Goal: Task Accomplishment & Management: Manage account settings

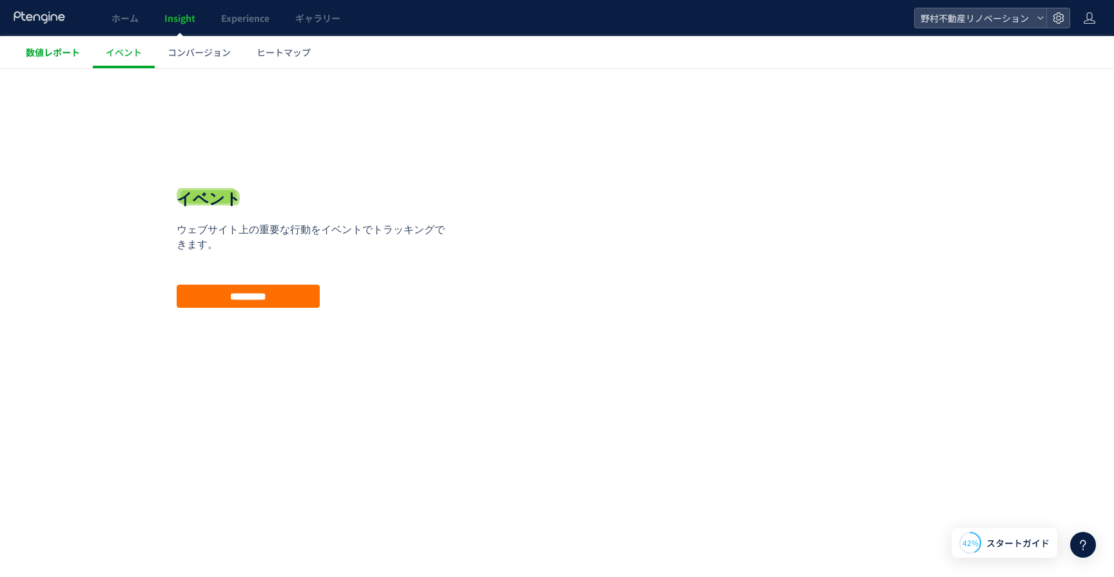
click at [62, 50] on span "数値レポート" at bounding box center [53, 52] width 54 height 13
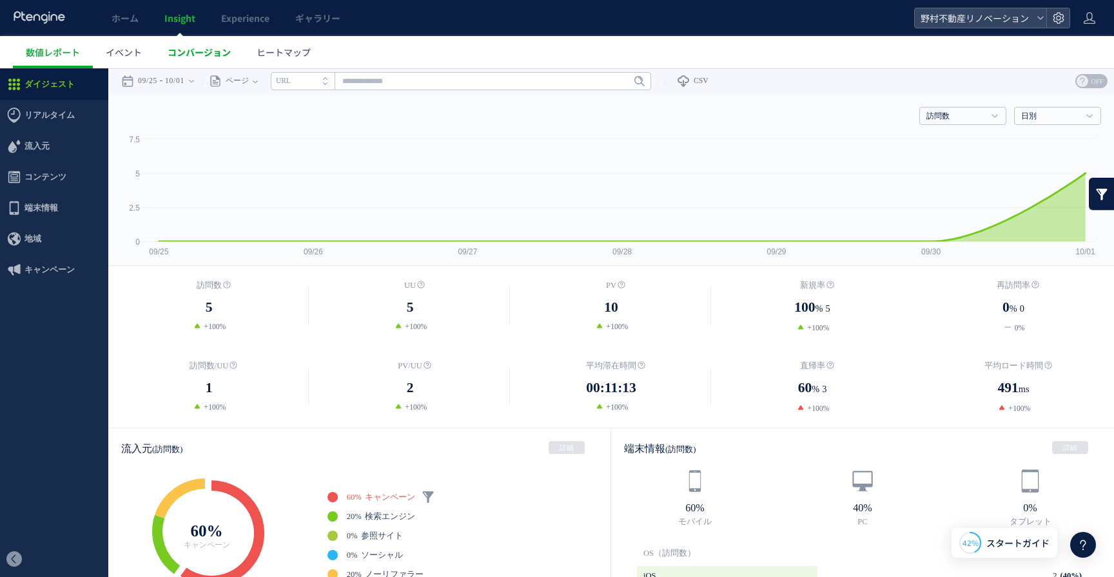
click at [194, 59] on link "コンバージョン" at bounding box center [199, 52] width 89 height 32
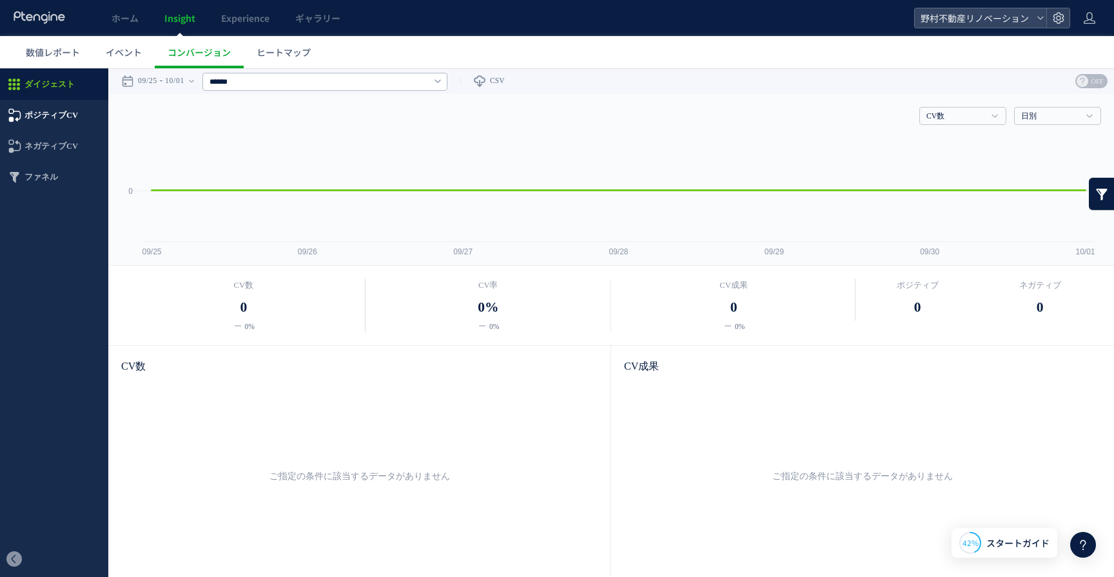
click at [63, 115] on span "ポジティブCV" at bounding box center [50, 115] width 53 height 31
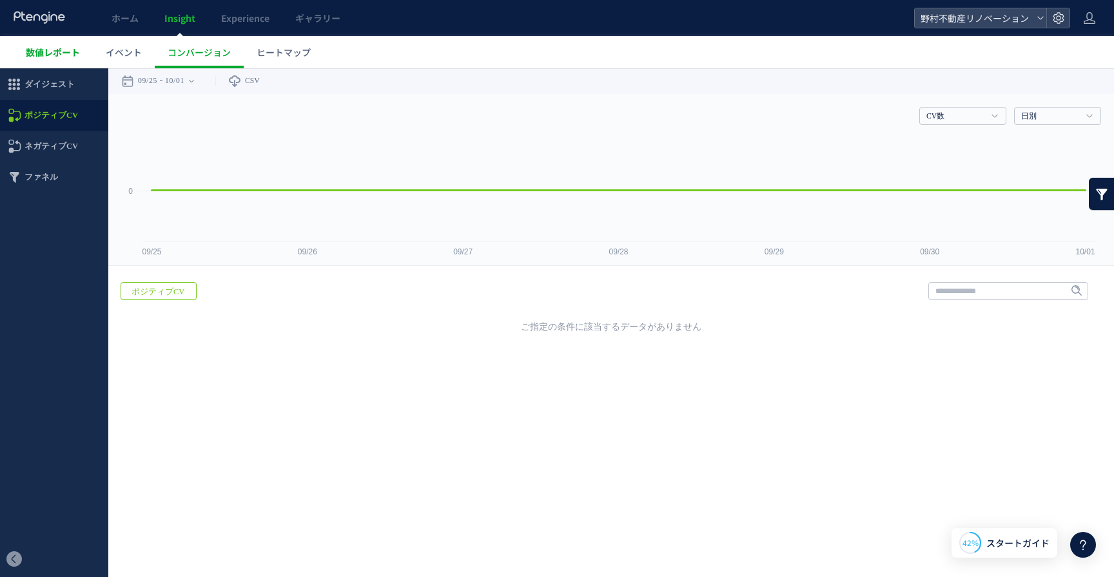
click at [57, 58] on span "数値レポート" at bounding box center [53, 52] width 54 height 13
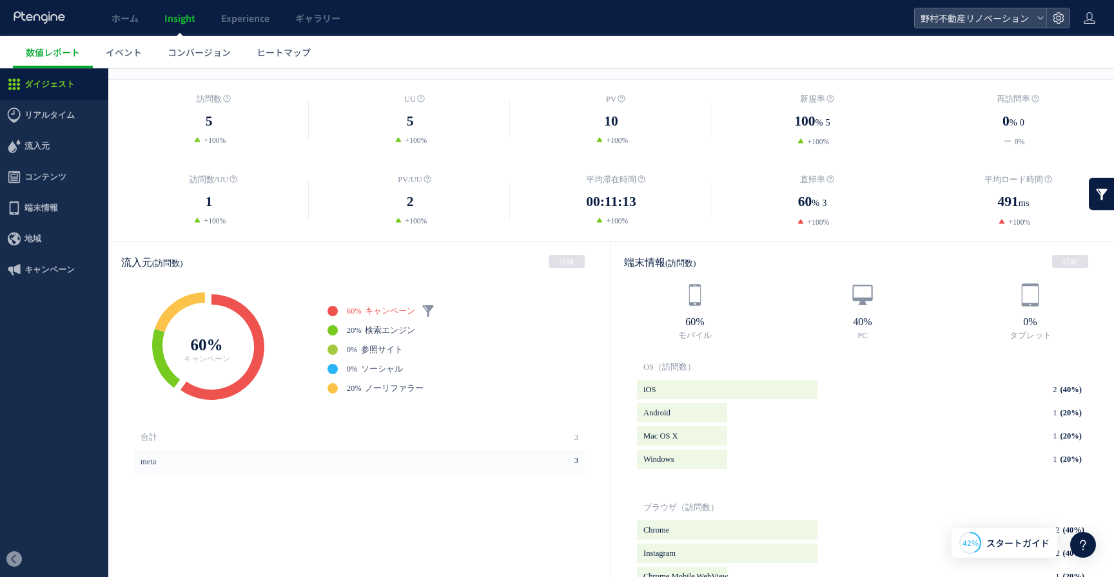
scroll to position [187, 0]
click at [49, 177] on span "コンテンツ" at bounding box center [45, 177] width 42 height 31
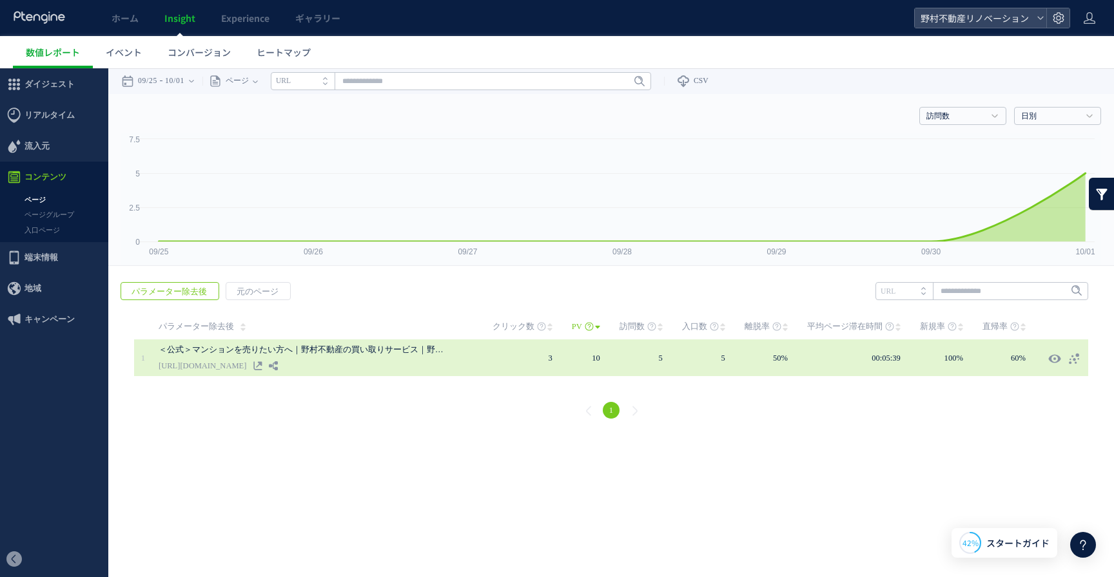
click at [246, 369] on link "[URL][DOMAIN_NAME]" at bounding box center [203, 365] width 88 height 15
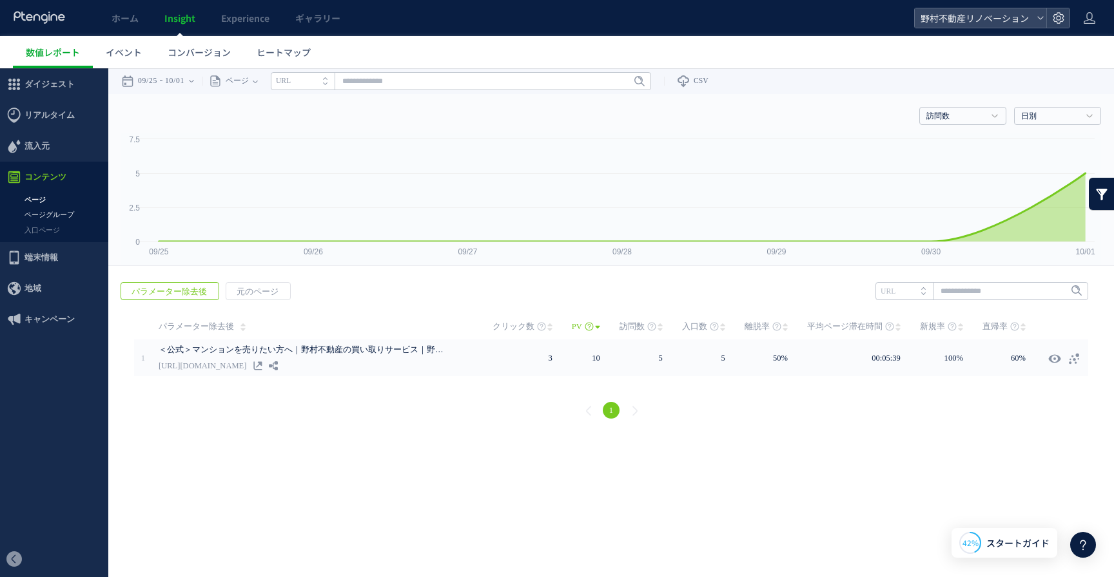
click at [43, 217] on link "ページグループ" at bounding box center [54, 215] width 108 height 15
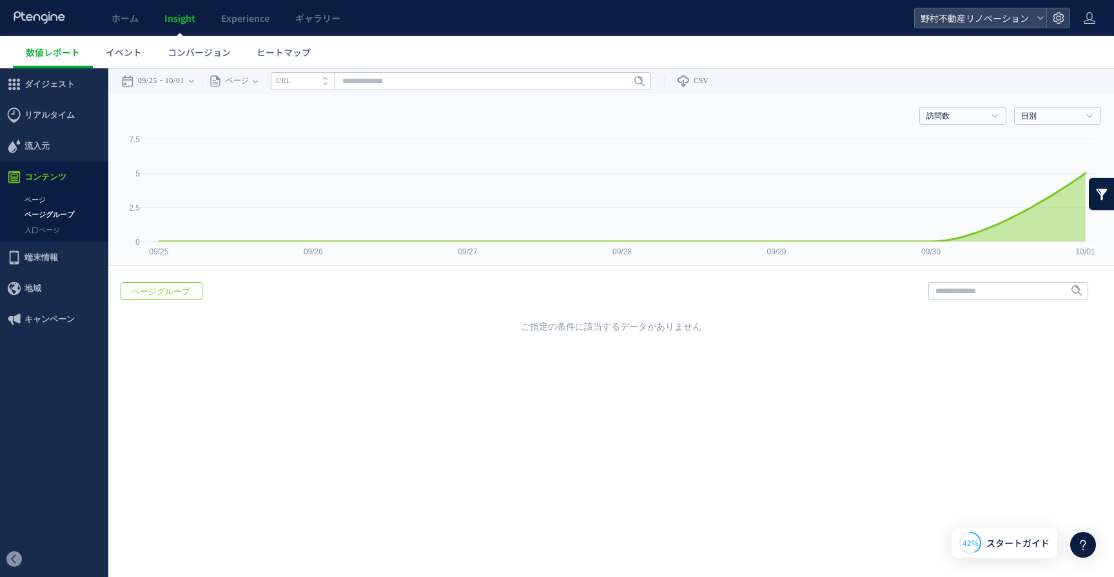
click at [36, 195] on link "ページ" at bounding box center [54, 200] width 108 height 15
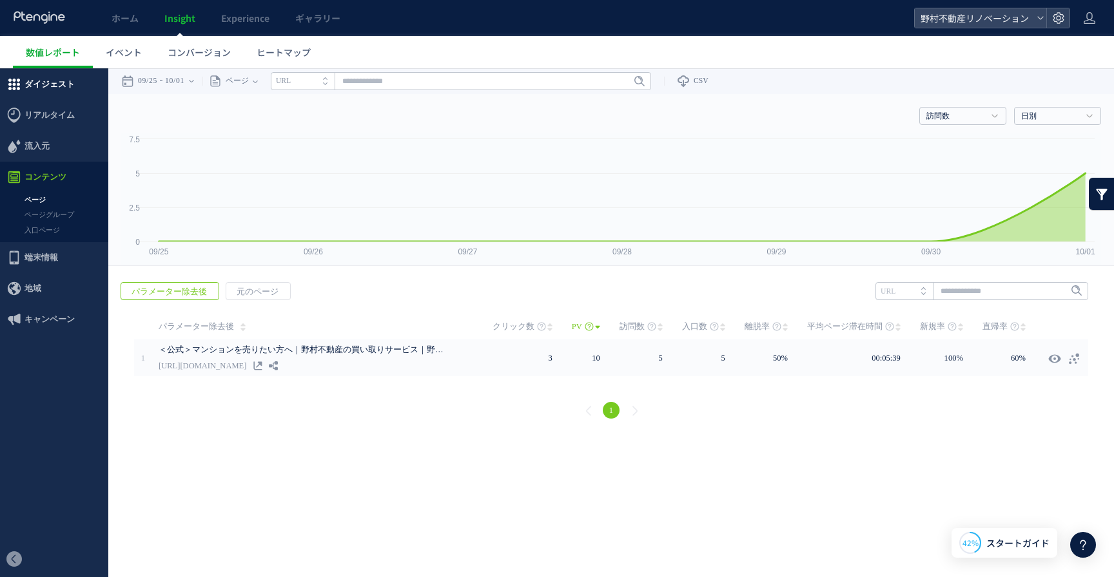
click at [61, 84] on span "ダイジェスト" at bounding box center [49, 84] width 50 height 31
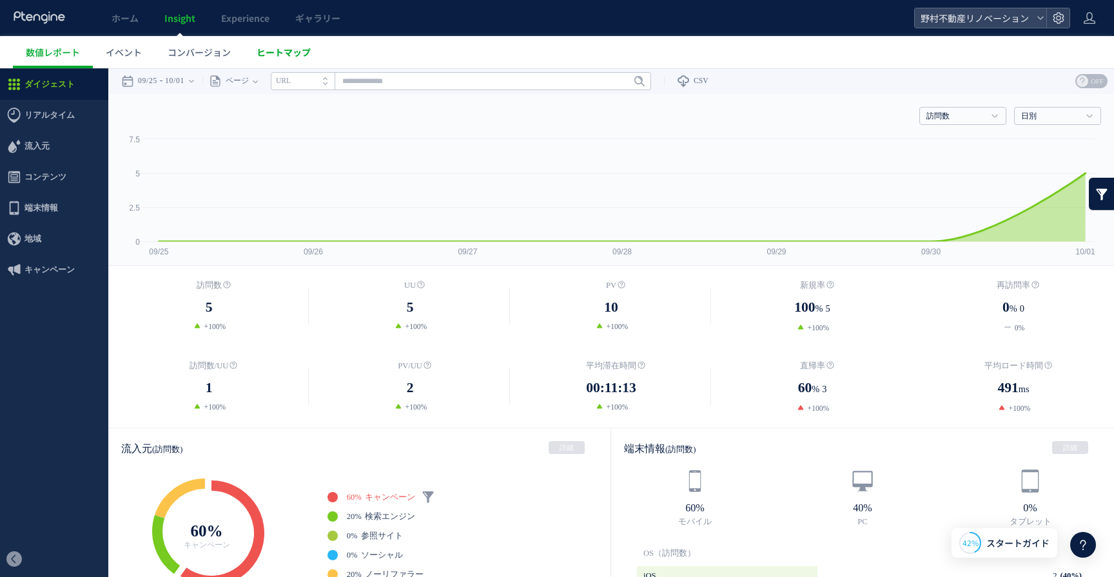
click at [278, 56] on span "ヒートマップ" at bounding box center [283, 52] width 54 height 13
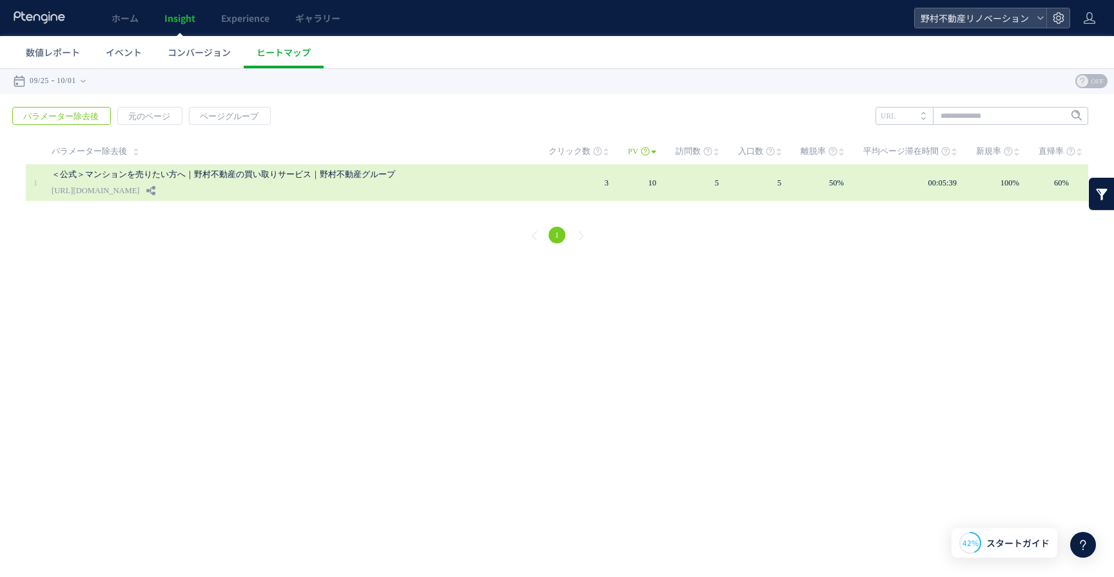
click at [139, 196] on link "[URL][DOMAIN_NAME]" at bounding box center [96, 190] width 88 height 15
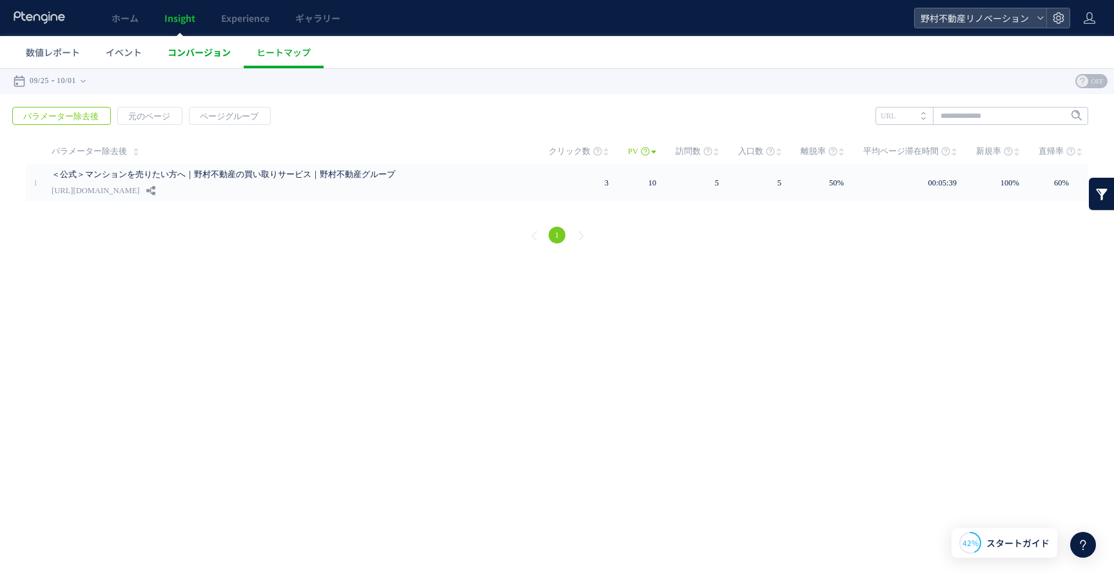
click at [208, 52] on span "コンバージョン" at bounding box center [199, 52] width 63 height 13
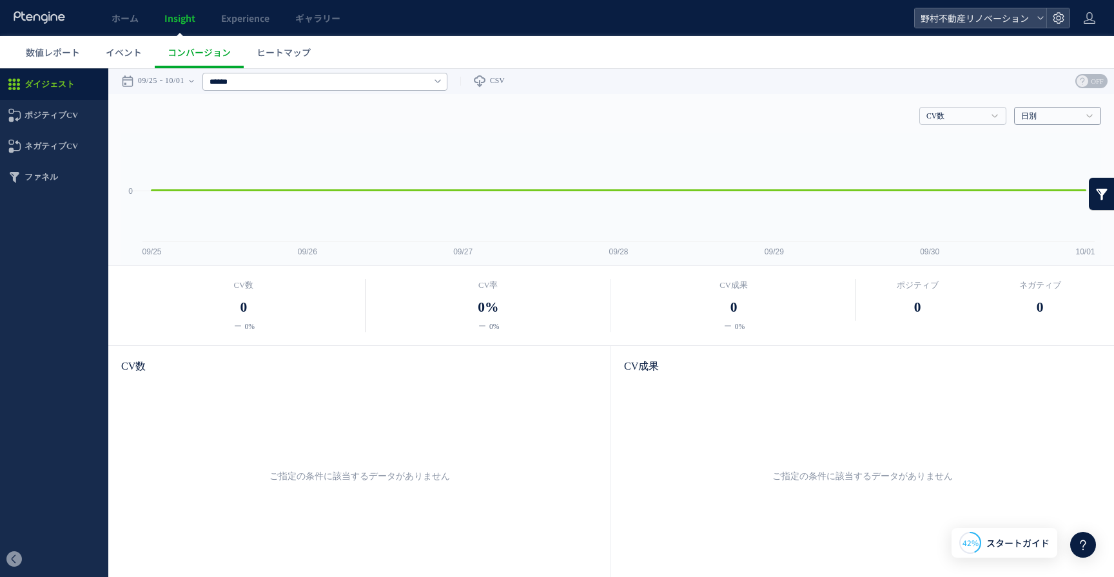
click at [1038, 121] on link "日別" at bounding box center [1050, 117] width 59 height 12
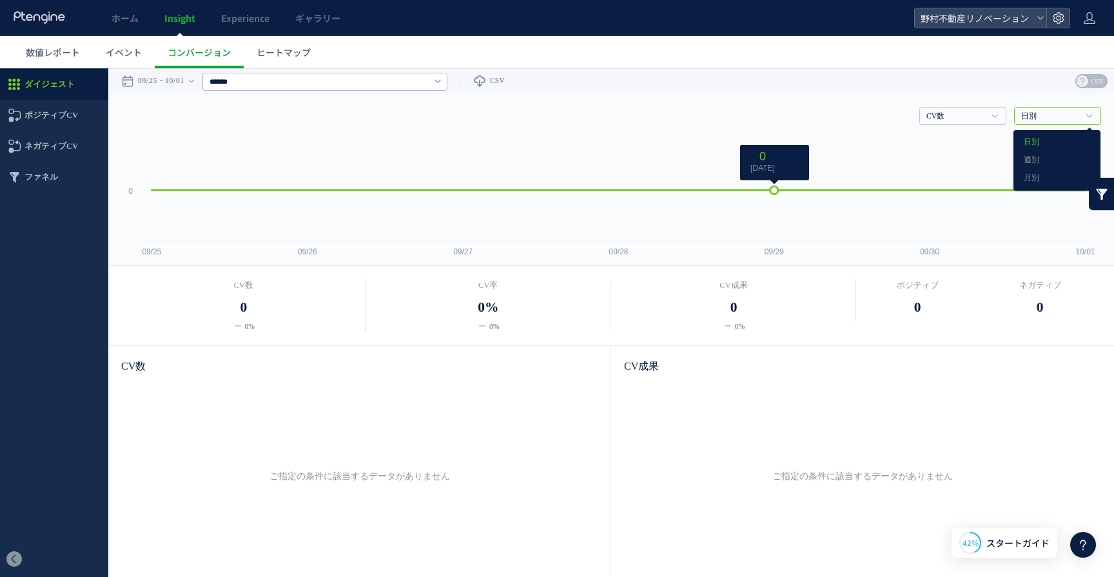
click at [851, 159] on rect at bounding box center [611, 199] width 980 height 133
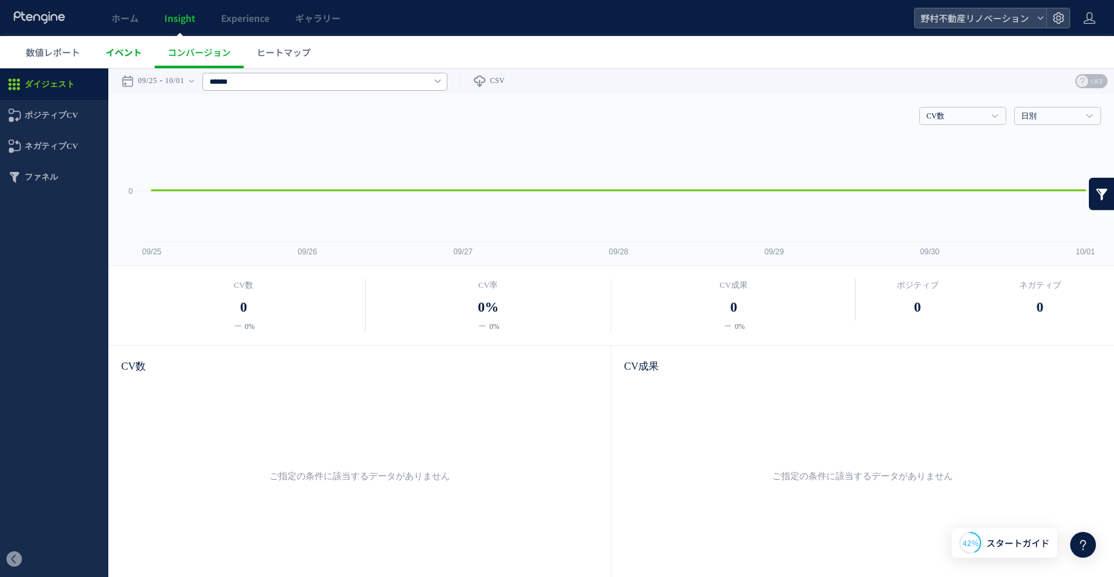
click at [121, 55] on span "イベント" at bounding box center [124, 52] width 36 height 13
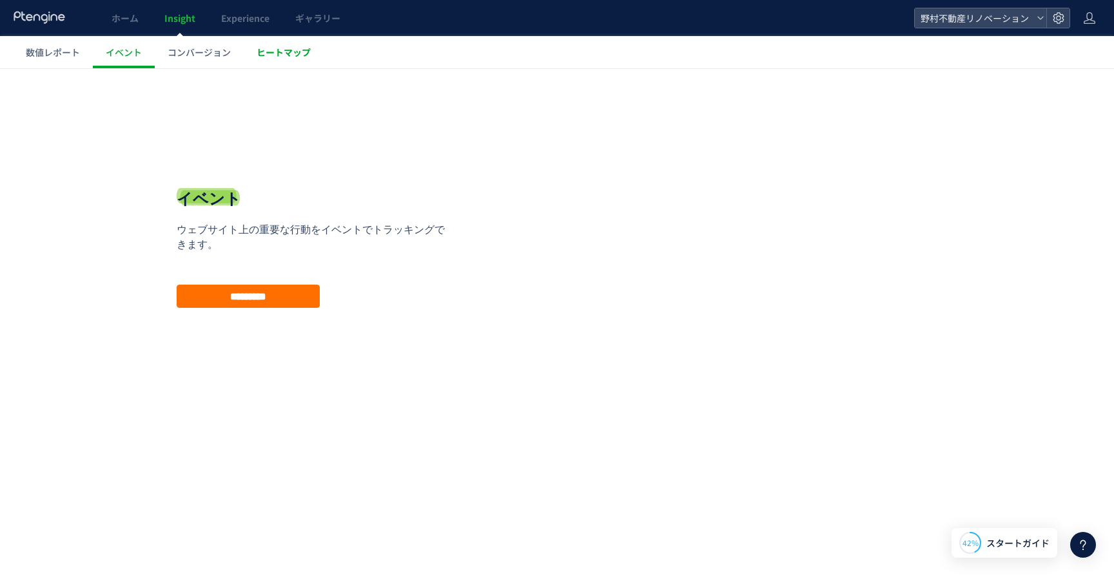
click at [292, 52] on span "ヒートマップ" at bounding box center [283, 52] width 54 height 13
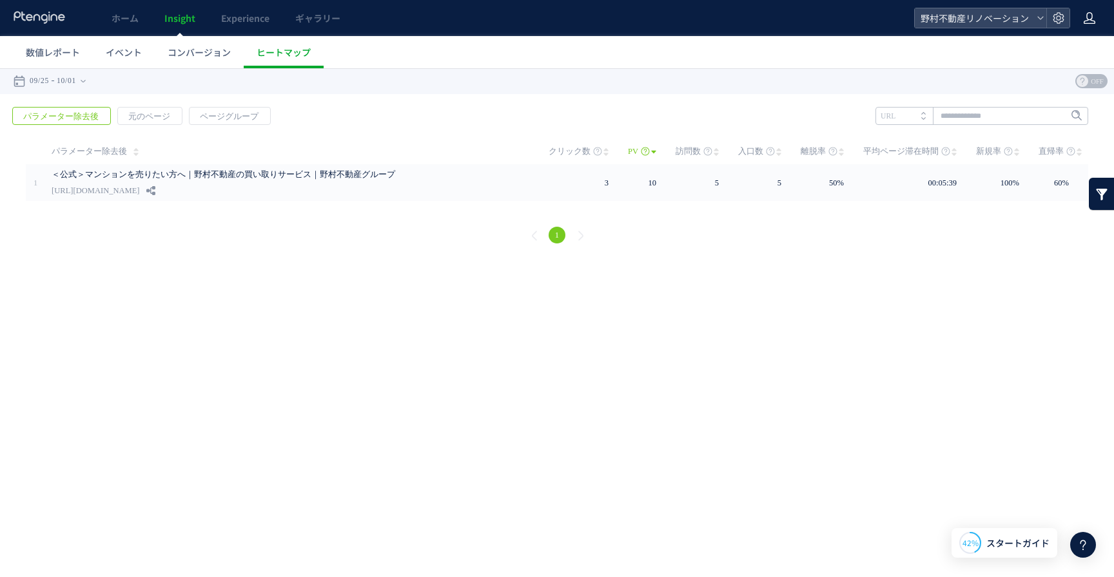
click at [1086, 20] on use at bounding box center [1089, 18] width 12 height 12
click at [1057, 23] on use at bounding box center [1057, 17] width 11 height 11
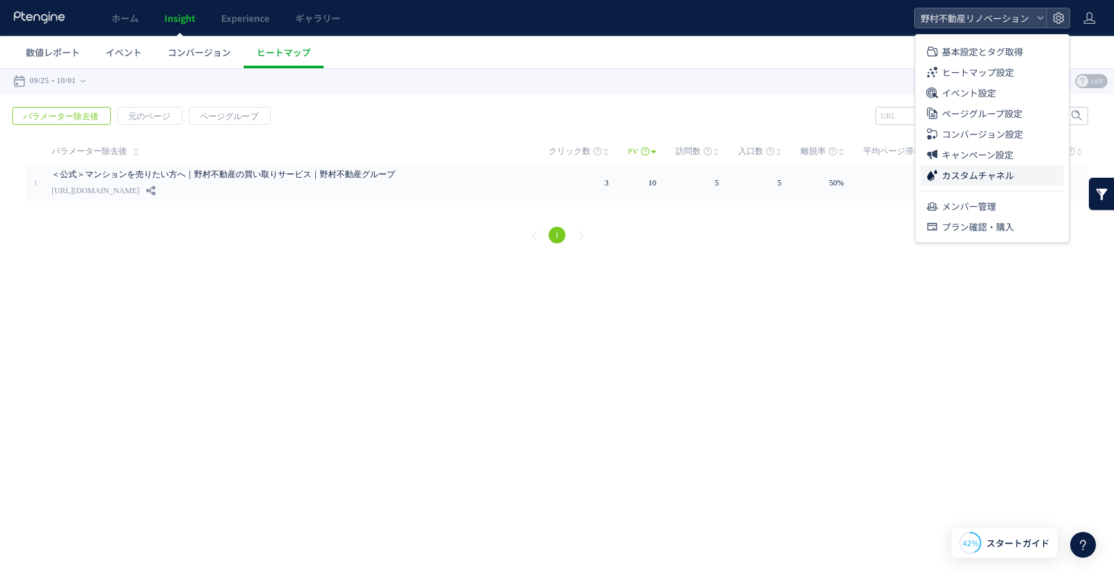
click at [1004, 177] on span "カスタムチャネル" at bounding box center [978, 175] width 72 height 21
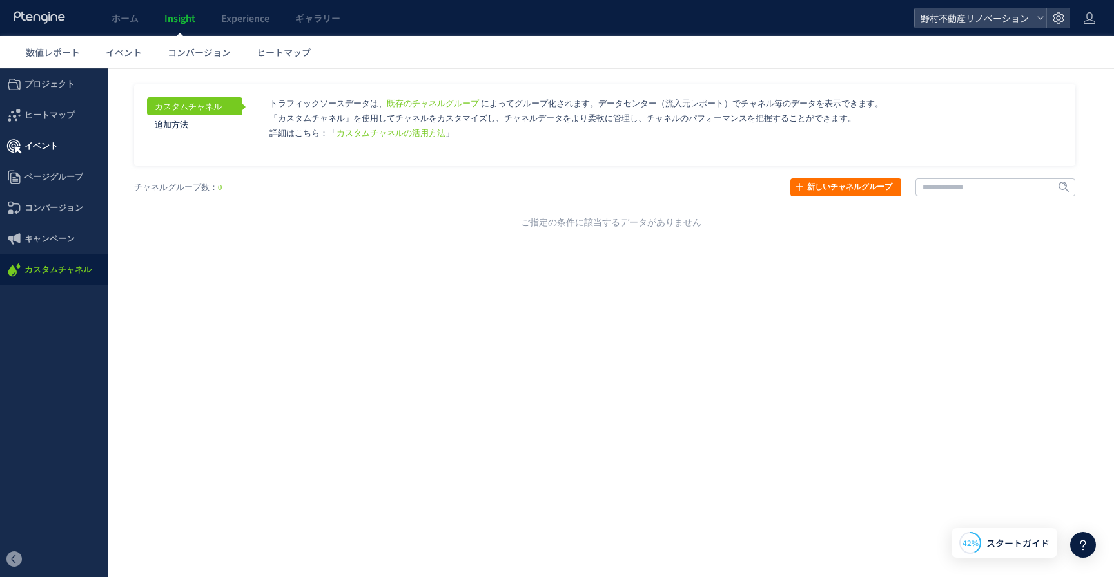
click at [58, 140] on span "イベント" at bounding box center [54, 146] width 108 height 31
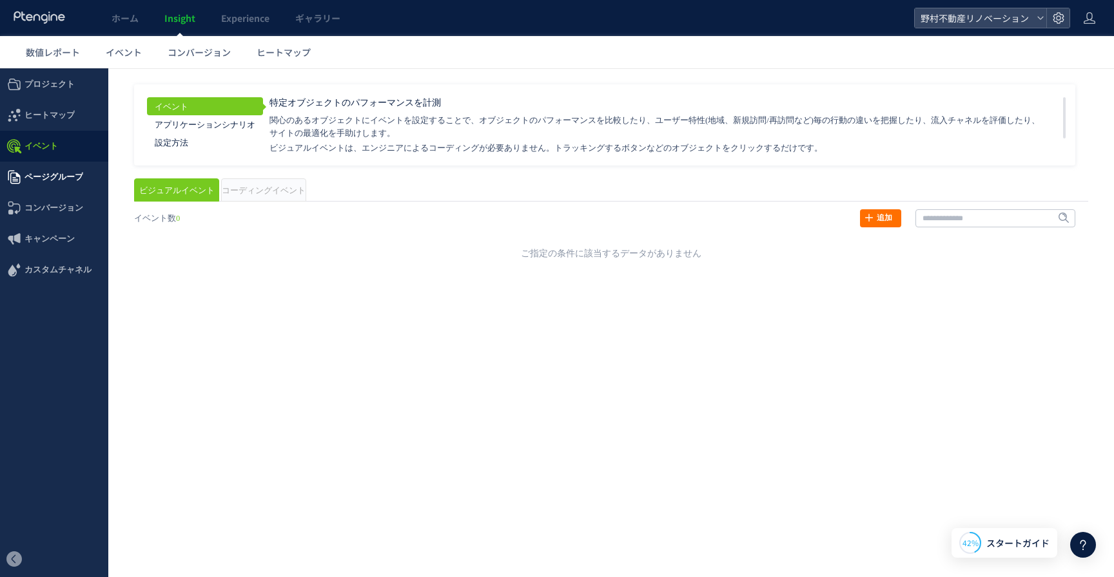
click at [63, 172] on span "ページグループ" at bounding box center [53, 177] width 59 height 31
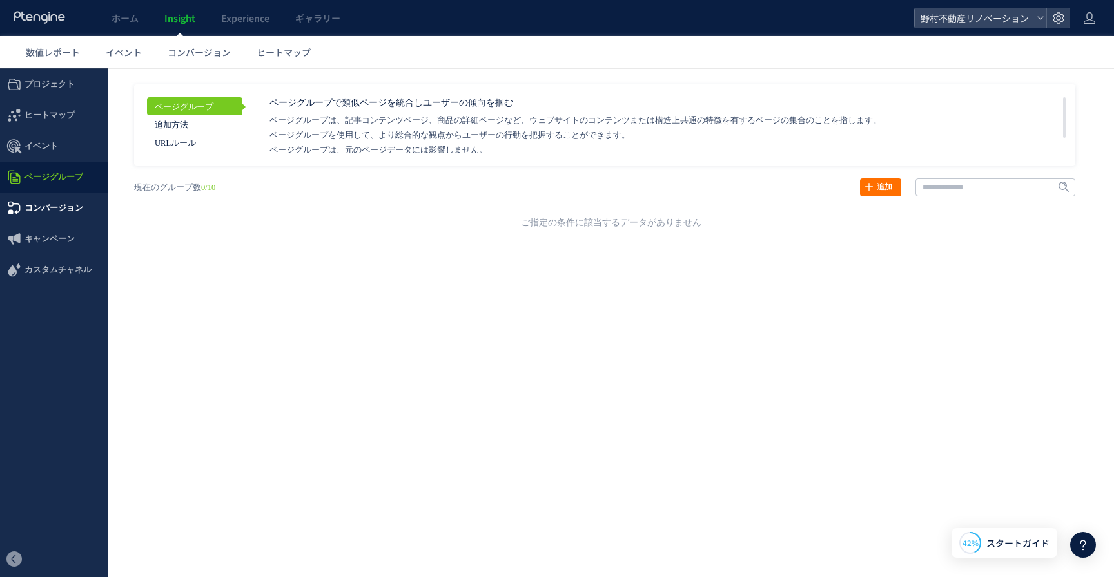
click at [73, 206] on span "コンバージョン" at bounding box center [53, 208] width 59 height 31
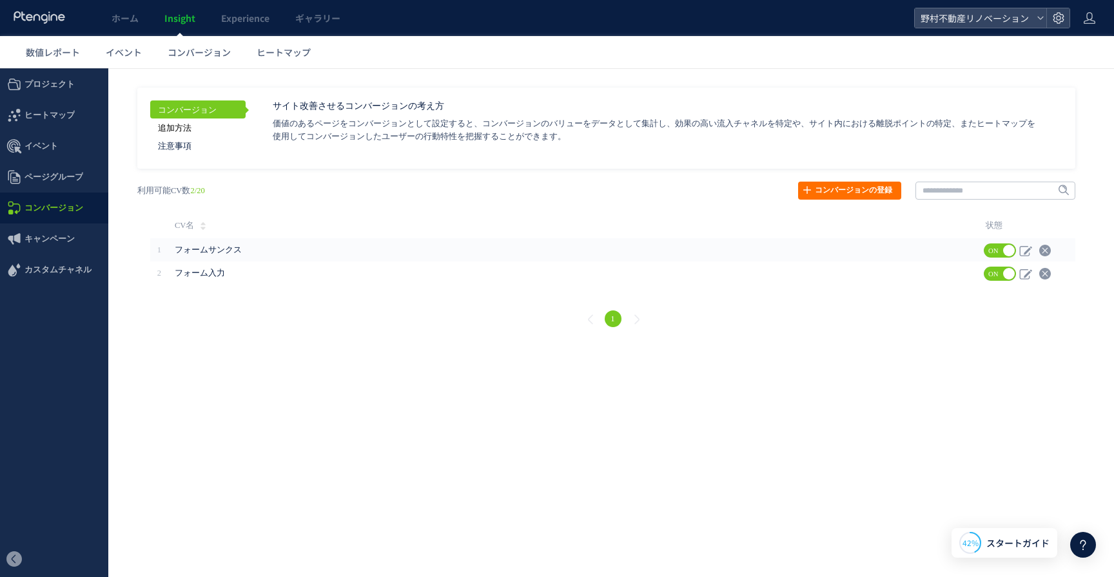
click at [183, 128] on link "追加方法" at bounding box center [197, 128] width 95 height 18
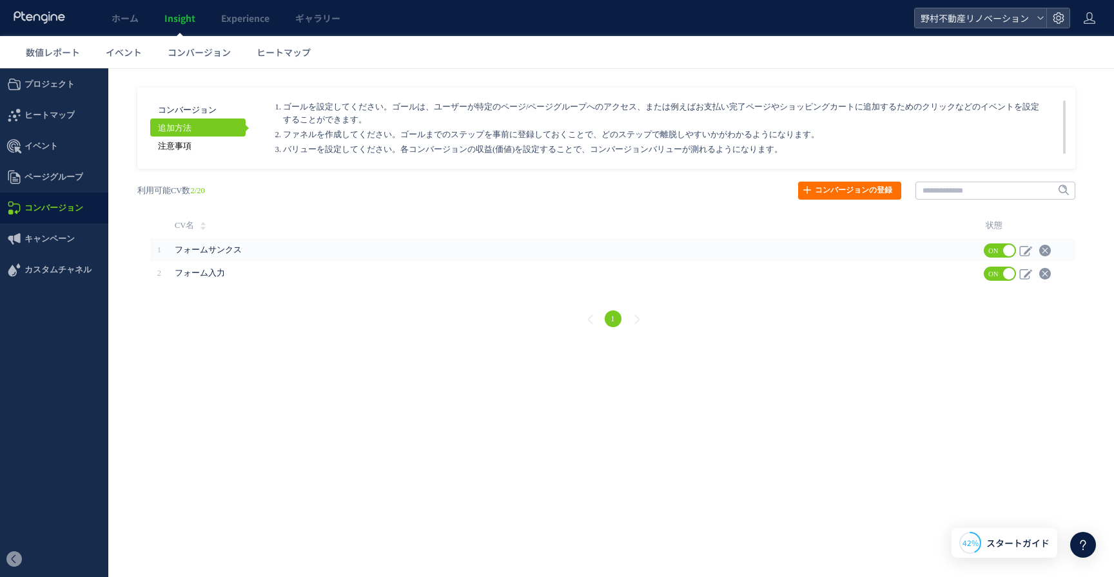
click at [184, 150] on link "注意事項" at bounding box center [197, 146] width 95 height 18
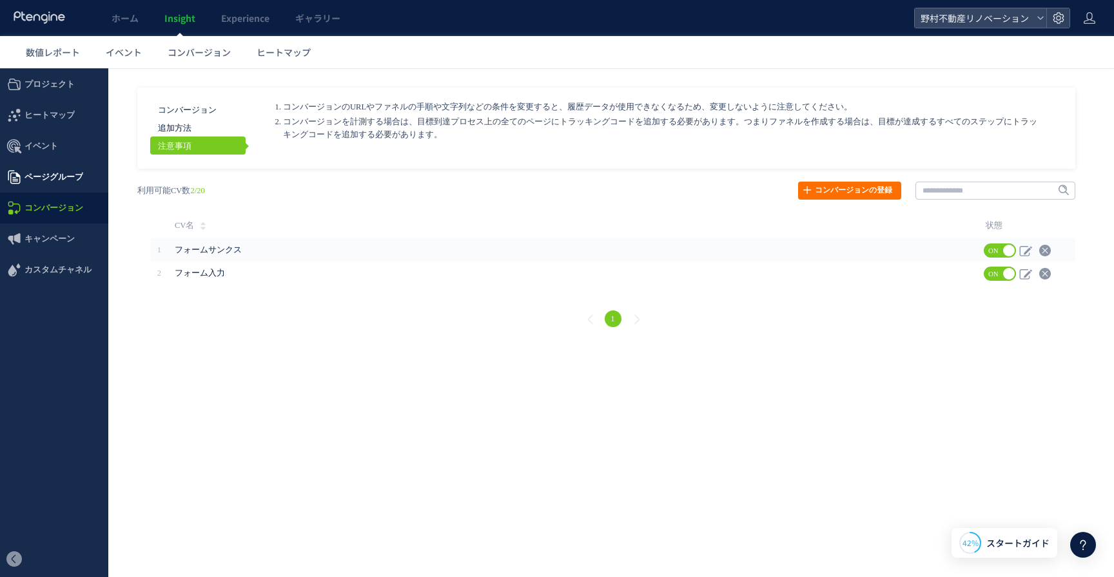
click at [68, 183] on span "ページグループ" at bounding box center [53, 177] width 59 height 31
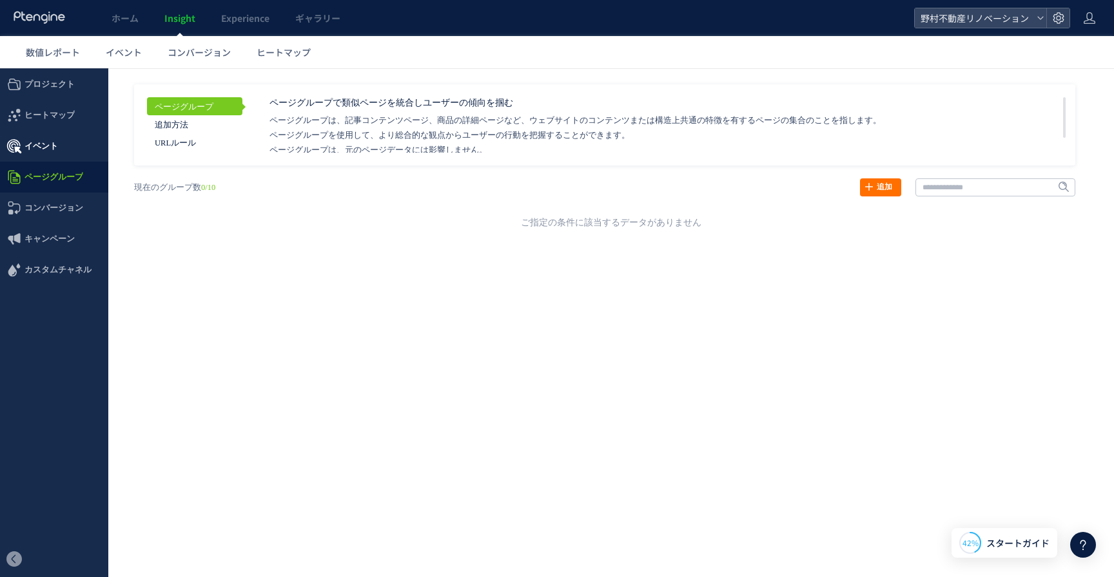
click at [46, 151] on span "イベント" at bounding box center [41, 146] width 34 height 31
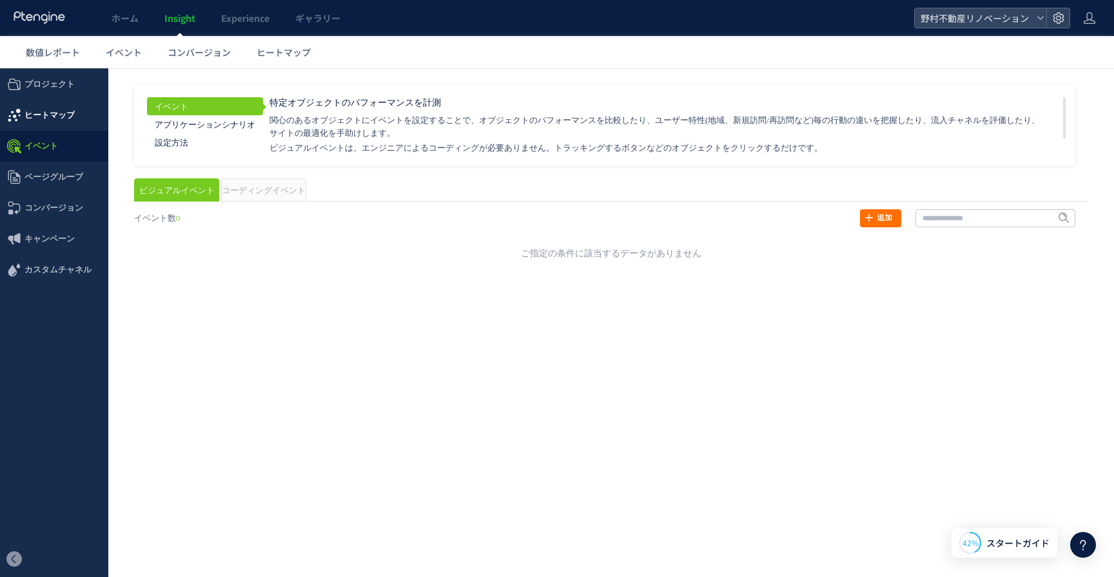
click at [49, 123] on span "ヒートマップ" at bounding box center [49, 115] width 50 height 31
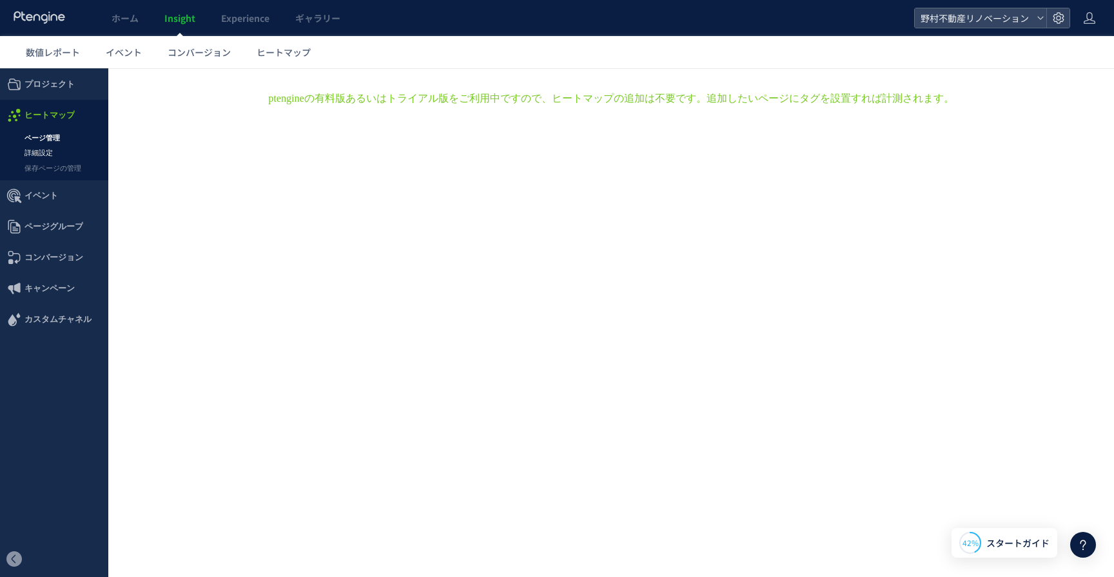
click at [42, 151] on link "詳細設定" at bounding box center [54, 153] width 108 height 15
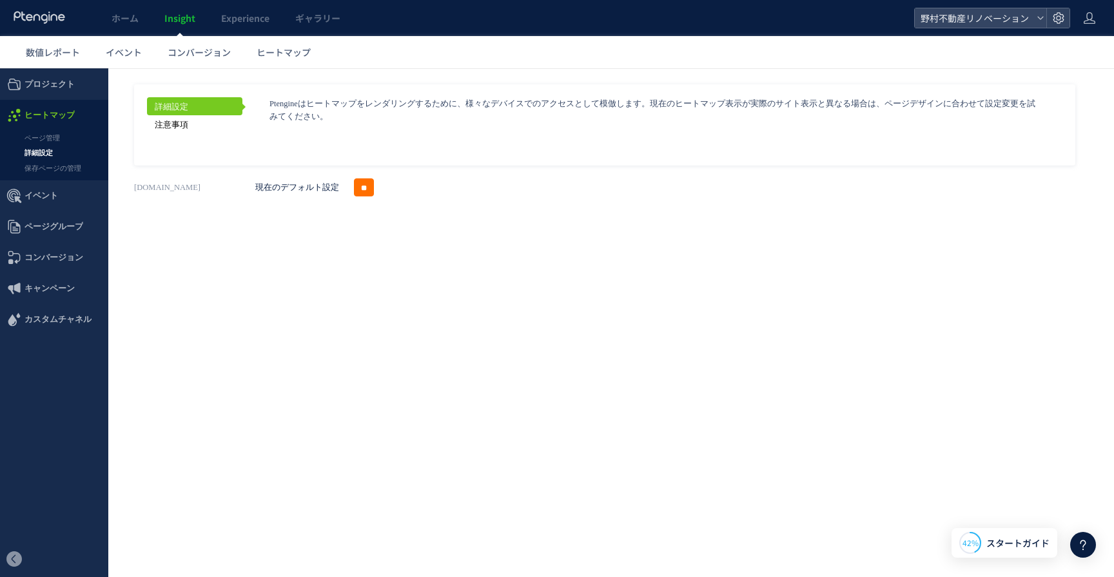
click at [188, 126] on link "注意事項" at bounding box center [194, 124] width 95 height 18
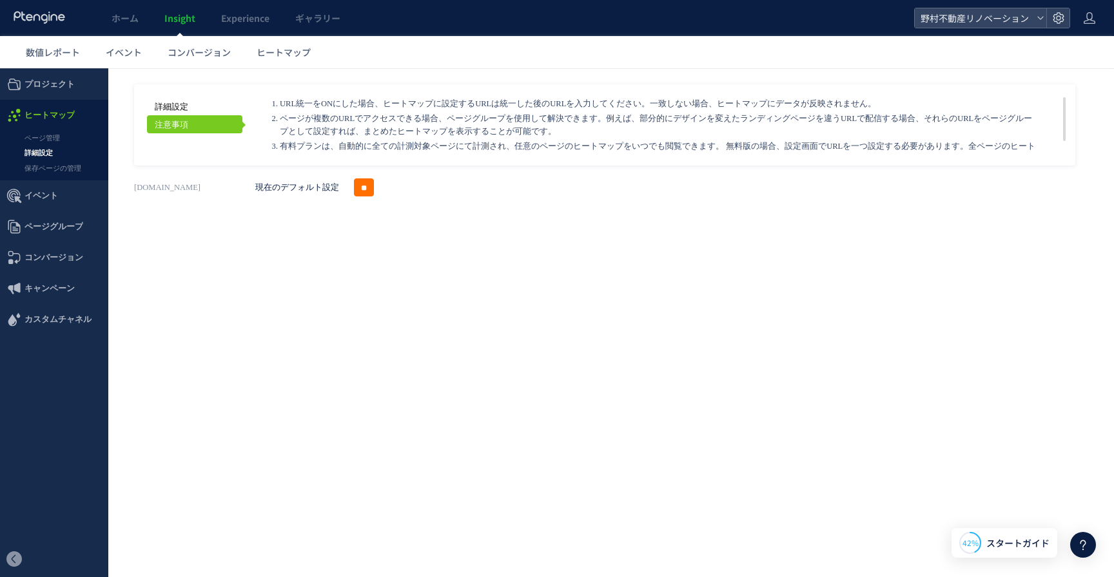
click at [189, 112] on link "詳細設定" at bounding box center [194, 106] width 95 height 18
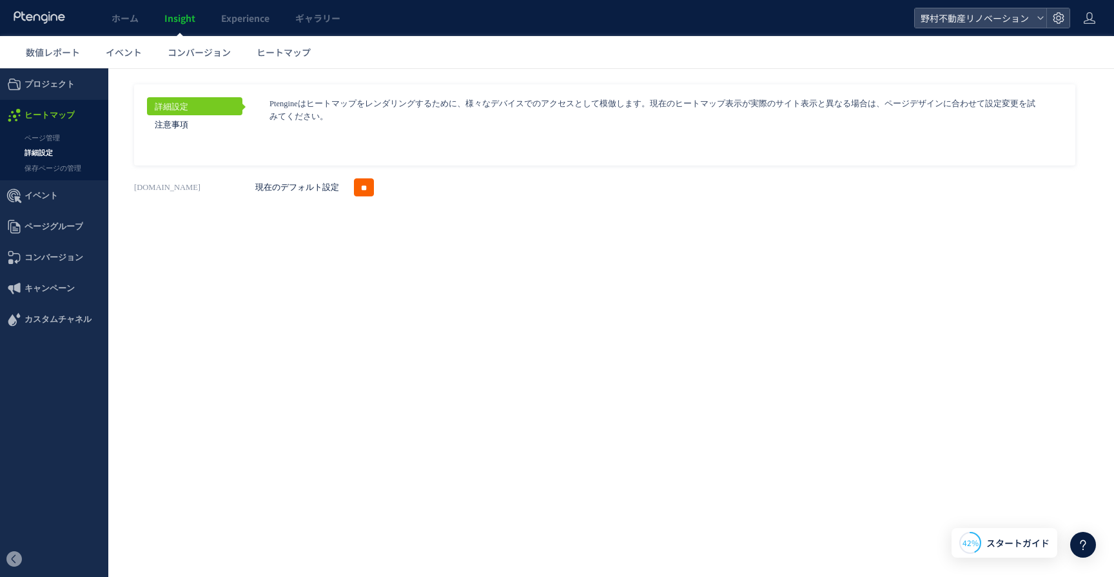
click at [368, 188] on input "**" at bounding box center [364, 188] width 20 height 18
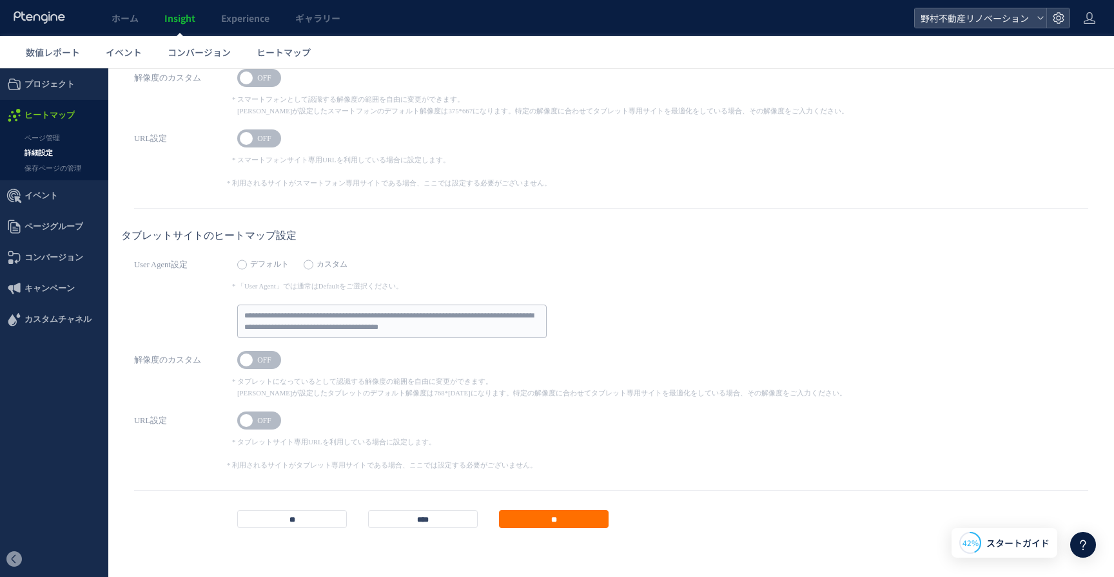
scroll to position [427, 0]
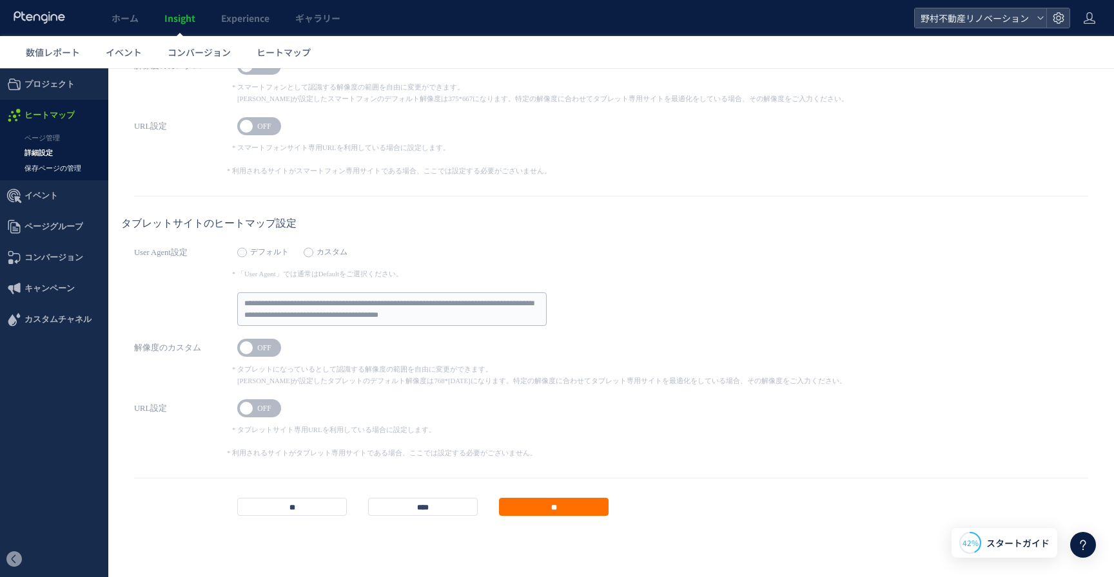
click at [55, 163] on link "保存ページの管理" at bounding box center [54, 168] width 108 height 15
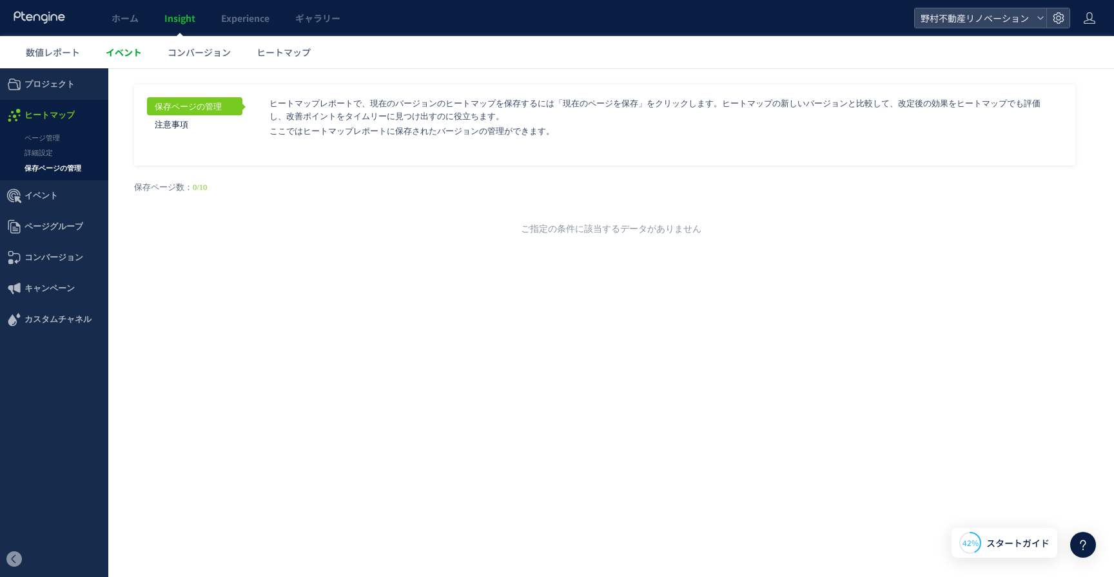
click at [127, 50] on span "イベント" at bounding box center [124, 52] width 36 height 13
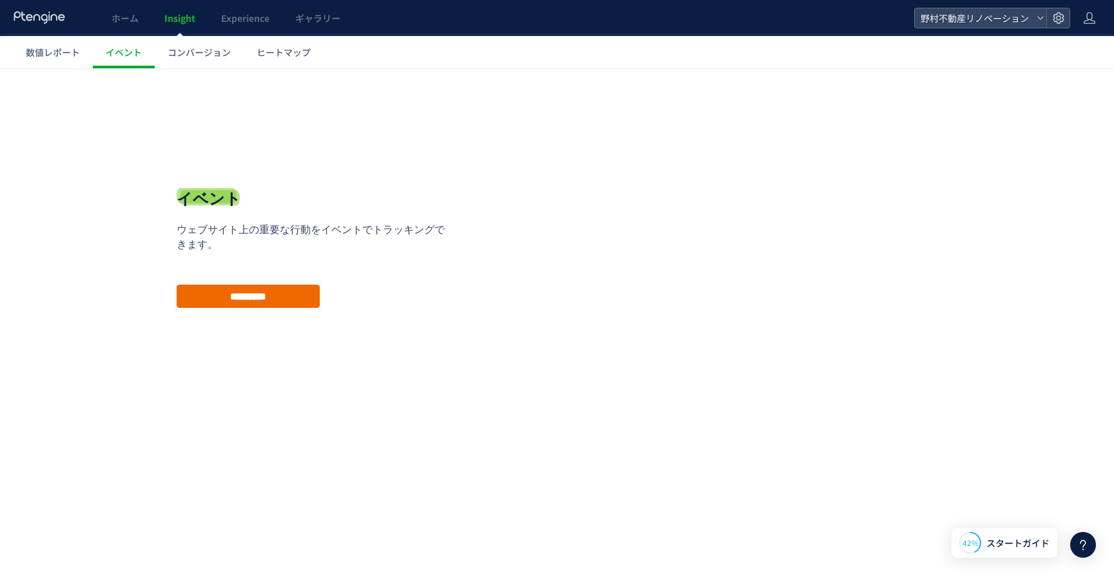
click at [246, 302] on input "*********" at bounding box center [248, 296] width 143 height 23
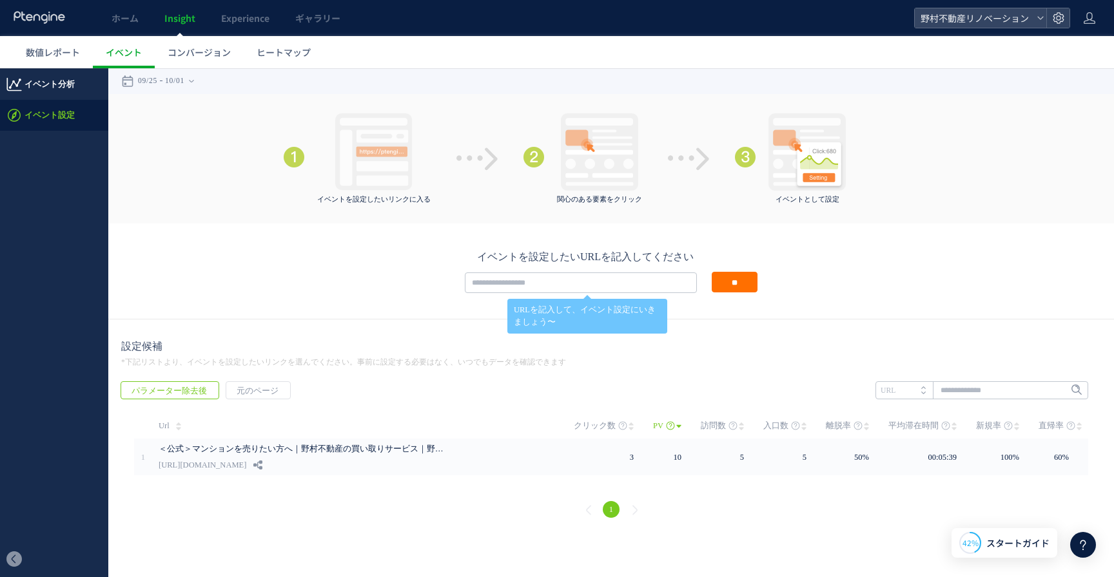
click at [52, 89] on span "イベント分析" at bounding box center [49, 84] width 50 height 31
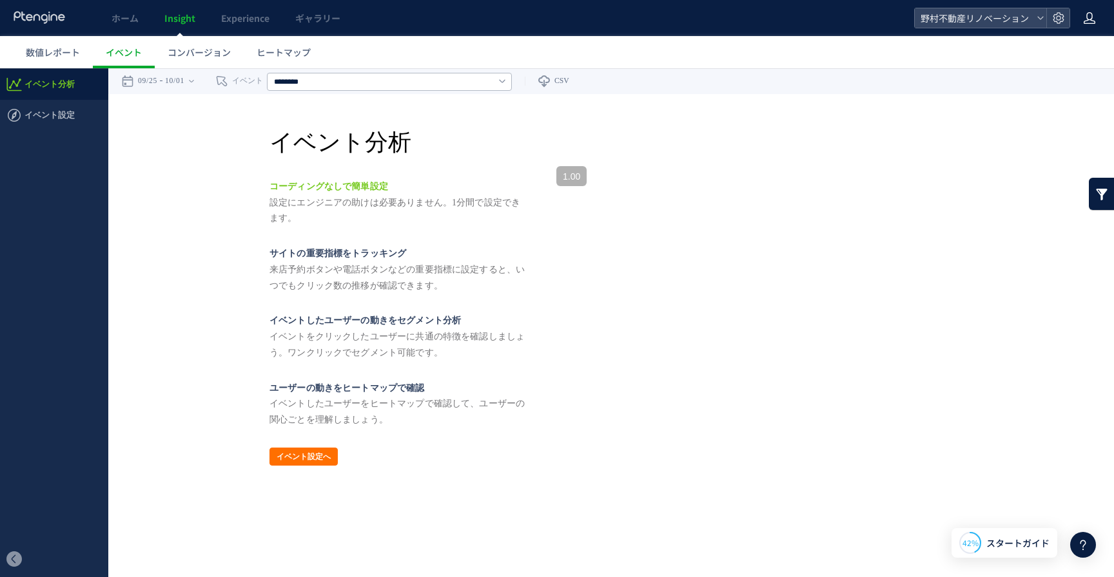
click at [1092, 15] on use at bounding box center [1089, 18] width 12 height 12
click at [276, 55] on span "ヒートマップ" at bounding box center [283, 52] width 54 height 13
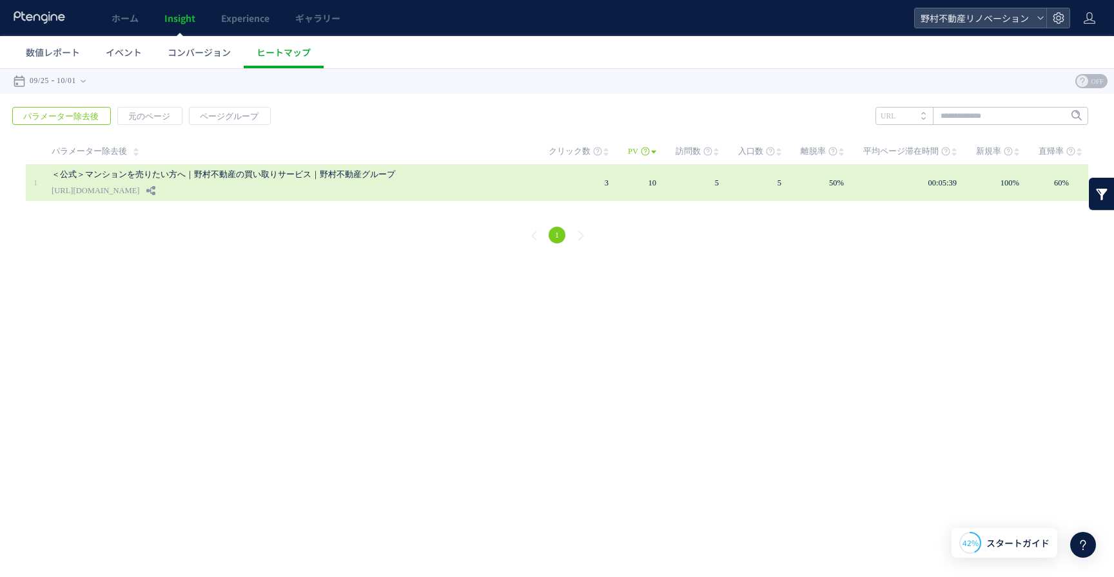
click at [378, 191] on div "＜公式＞マンションを売りたい方へ｜野村不動産の買い取りサービス｜野村不動産グループ https://nomura-re.co.jp/business/resi…" at bounding box center [291, 182] width 479 height 37
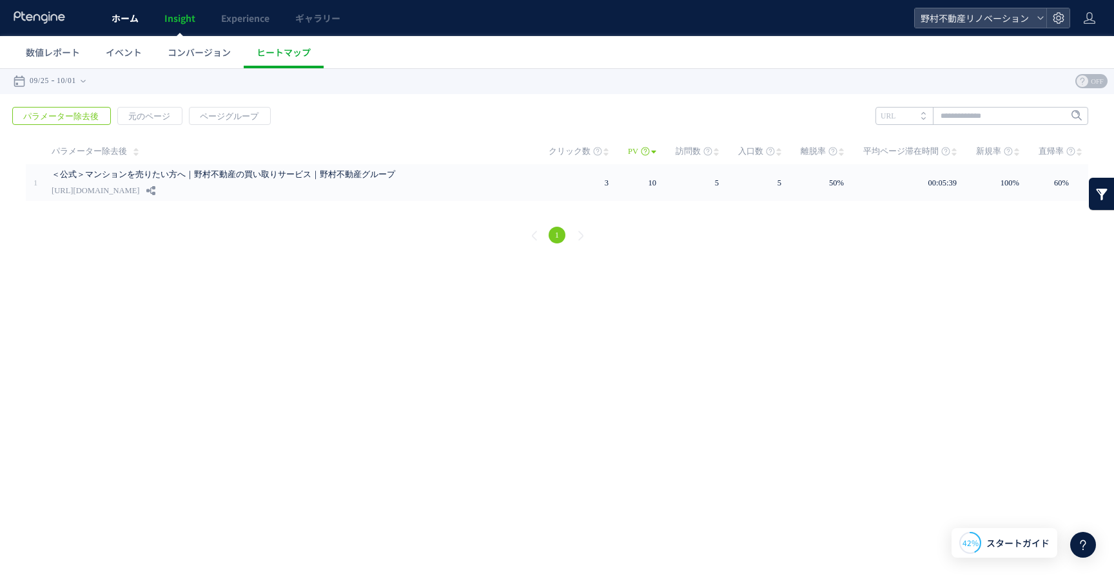
click at [130, 20] on span "ホーム" at bounding box center [124, 18] width 27 height 13
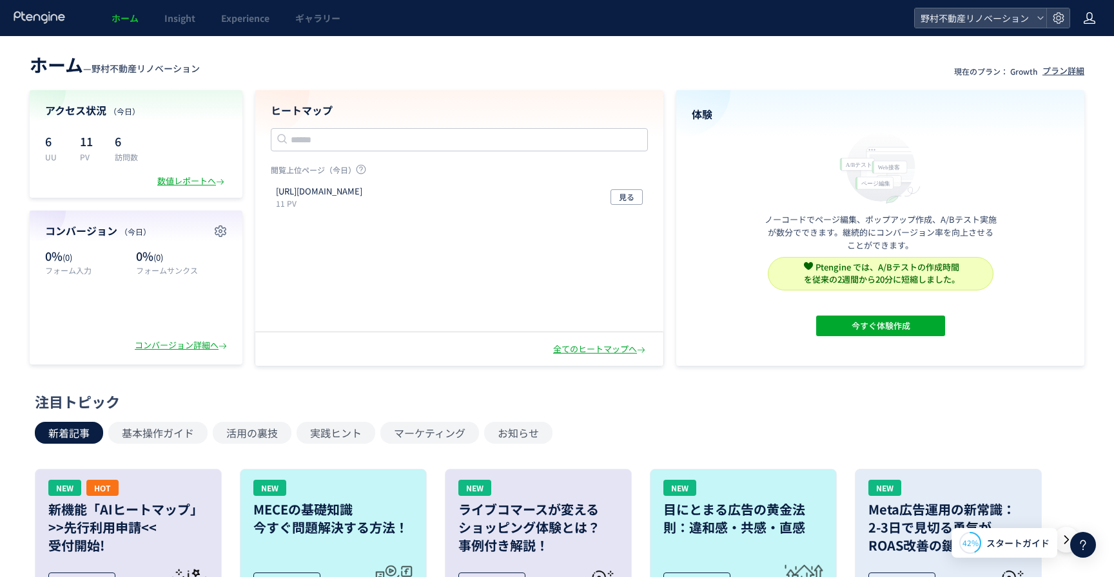
click at [1094, 15] on icon at bounding box center [1089, 18] width 13 height 13
click at [1079, 48] on span "アカウント設定" at bounding box center [1056, 50] width 63 height 13
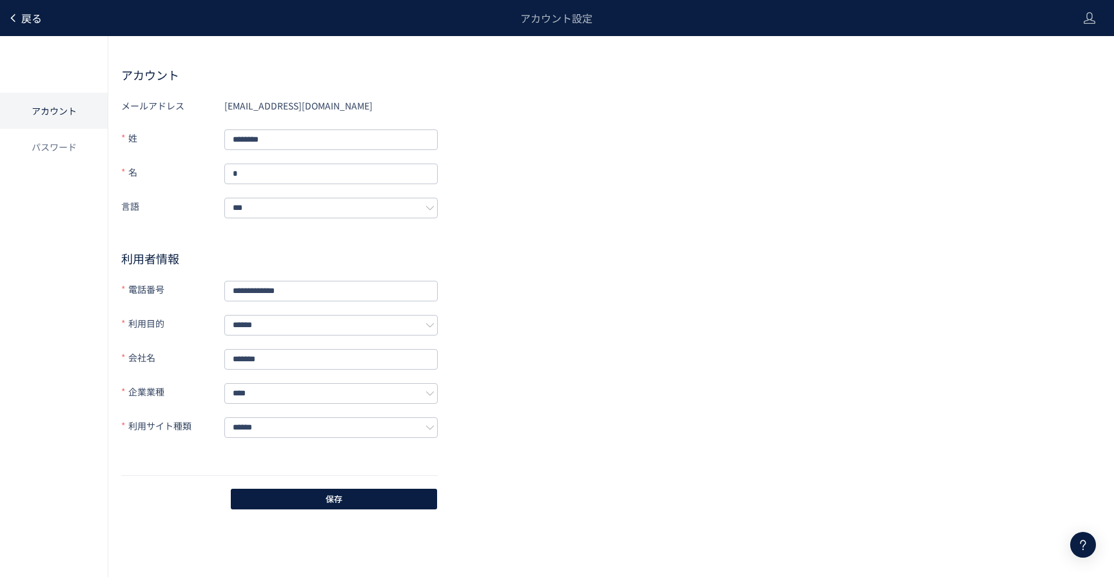
click at [34, 18] on span "戻る" at bounding box center [31, 17] width 21 height 15
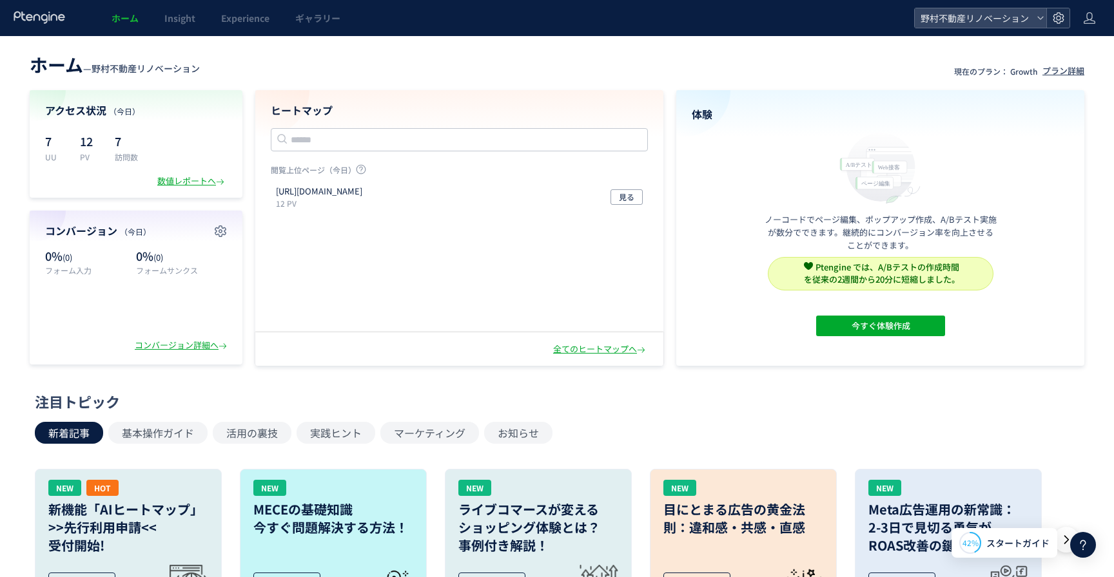
click at [1067, 17] on div at bounding box center [1057, 17] width 23 height 19
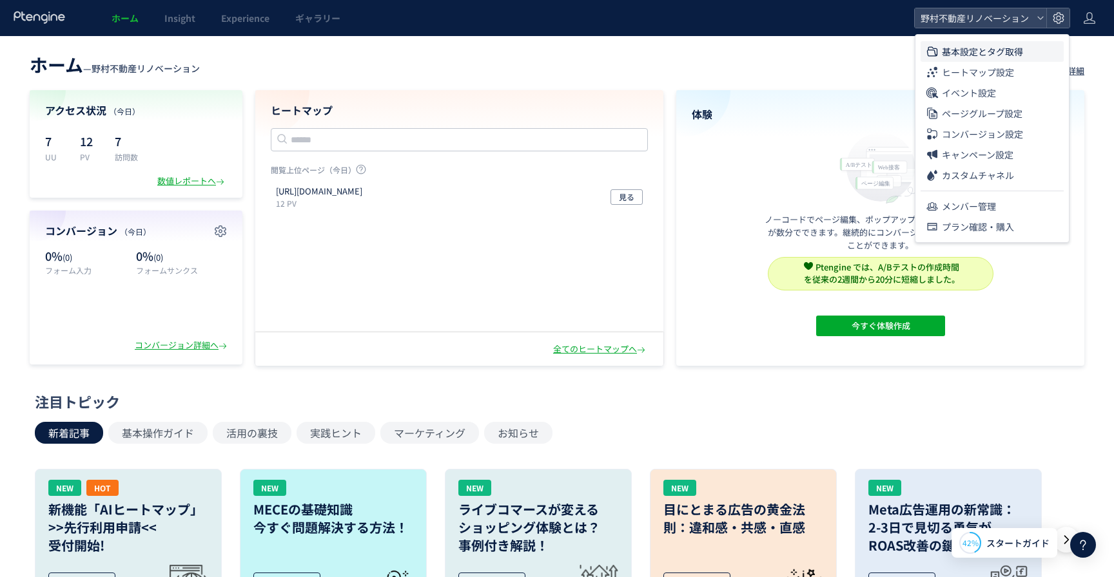
click at [1021, 57] on span "基本設定とタグ取得" at bounding box center [982, 51] width 81 height 21
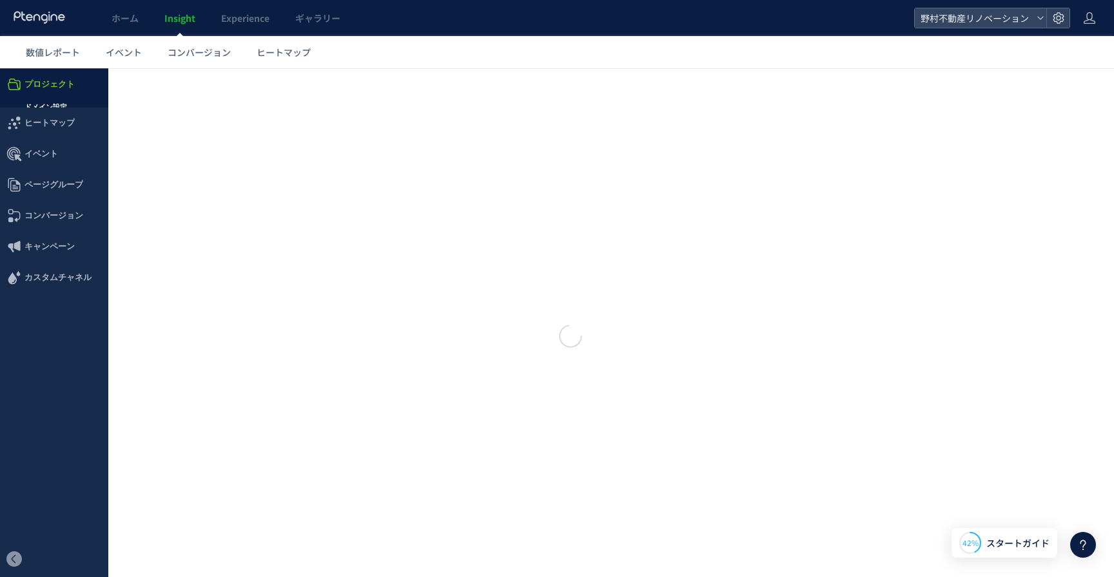
type input "**********"
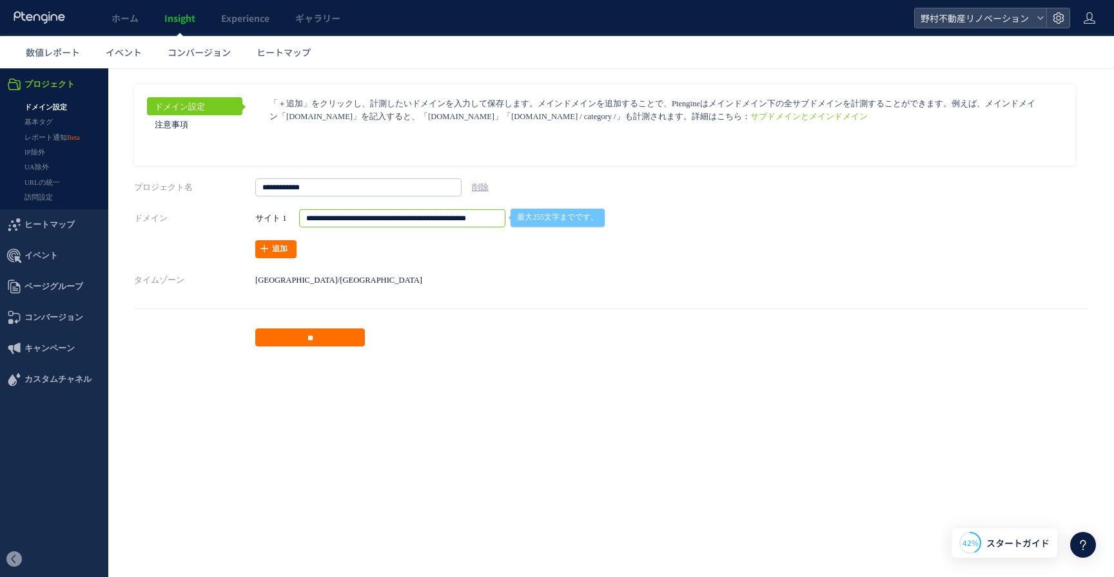
click at [398, 221] on input "**********" at bounding box center [402, 218] width 206 height 18
drag, startPoint x: 386, startPoint y: 219, endPoint x: 508, endPoint y: 231, distance: 122.4
click at [508, 231] on div "**********" at bounding box center [513, 233] width 516 height 49
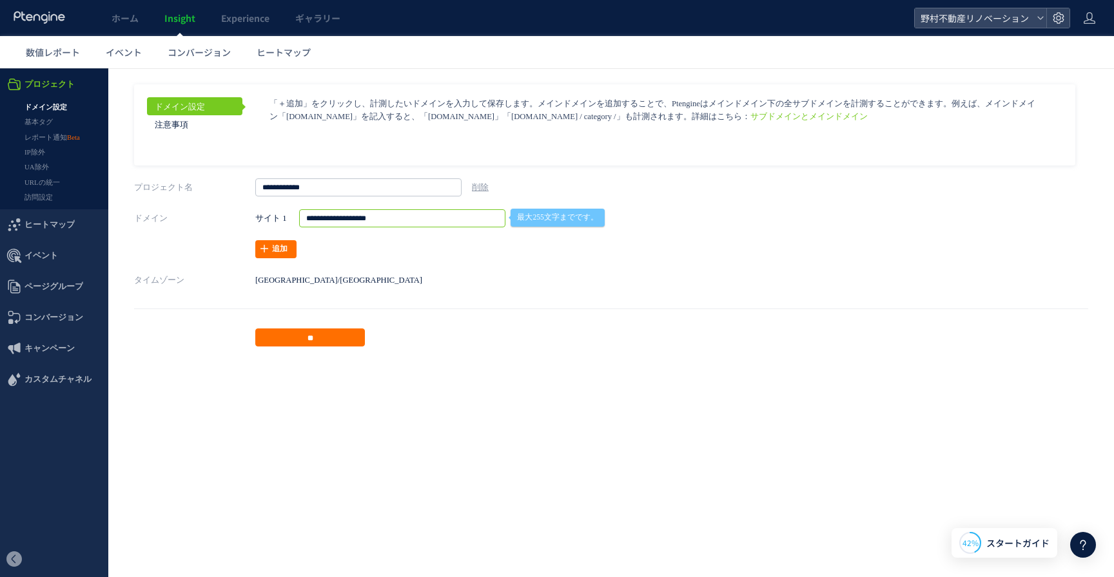
type input "**********"
click at [501, 257] on div "**********" at bounding box center [513, 233] width 516 height 49
click at [280, 247] on link "追加" at bounding box center [275, 249] width 41 height 18
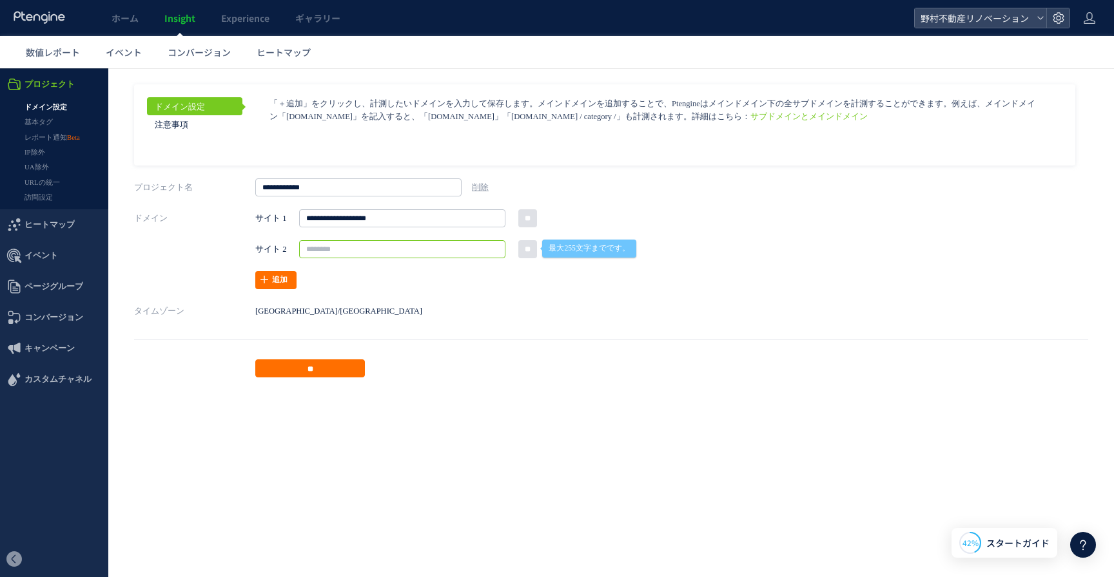
click at [334, 246] on input "text" at bounding box center [402, 249] width 206 height 18
paste input "**********"
drag, startPoint x: 335, startPoint y: 251, endPoint x: 292, endPoint y: 251, distance: 43.2
click at [292, 251] on div "**********" at bounding box center [513, 249] width 516 height 18
click at [444, 271] on div "**********" at bounding box center [513, 249] width 516 height 80
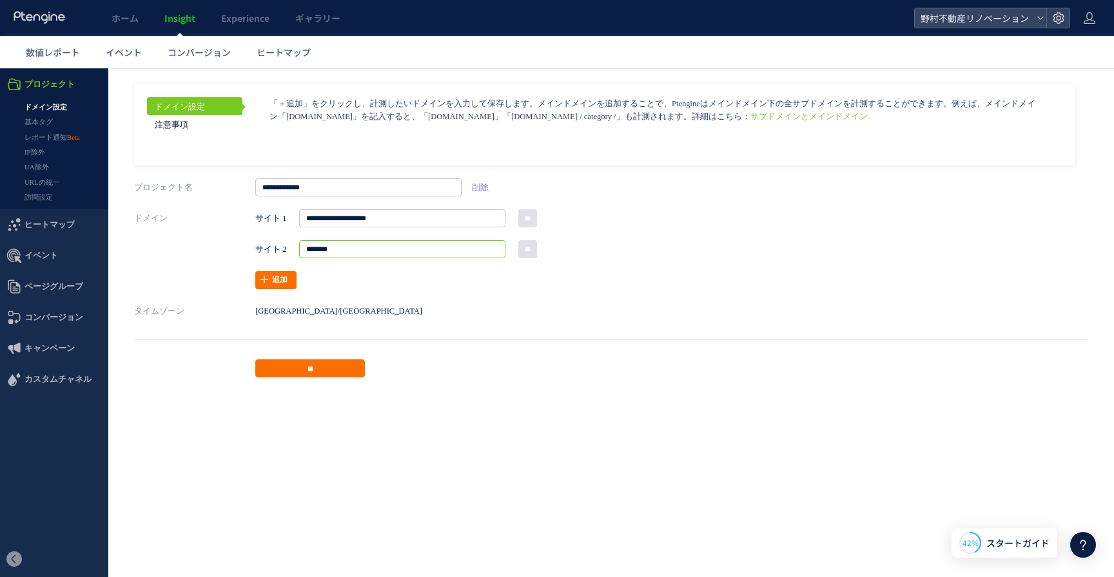
click at [440, 249] on input "*******" at bounding box center [402, 249] width 206 height 18
type input "******"
click at [353, 368] on input "**" at bounding box center [310, 369] width 110 height 18
click at [327, 222] on input "**********" at bounding box center [402, 218] width 206 height 18
type input "**********"
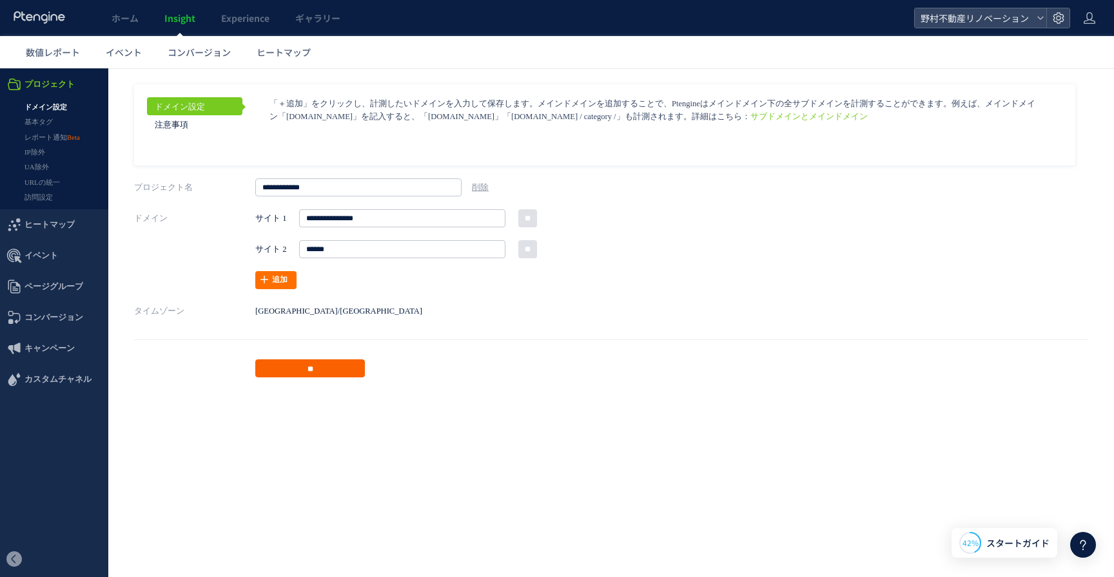
click at [328, 369] on input "**" at bounding box center [310, 369] width 110 height 18
click at [46, 122] on link "基本タグ" at bounding box center [54, 122] width 108 height 15
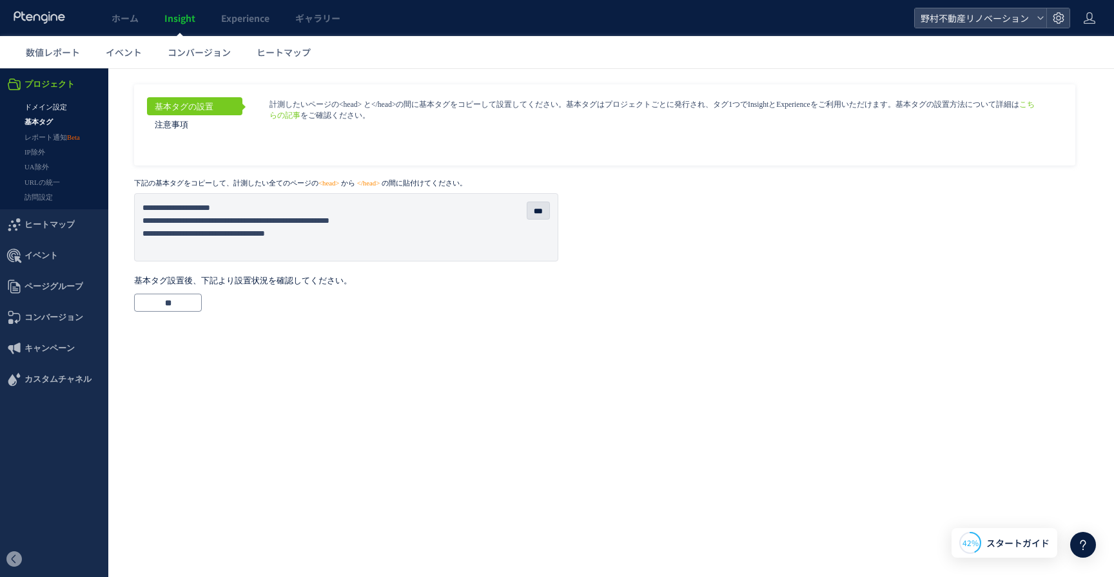
click at [52, 111] on link "ドメイン設定" at bounding box center [54, 107] width 108 height 15
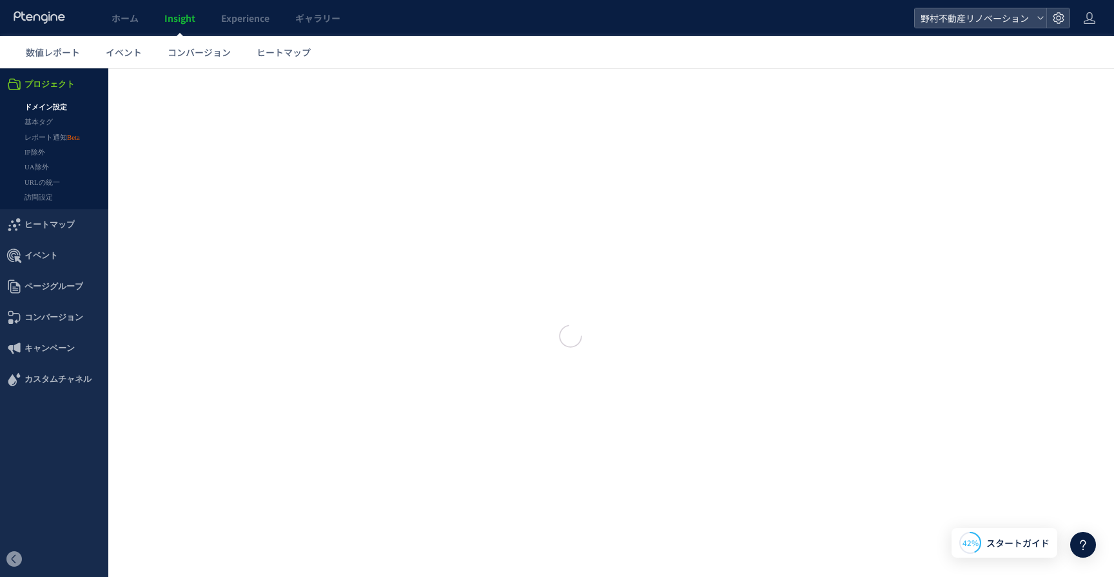
type input "**********"
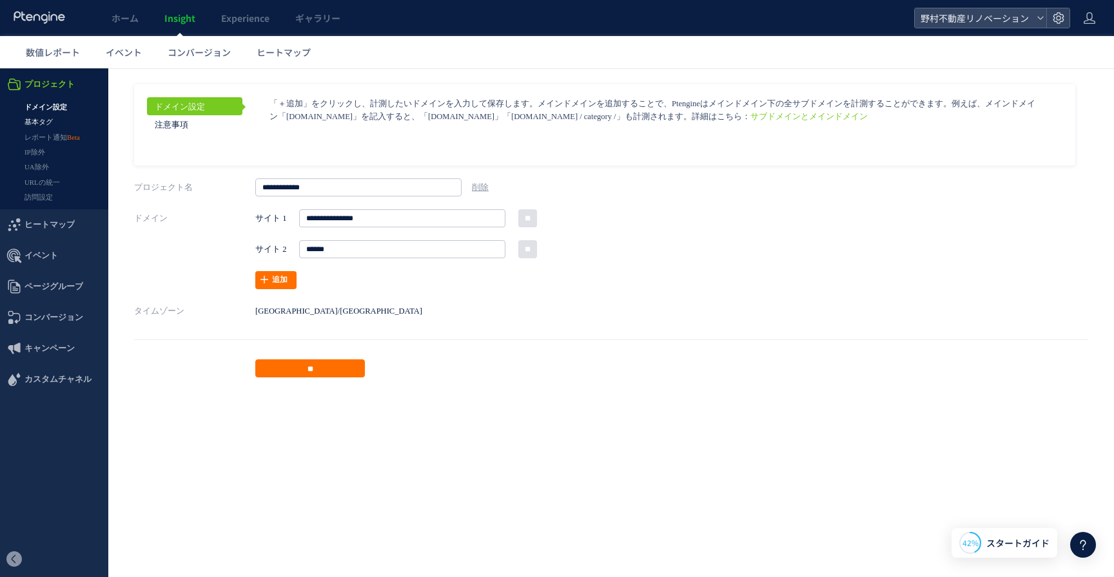
click at [44, 122] on link "基本タグ" at bounding box center [54, 122] width 108 height 15
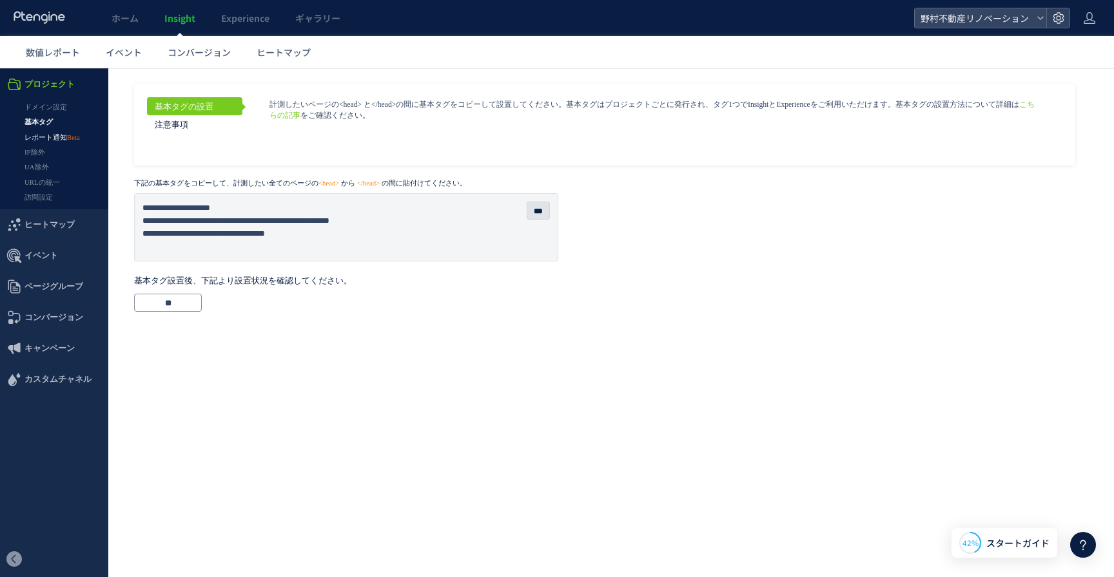
click at [61, 140] on link "レポート通知" at bounding box center [54, 137] width 108 height 15
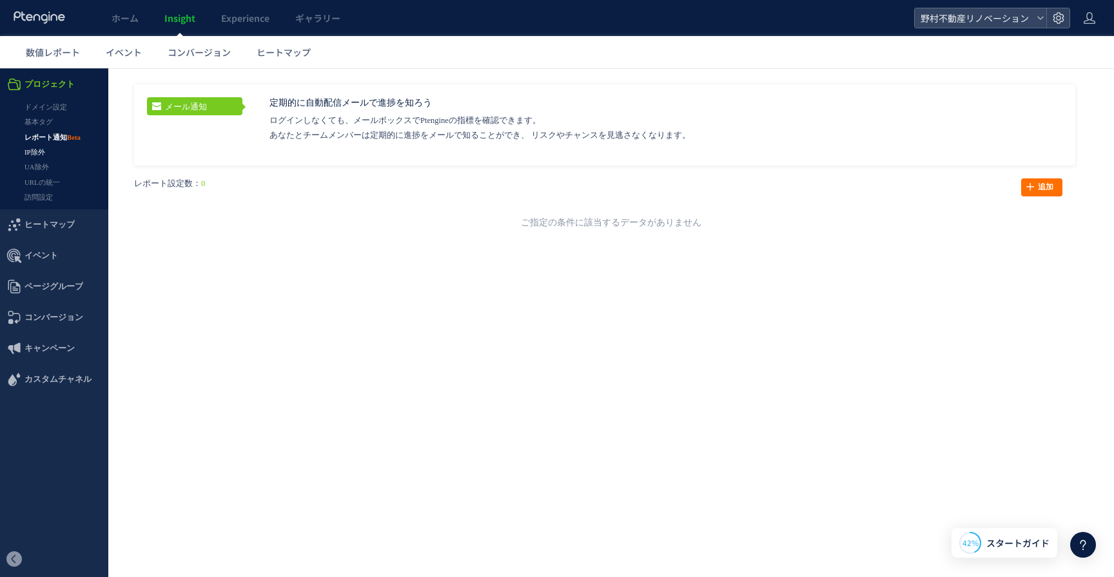
click at [61, 155] on link "IP除外" at bounding box center [54, 152] width 108 height 15
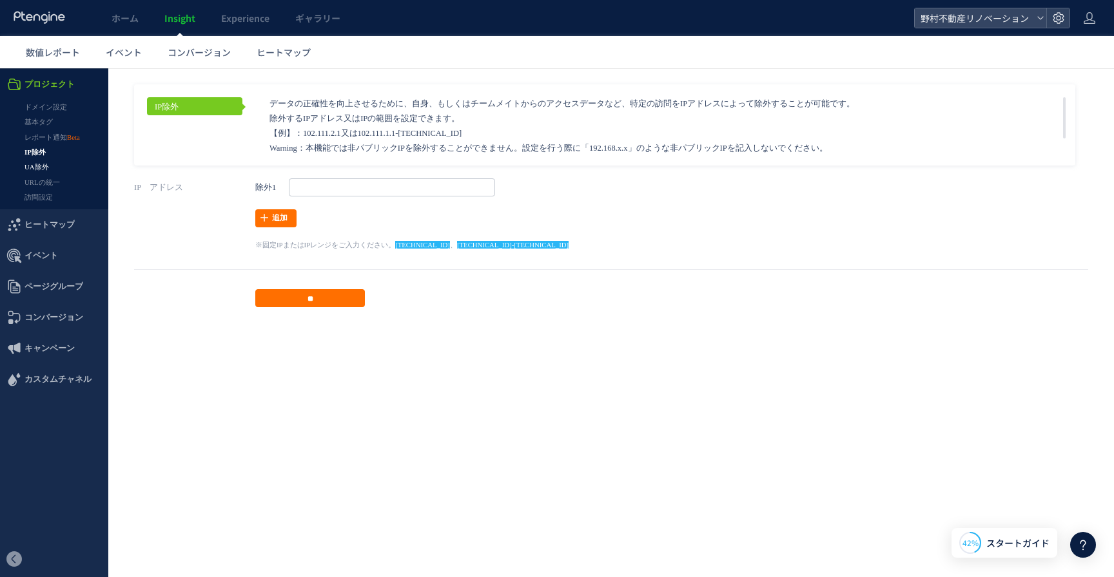
click at [48, 168] on link "UA除外" at bounding box center [54, 167] width 108 height 15
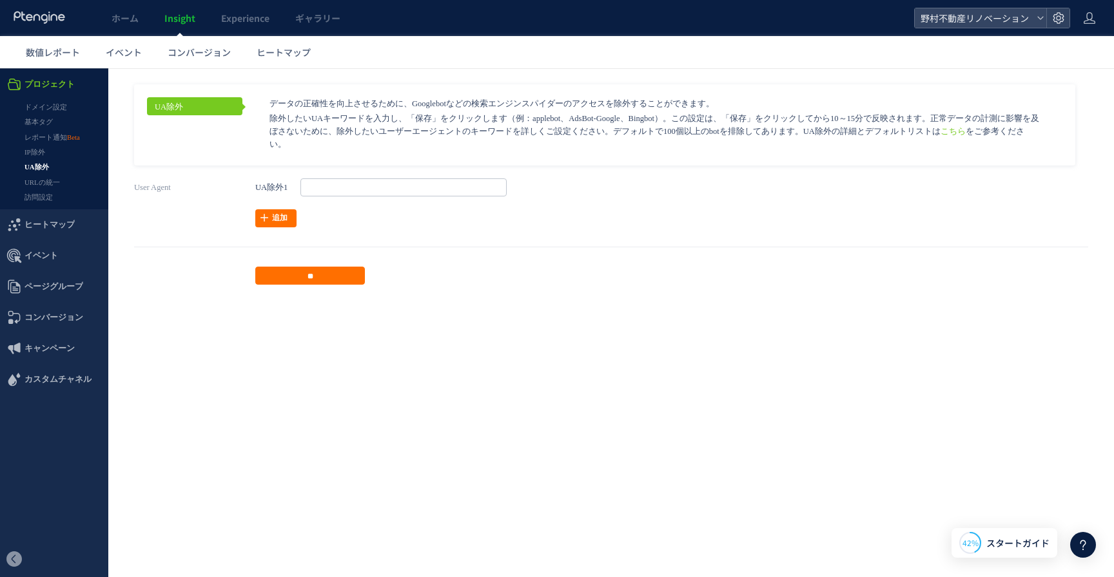
click at [55, 185] on link "URLの統一" at bounding box center [54, 182] width 108 height 15
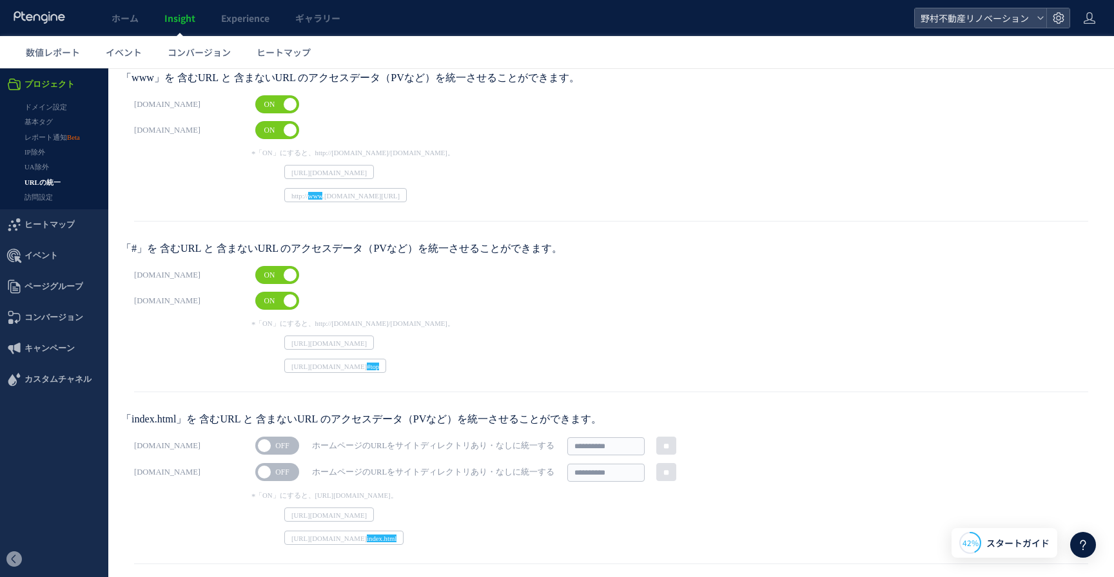
scroll to position [115, 0]
click at [47, 199] on link "訪問設定" at bounding box center [54, 197] width 108 height 15
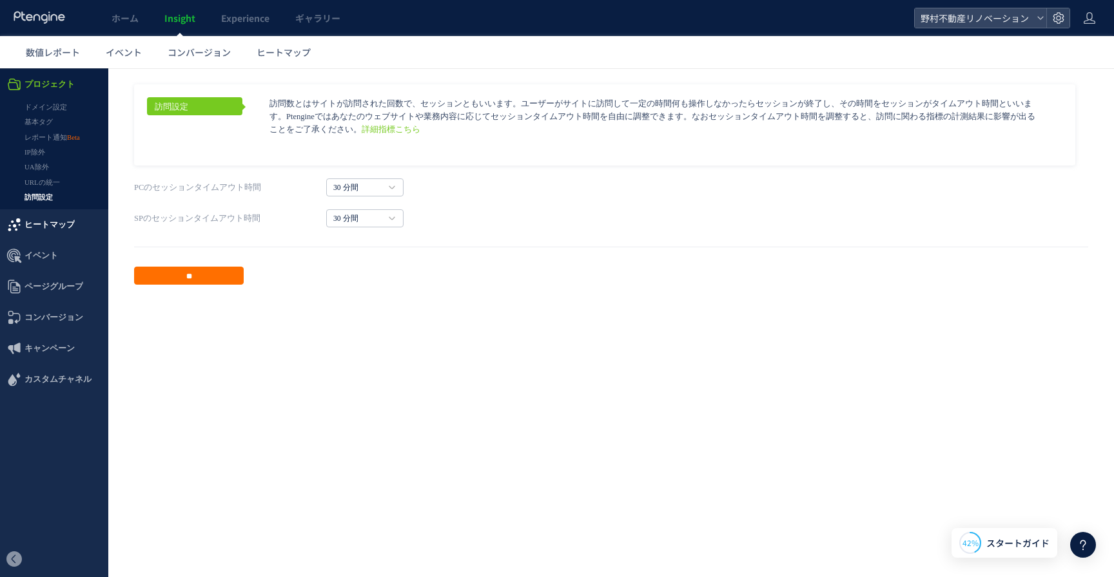
click at [63, 227] on span "ヒートマップ" at bounding box center [49, 224] width 50 height 31
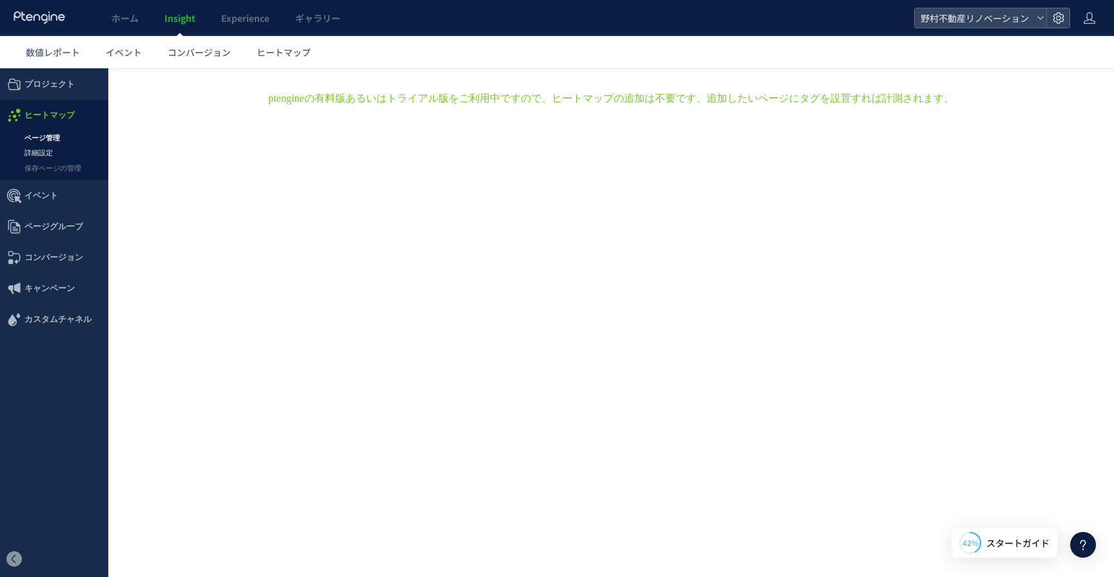
click at [43, 159] on link "詳細設定" at bounding box center [54, 153] width 108 height 15
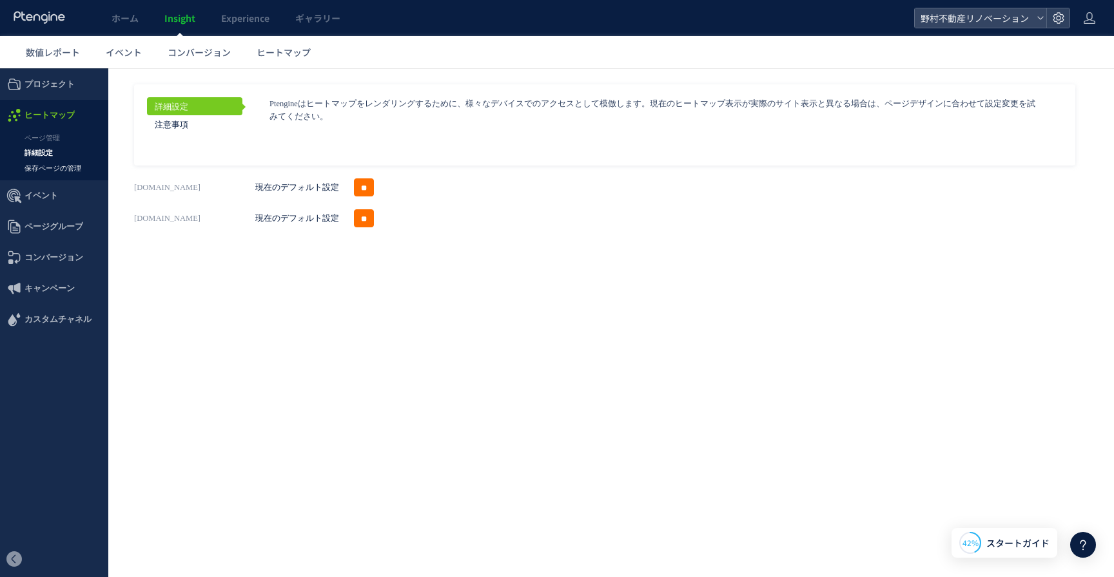
click at [43, 169] on link "保存ページの管理" at bounding box center [54, 168] width 108 height 15
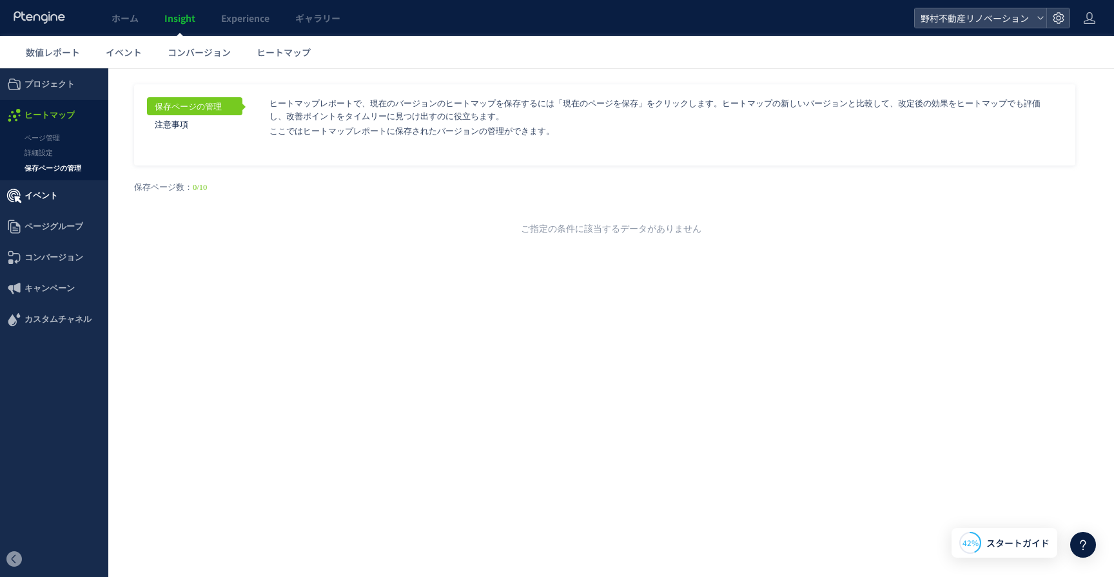
click at [44, 200] on span "イベント" at bounding box center [41, 195] width 34 height 31
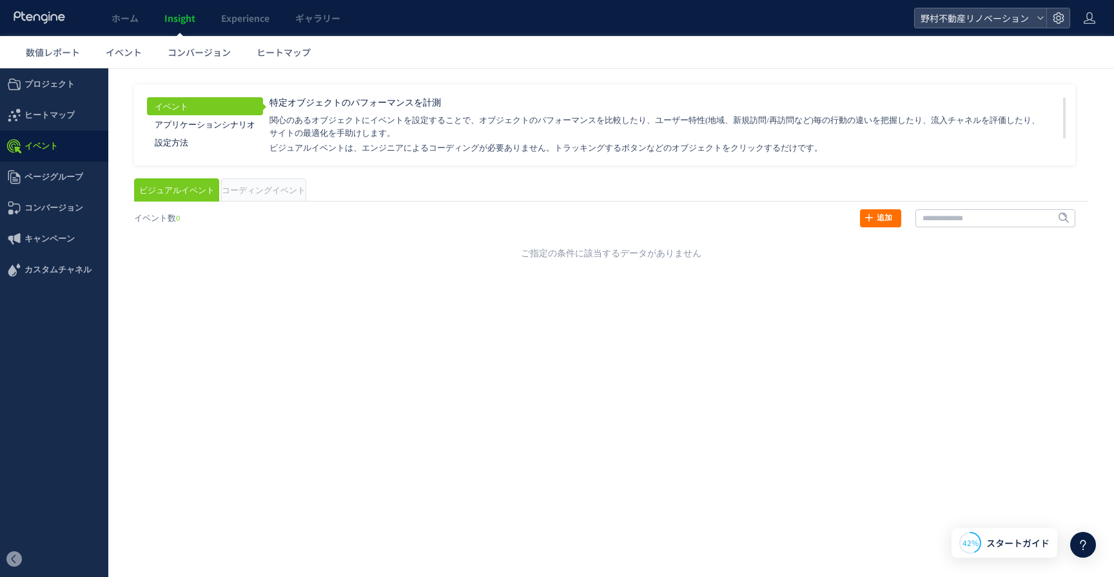
click at [256, 192] on span "コーディングイベント" at bounding box center [264, 190] width 84 height 9
click at [183, 193] on span "ビジュアルイベント" at bounding box center [176, 190] width 75 height 9
click at [125, 46] on span "イベント" at bounding box center [124, 52] width 36 height 13
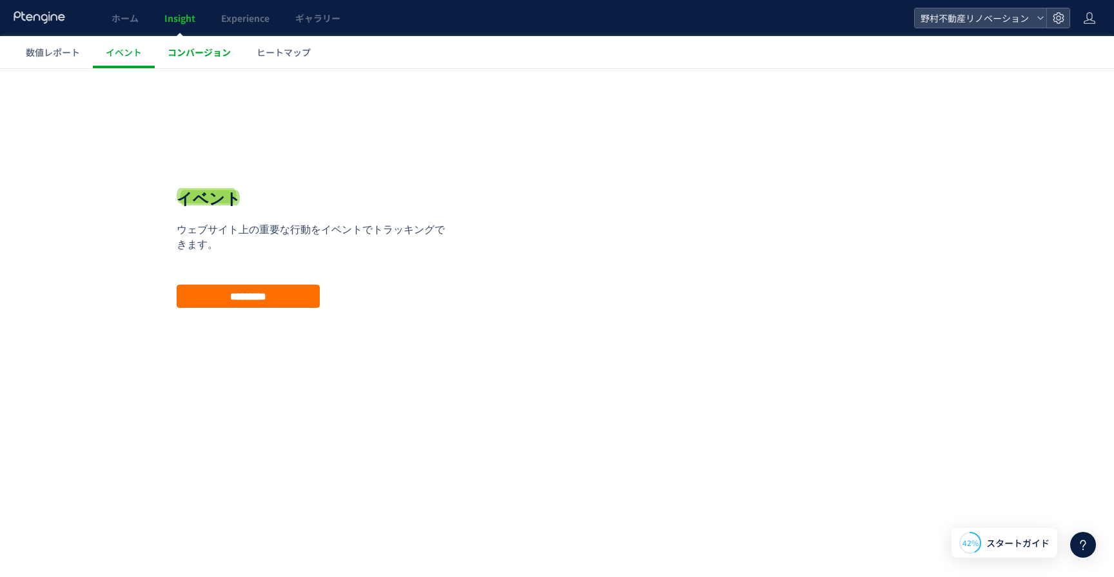
click at [202, 48] on span "コンバージョン" at bounding box center [199, 52] width 63 height 13
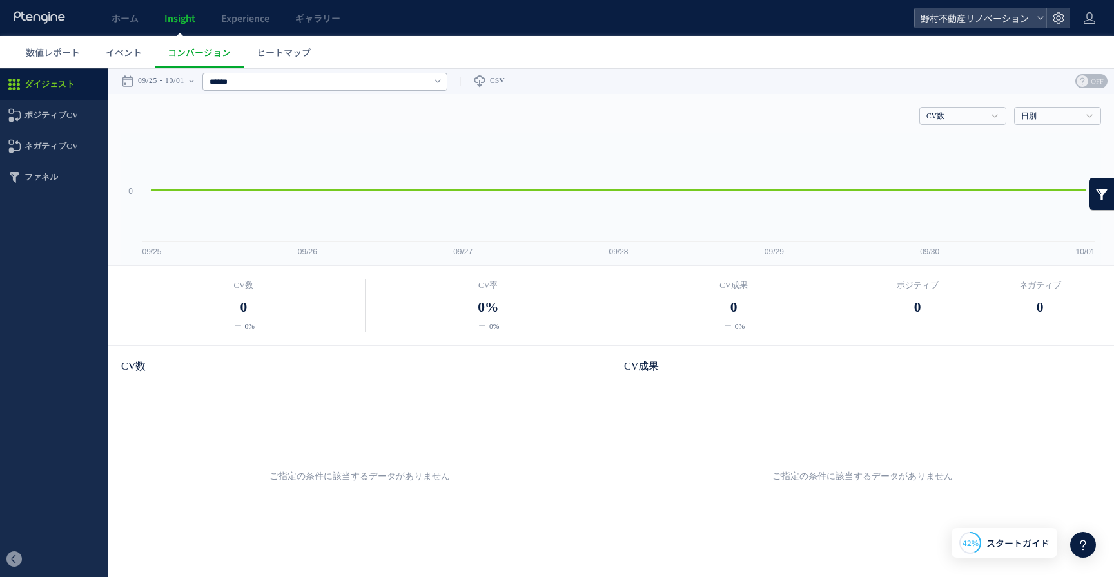
click at [183, 18] on span "Insight" at bounding box center [179, 18] width 31 height 13
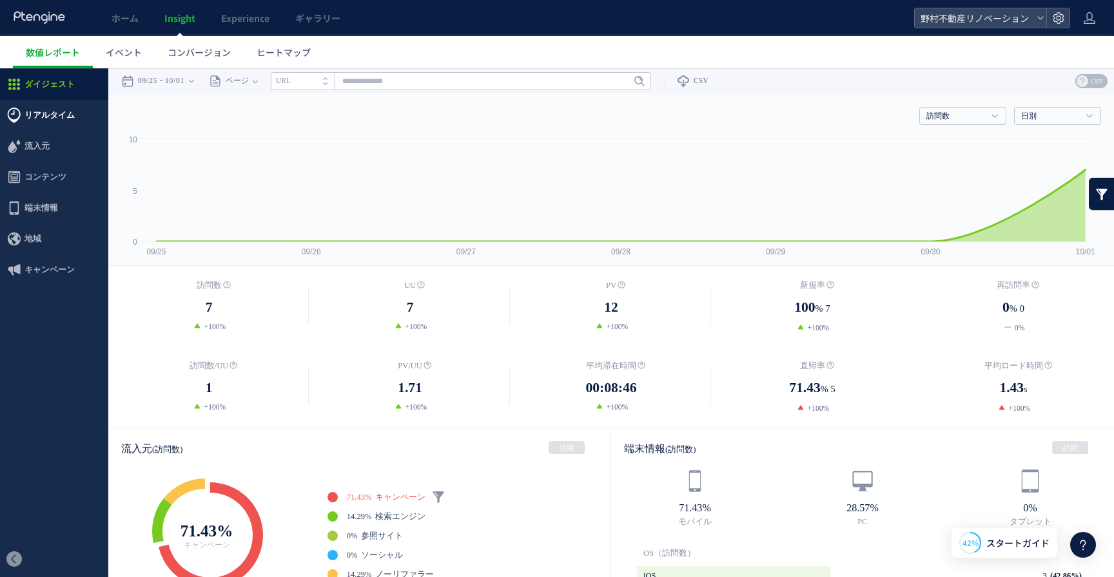
click at [63, 117] on span "リアルタイム" at bounding box center [49, 115] width 50 height 31
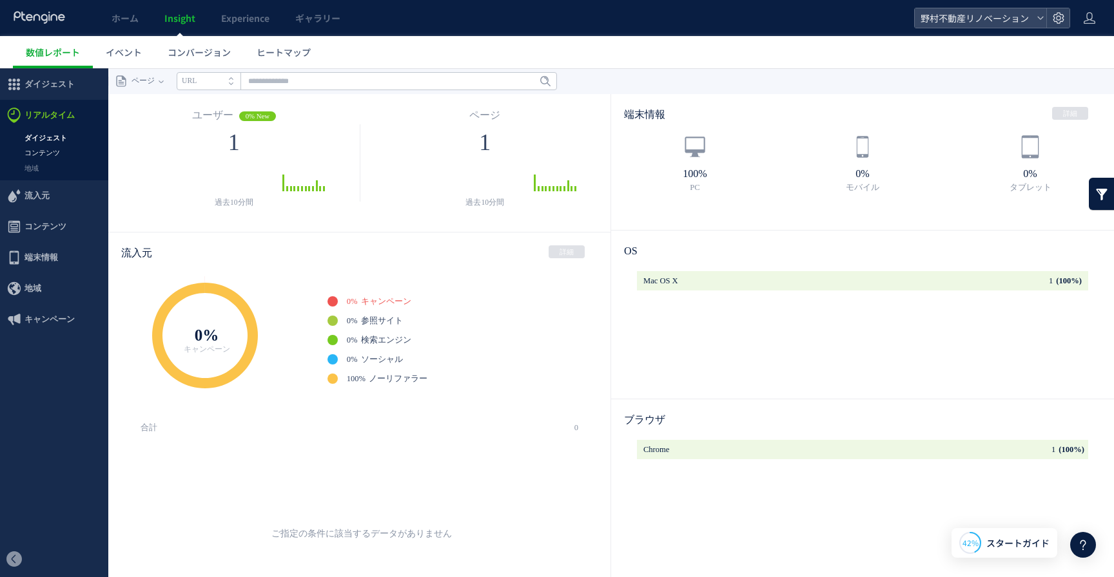
click at [59, 157] on link "コンテンツ" at bounding box center [54, 153] width 108 height 15
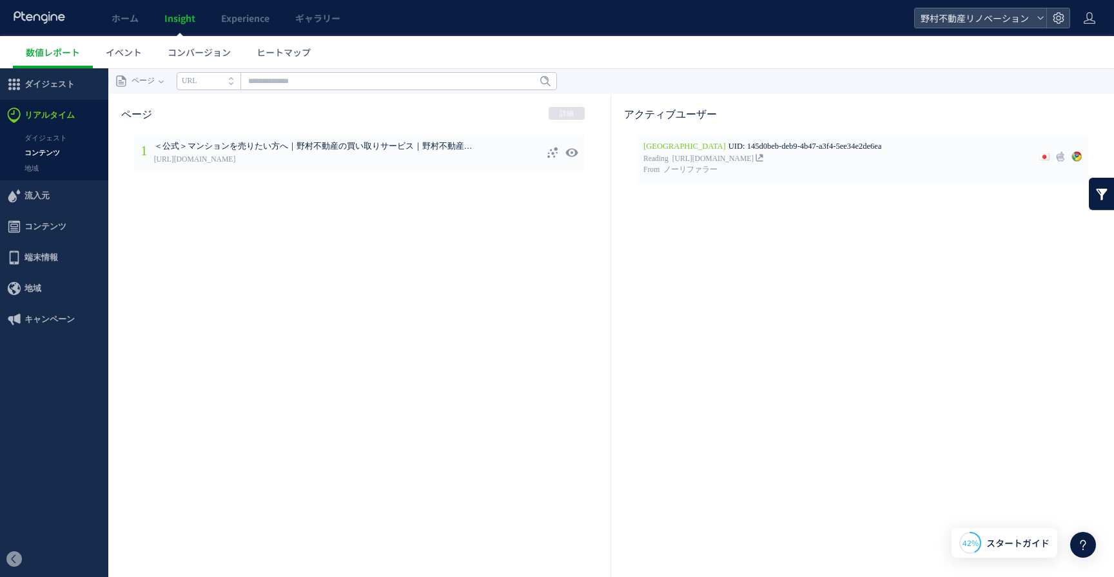
click at [554, 151] on icon at bounding box center [552, 152] width 13 height 13
click at [45, 167] on link "地域" at bounding box center [54, 168] width 108 height 15
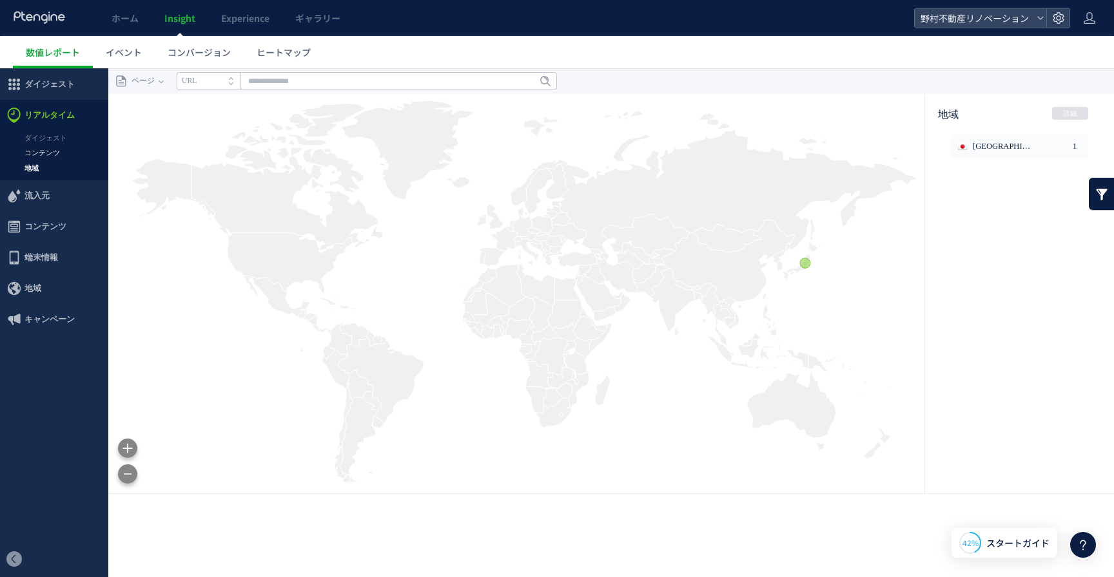
click at [54, 153] on link "コンテンツ" at bounding box center [54, 153] width 108 height 15
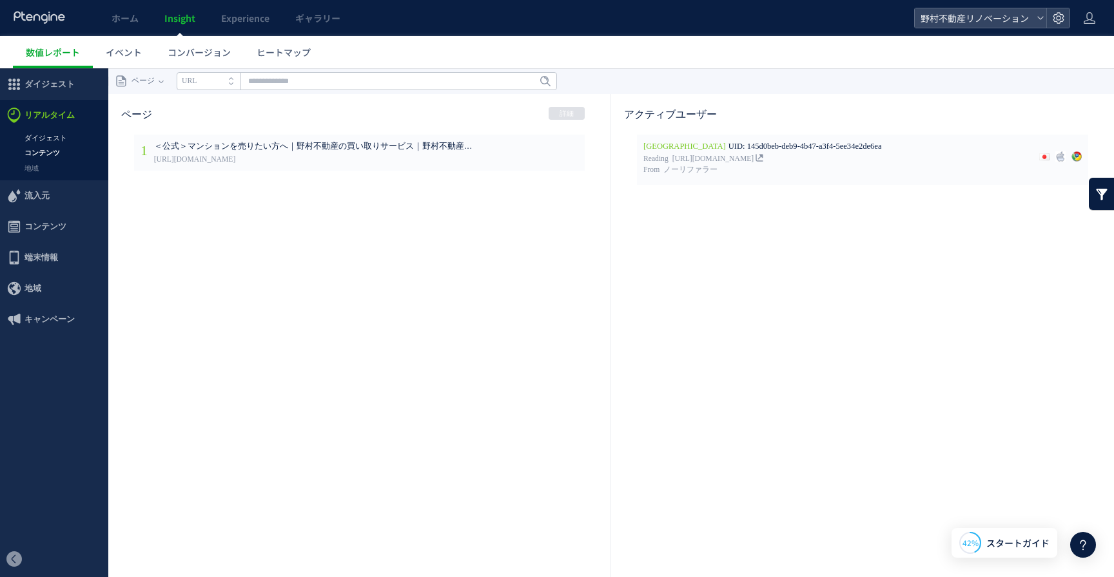
click at [50, 140] on link "ダイジェスト" at bounding box center [54, 138] width 108 height 15
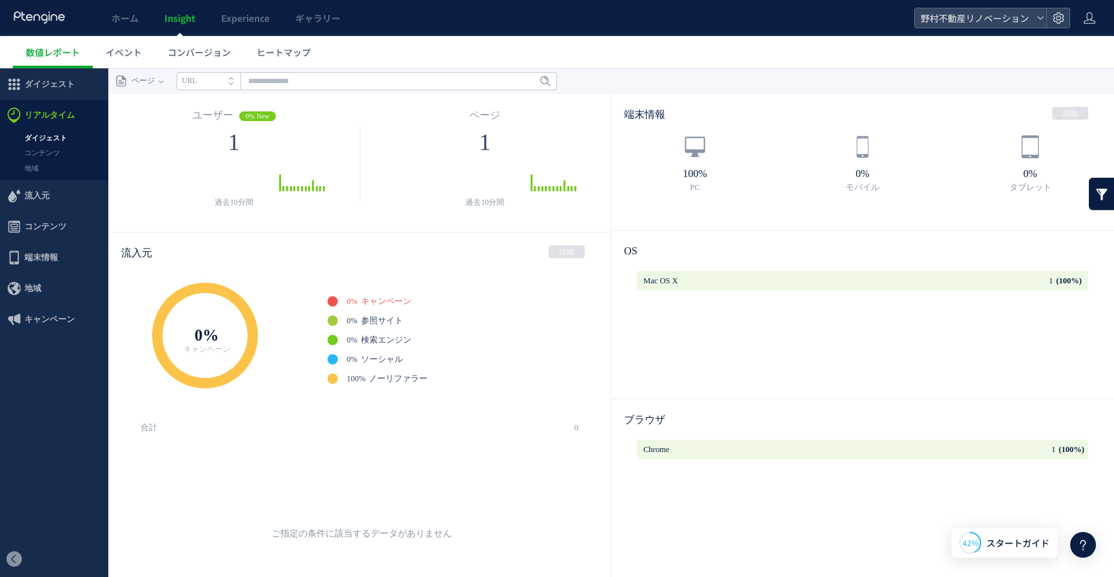
click at [47, 152] on link "コンテンツ" at bounding box center [54, 153] width 108 height 15
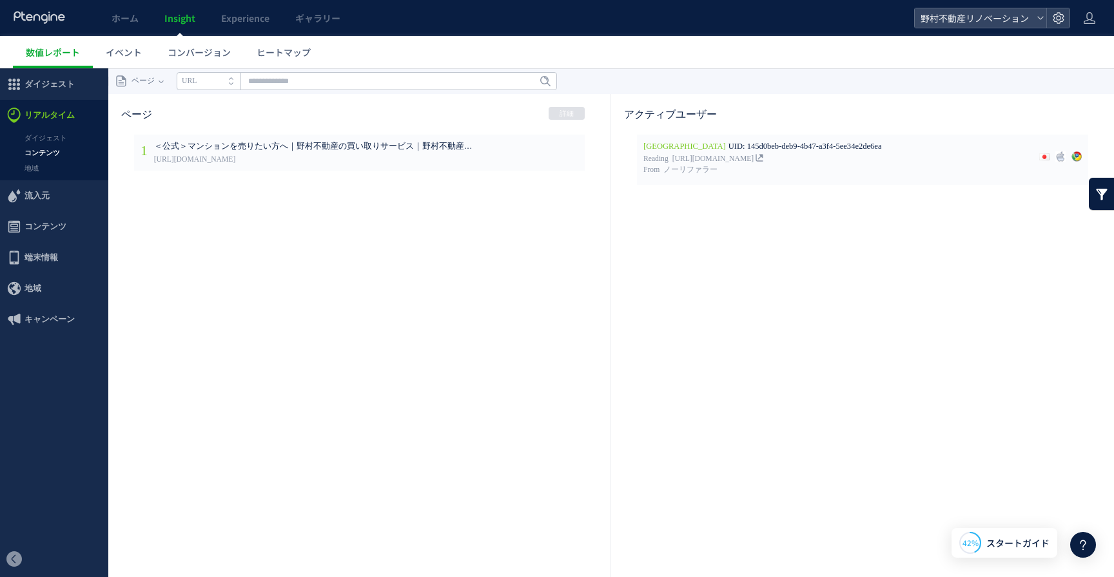
click at [41, 155] on link "コンテンツ" at bounding box center [54, 153] width 108 height 15
click at [43, 142] on link "ダイジェスト" at bounding box center [54, 138] width 108 height 15
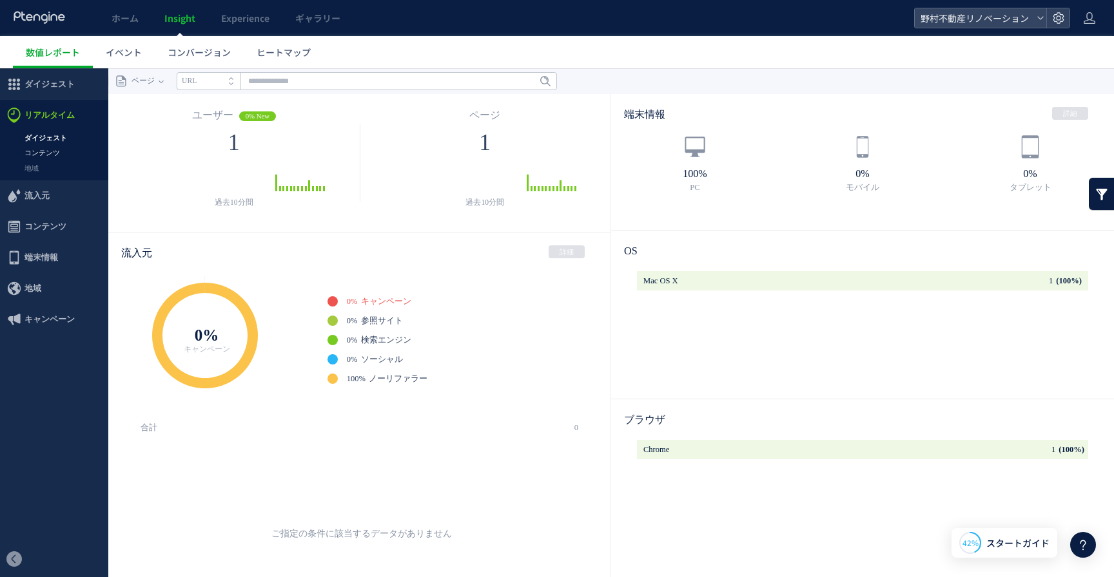
click at [42, 152] on link "コンテンツ" at bounding box center [54, 153] width 108 height 15
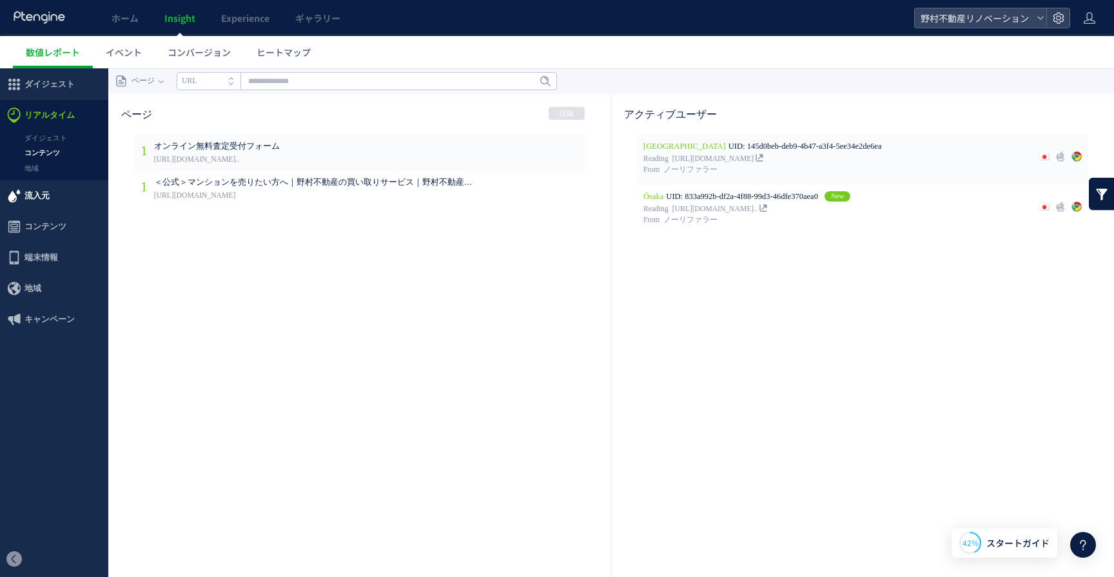
click at [34, 200] on span "流入元" at bounding box center [36, 195] width 25 height 31
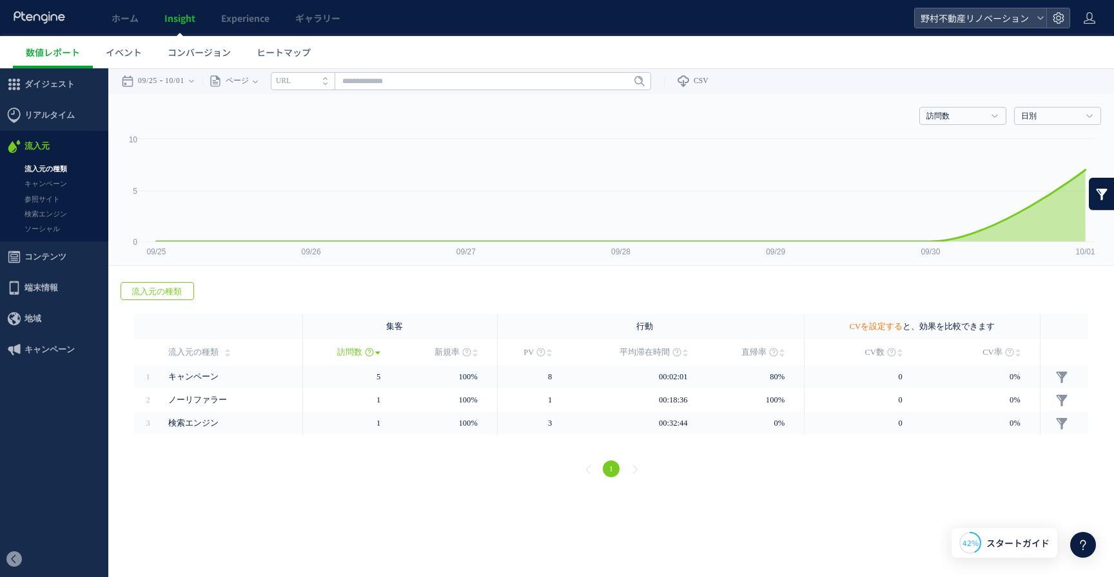
click at [873, 327] on link "CVを設定する" at bounding box center [875, 326] width 53 height 9
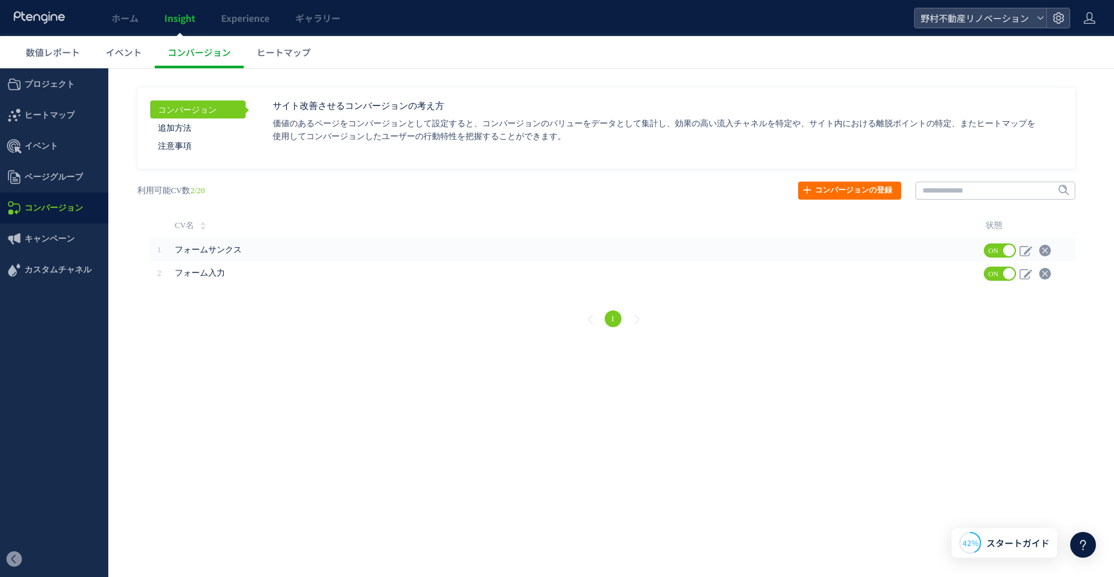
click at [209, 112] on link "コンバージョン" at bounding box center [197, 110] width 95 height 18
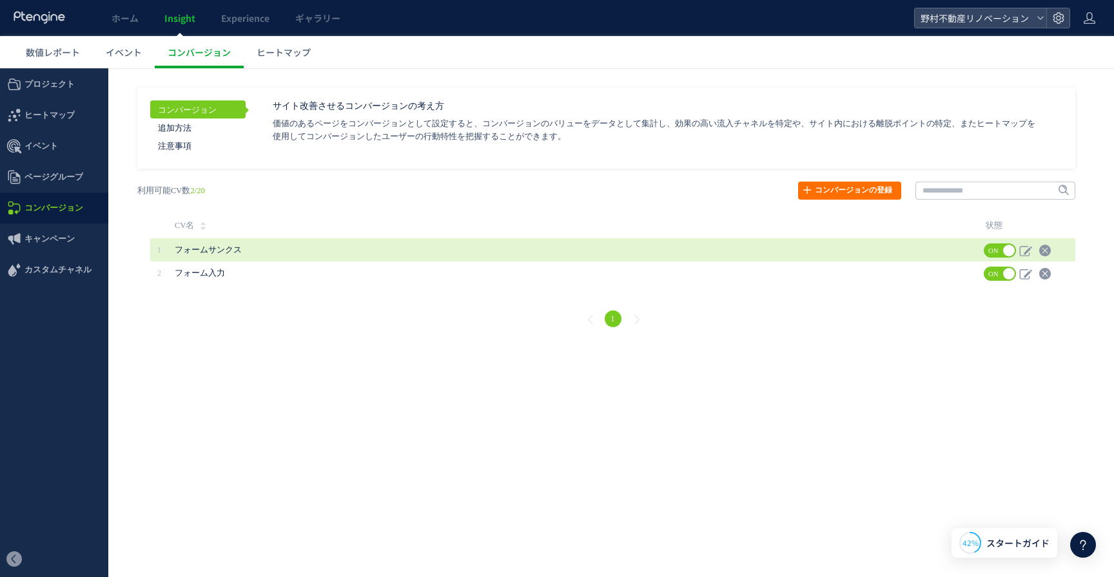
click at [222, 256] on span "フォームサンクス" at bounding box center [497, 249] width 644 height 23
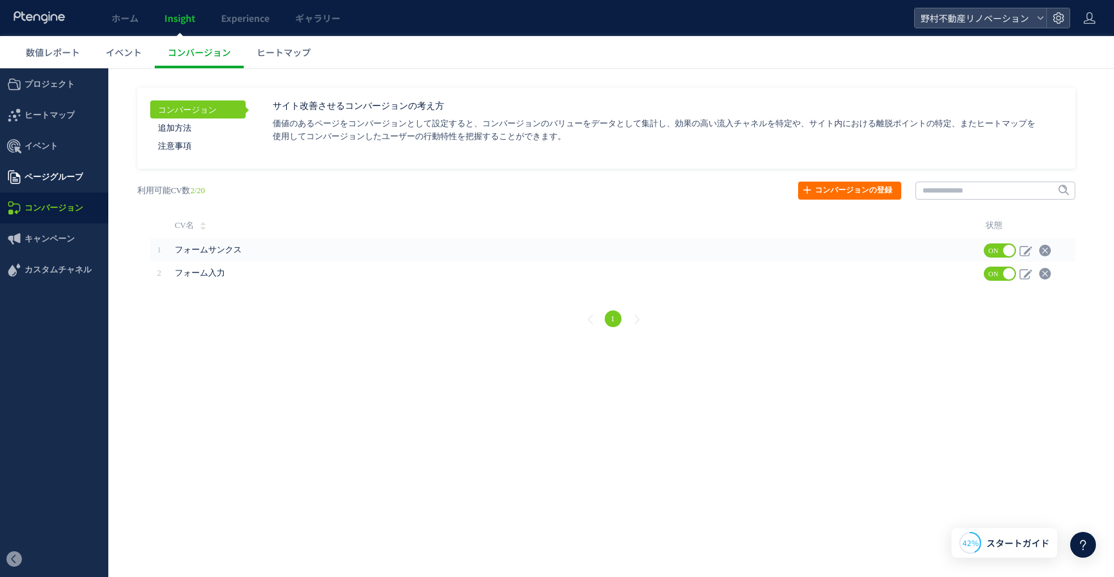
click at [60, 173] on span "ページグループ" at bounding box center [53, 177] width 59 height 31
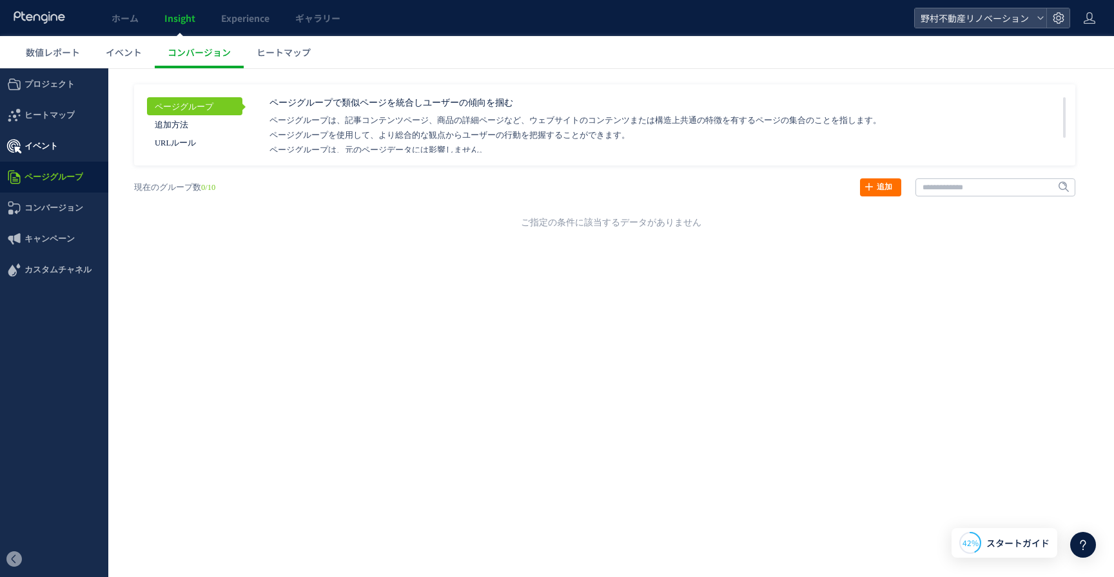
click at [60, 154] on span "イベント" at bounding box center [54, 146] width 108 height 31
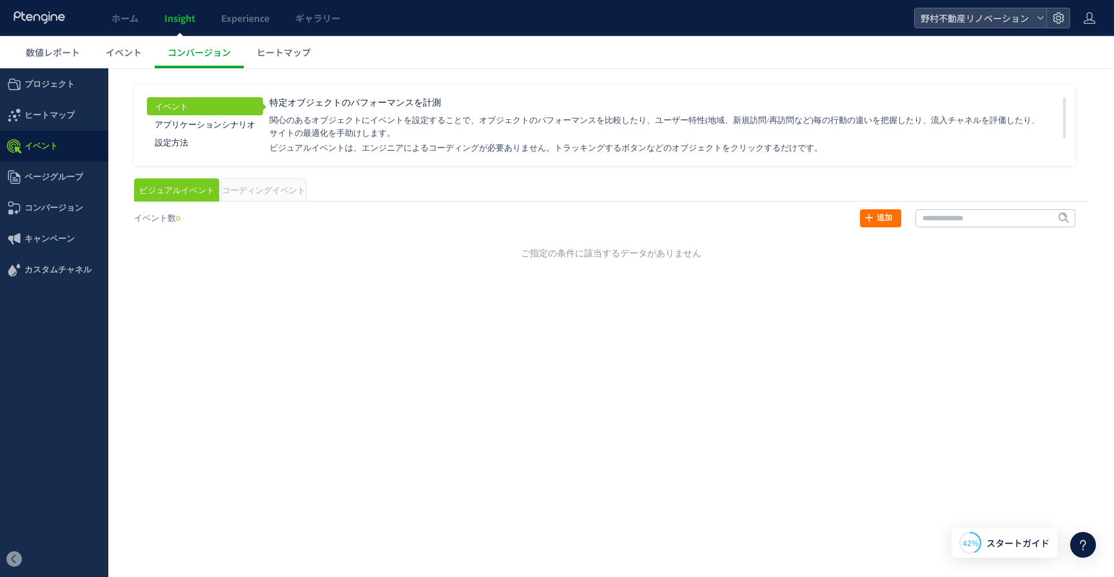
click at [57, 121] on span "ヒートマップ" at bounding box center [49, 115] width 50 height 31
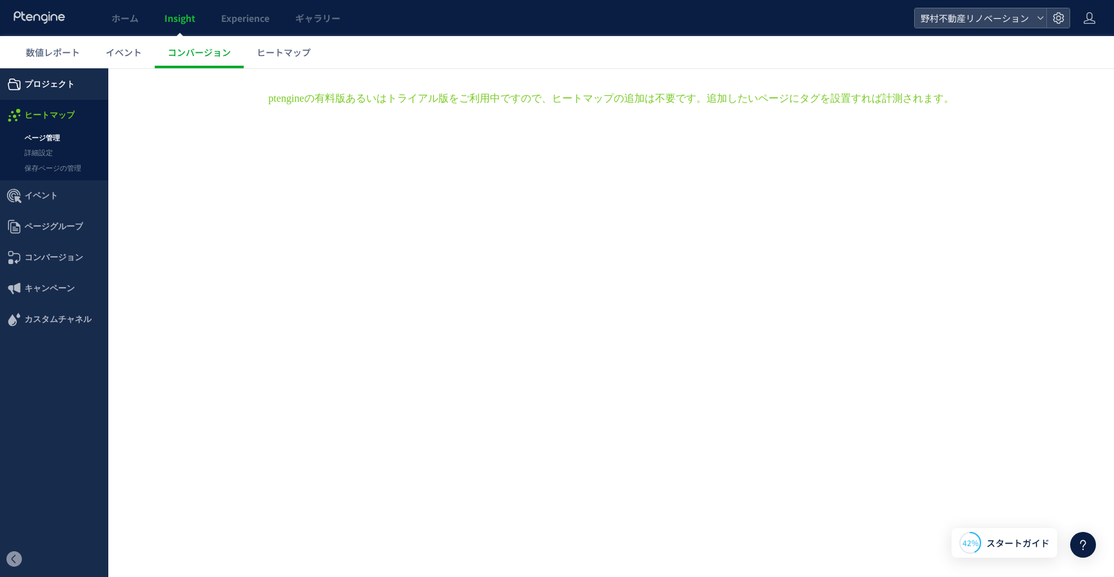
click at [56, 88] on span "プロジェクト" at bounding box center [49, 84] width 50 height 31
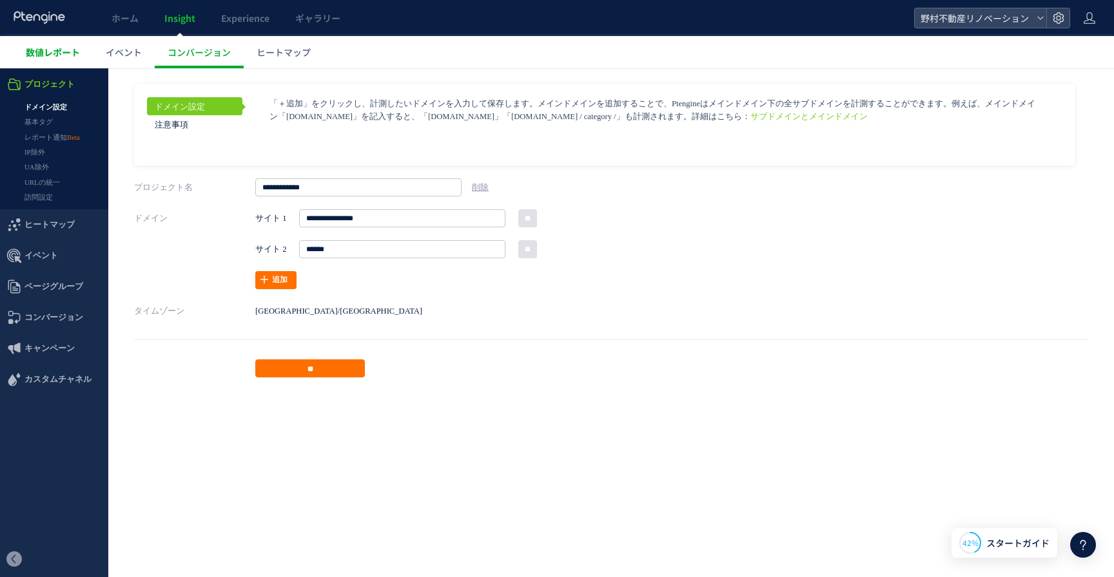
click at [67, 52] on span "数値レポート" at bounding box center [53, 52] width 54 height 13
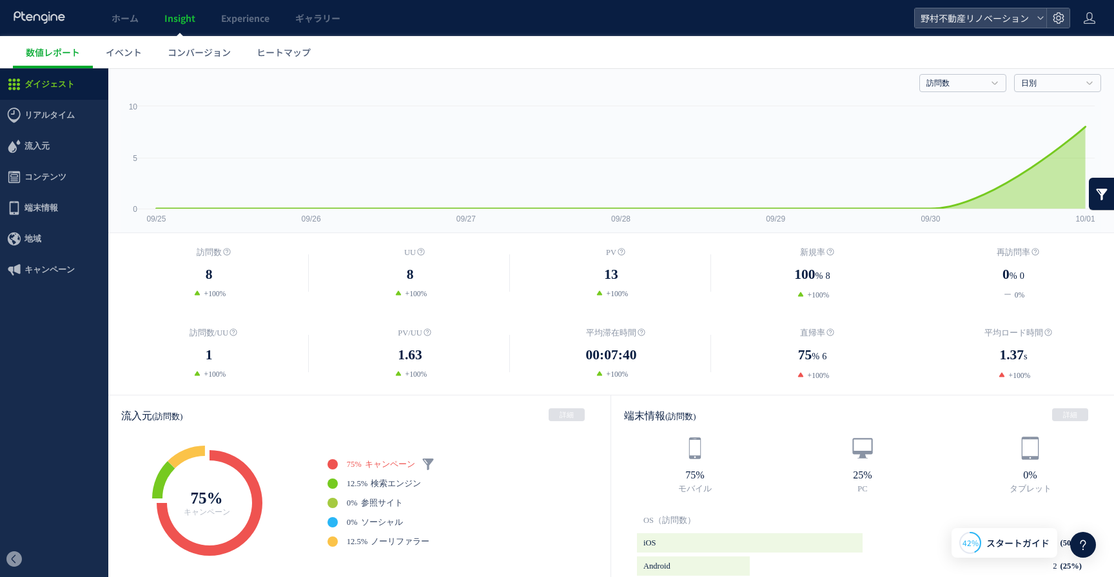
scroll to position [28, 0]
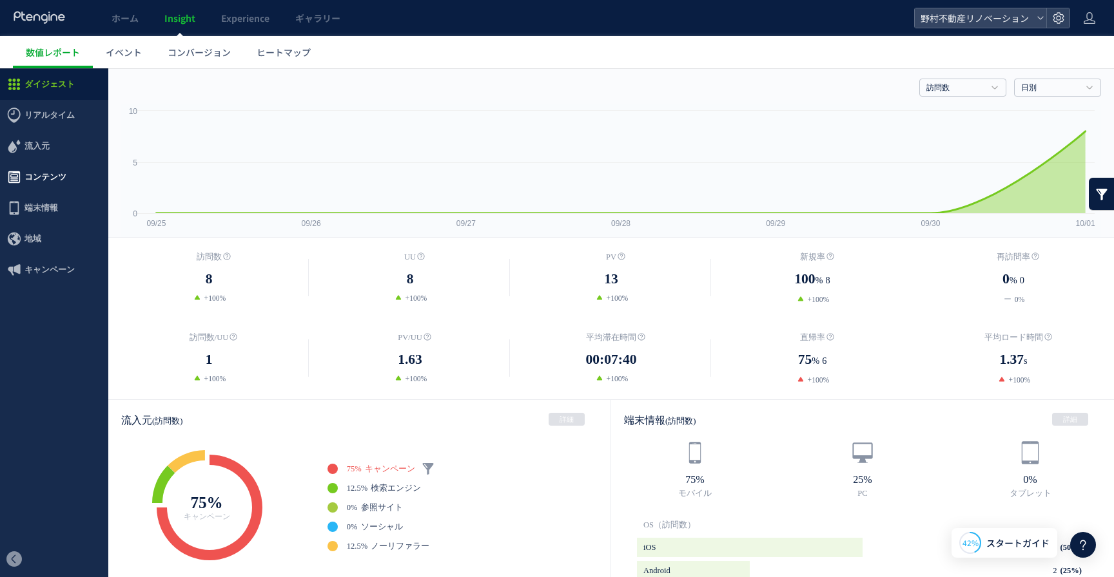
click at [53, 174] on span "コンテンツ" at bounding box center [45, 177] width 42 height 31
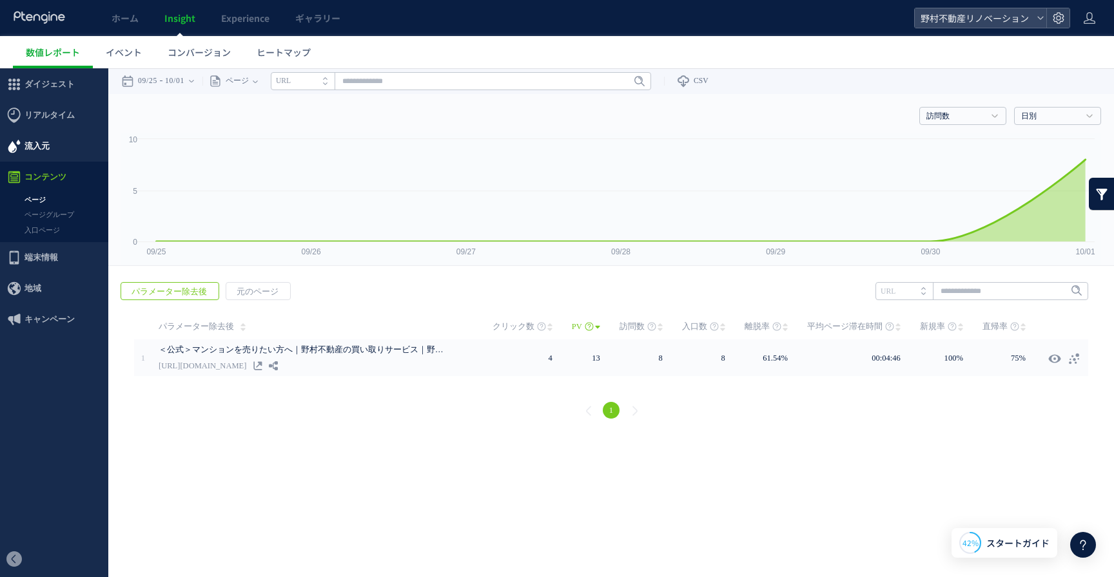
click at [50, 151] on span "流入元" at bounding box center [54, 146] width 108 height 31
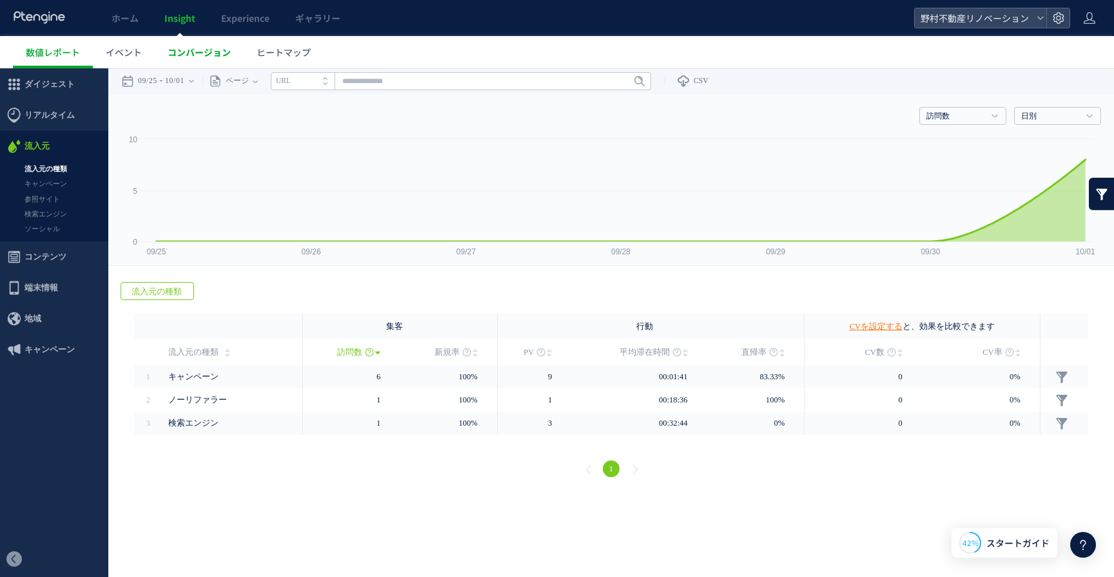
click at [197, 50] on span "コンバージョン" at bounding box center [199, 52] width 63 height 13
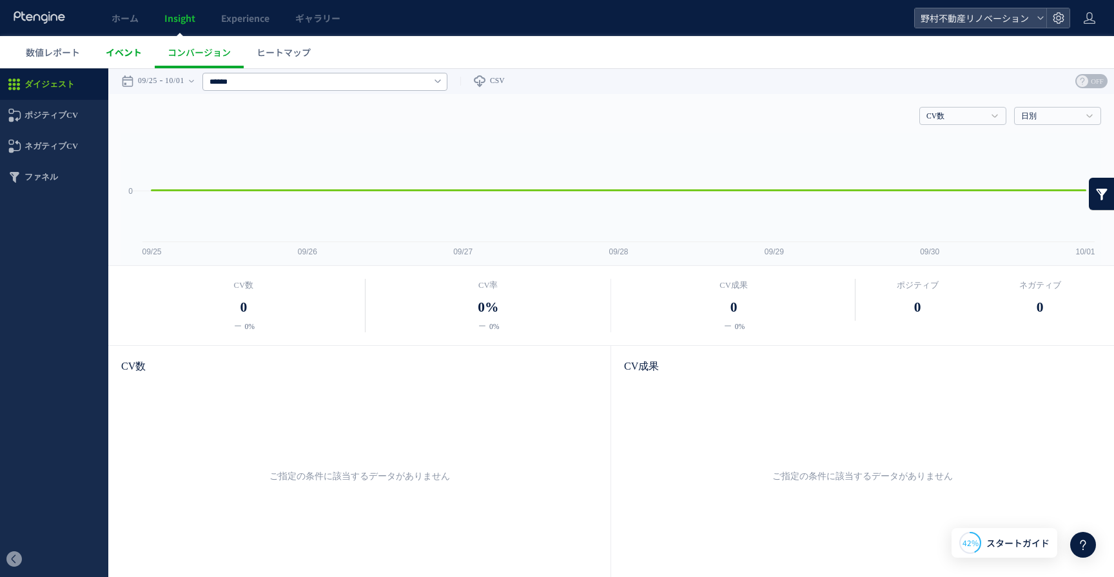
click at [129, 55] on span "イベント" at bounding box center [124, 52] width 36 height 13
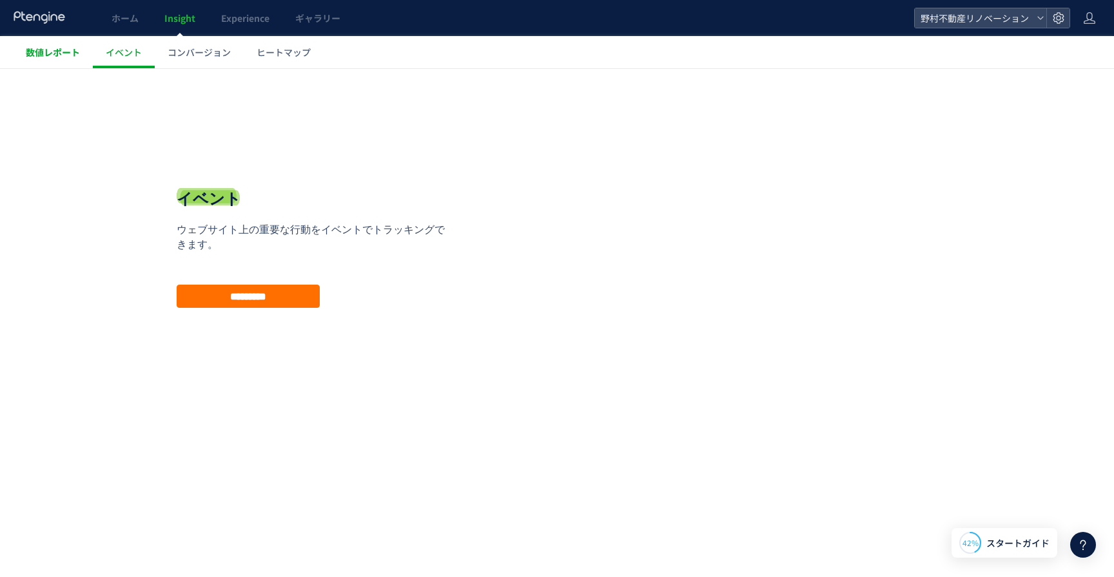
click at [59, 57] on span "数値レポート" at bounding box center [53, 52] width 54 height 13
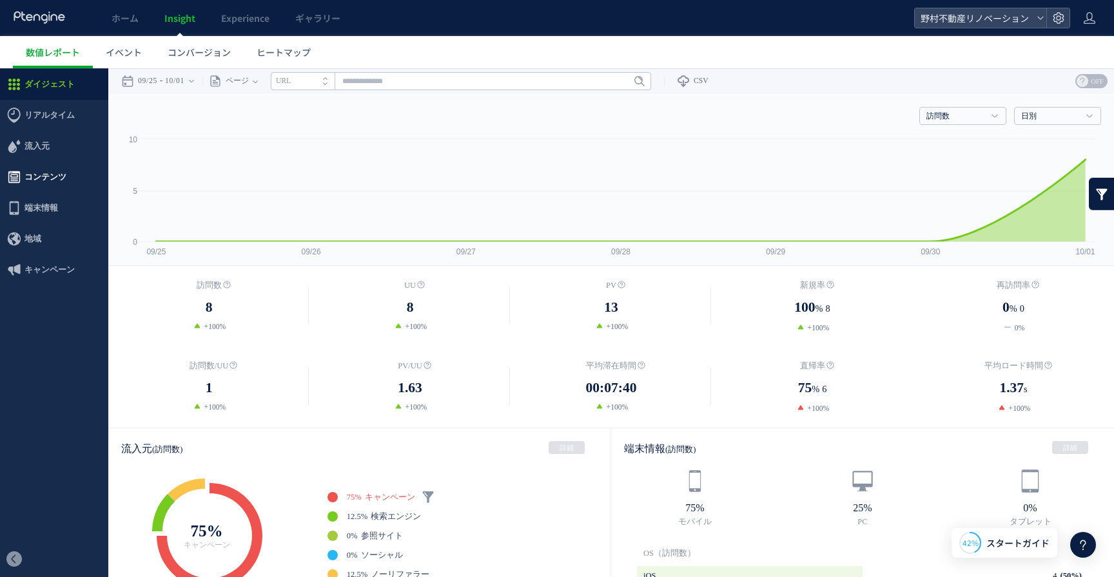
click at [44, 179] on span "コンテンツ" at bounding box center [45, 177] width 42 height 31
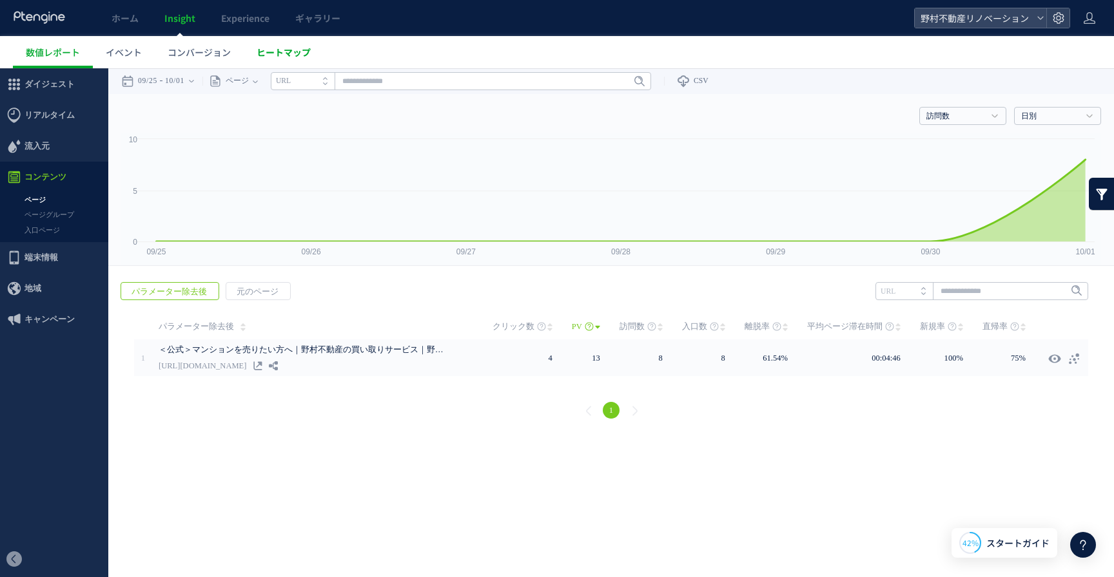
click at [270, 51] on span "ヒートマップ" at bounding box center [283, 52] width 54 height 13
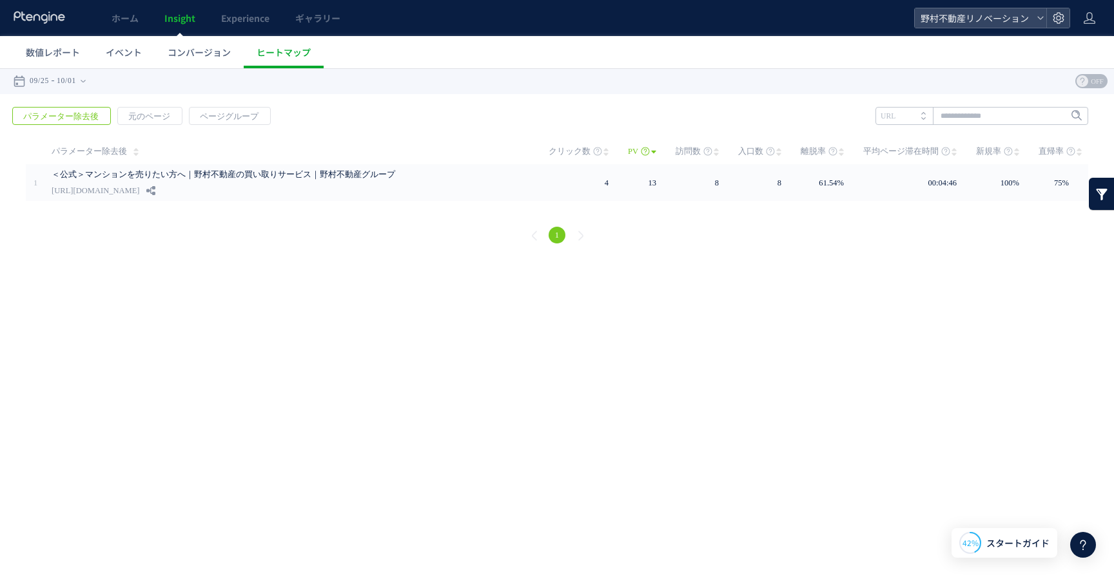
click at [1098, 15] on header "ホーム Insight Experience ギャラリー 野村不動産リノベーション" at bounding box center [557, 18] width 1114 height 36
click at [1093, 19] on icon at bounding box center [1089, 18] width 13 height 13
click at [1069, 50] on span "アカウント設定" at bounding box center [1056, 50] width 63 height 13
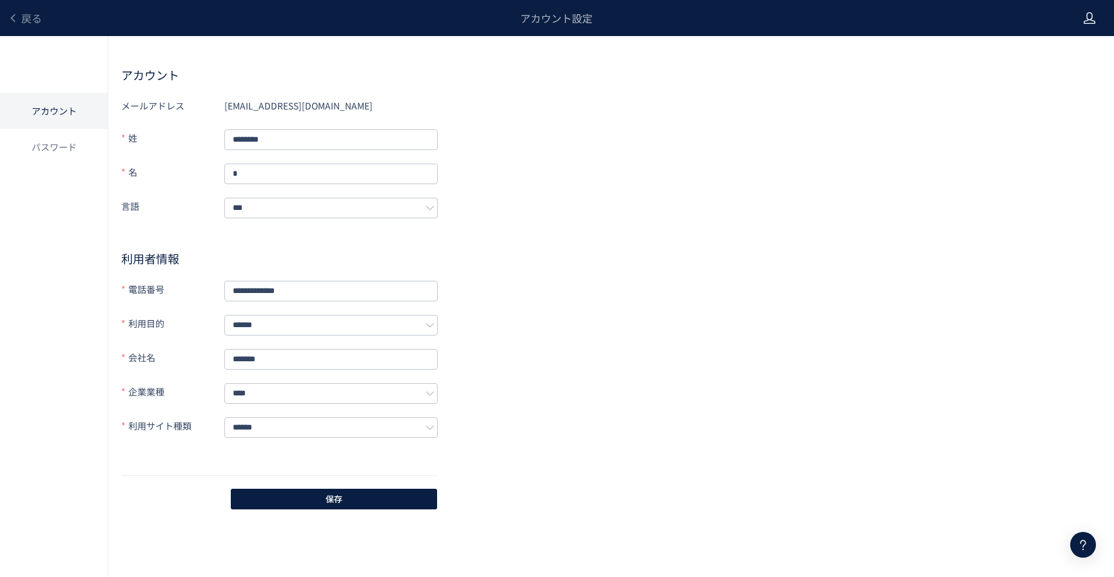
click at [1085, 23] on use at bounding box center [1089, 18] width 12 height 12
click at [1056, 12] on div "アカウント設定" at bounding box center [556, 18] width 1028 height 36
click at [32, 10] on span "戻る" at bounding box center [31, 17] width 21 height 15
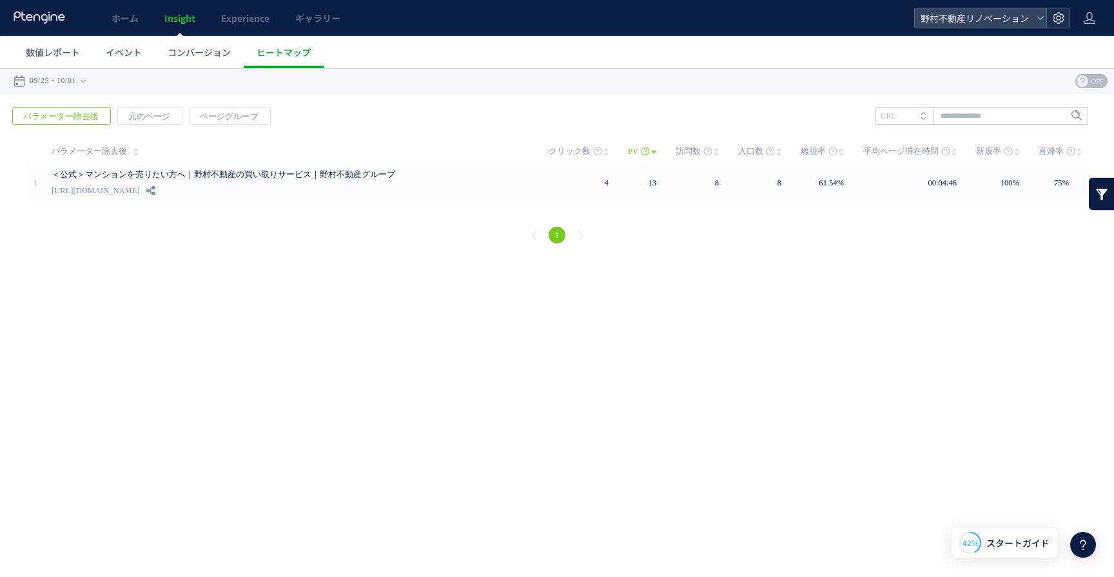
click at [1058, 24] on icon at bounding box center [1058, 18] width 13 height 13
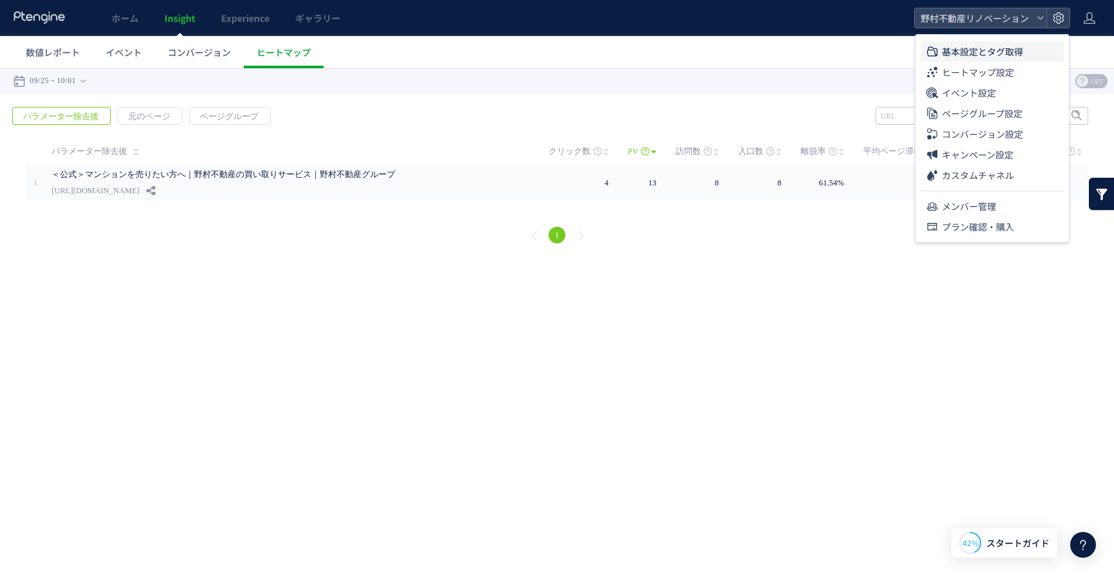
click at [1010, 47] on span "基本設定とタグ取得" at bounding box center [982, 51] width 81 height 21
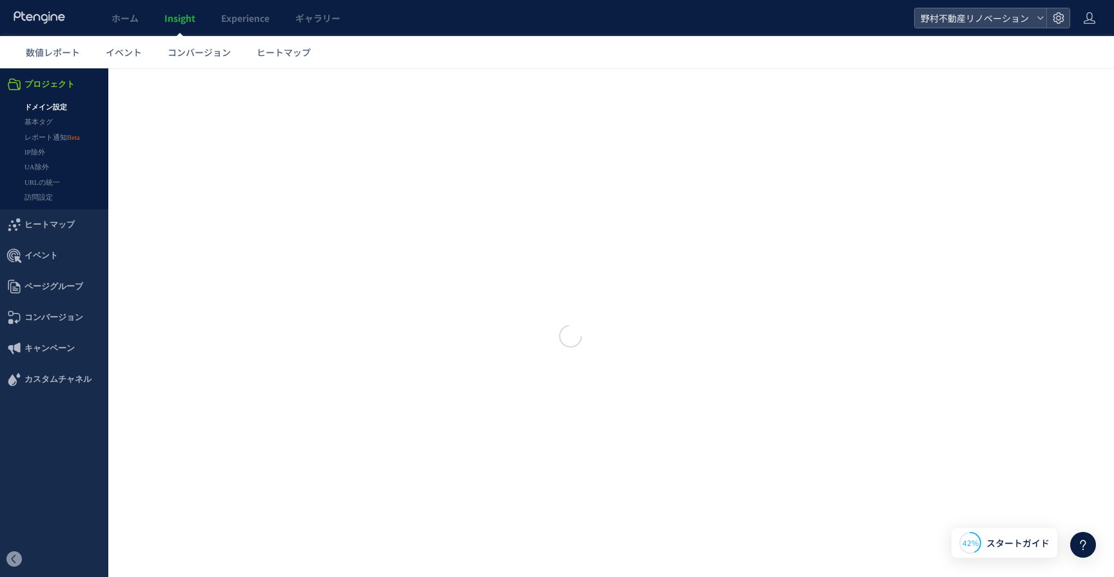
type input "**********"
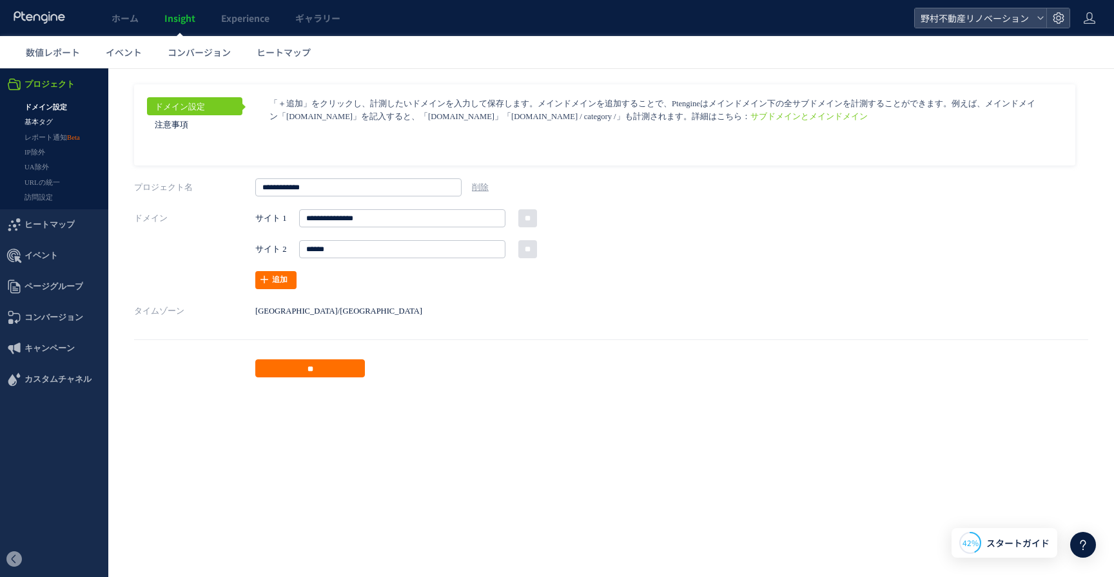
click at [47, 121] on link "基本タグ" at bounding box center [54, 122] width 108 height 15
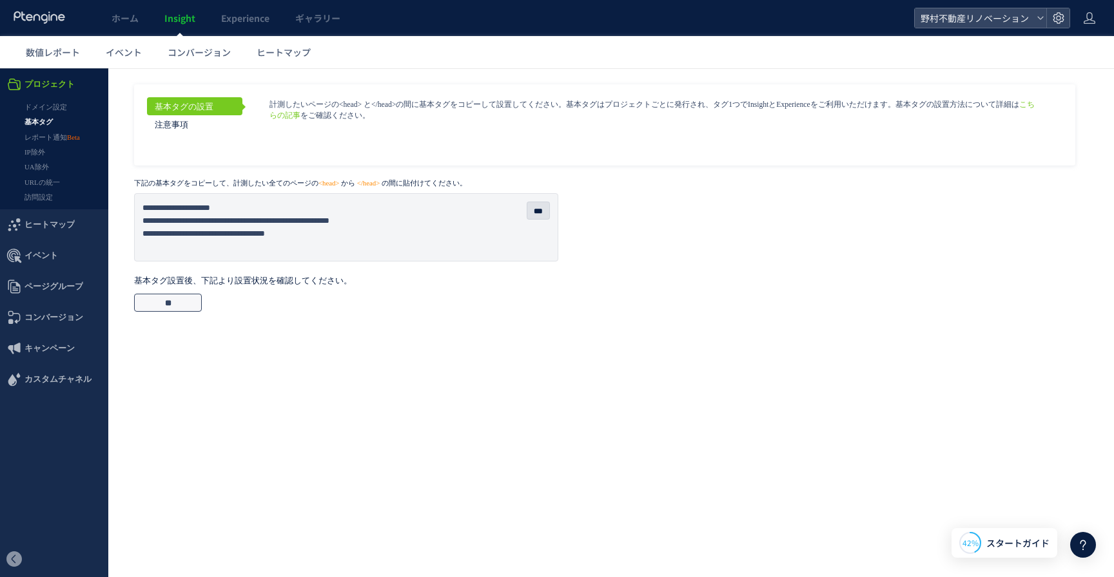
click at [179, 301] on input "**" at bounding box center [168, 303] width 68 height 18
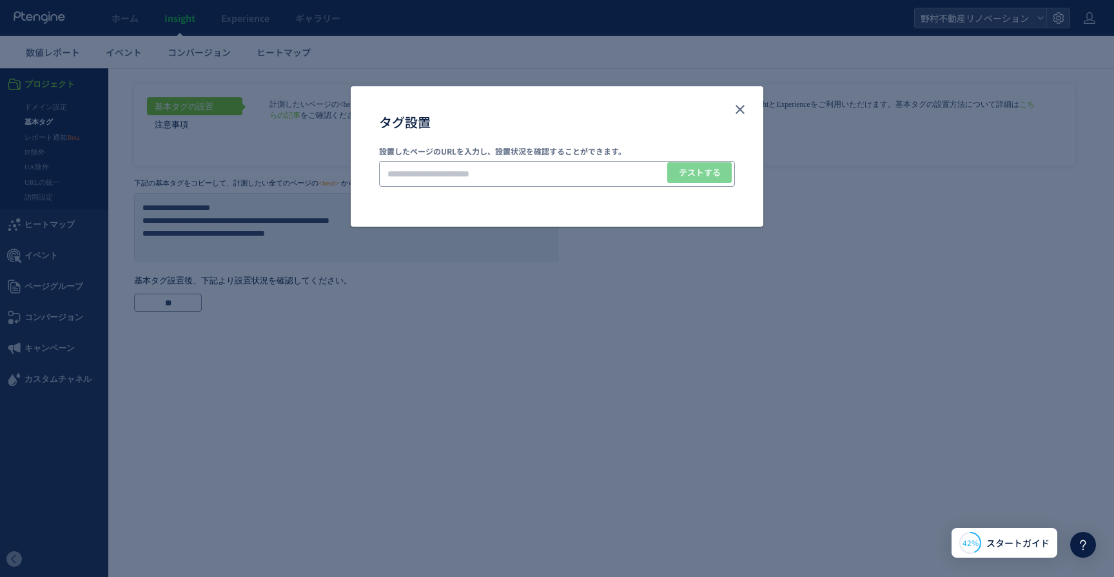
click at [452, 177] on input "タグ設置" at bounding box center [557, 174] width 356 height 26
paste input "**********"
type input "**********"
click at [693, 177] on span "テストする" at bounding box center [700, 172] width 42 height 21
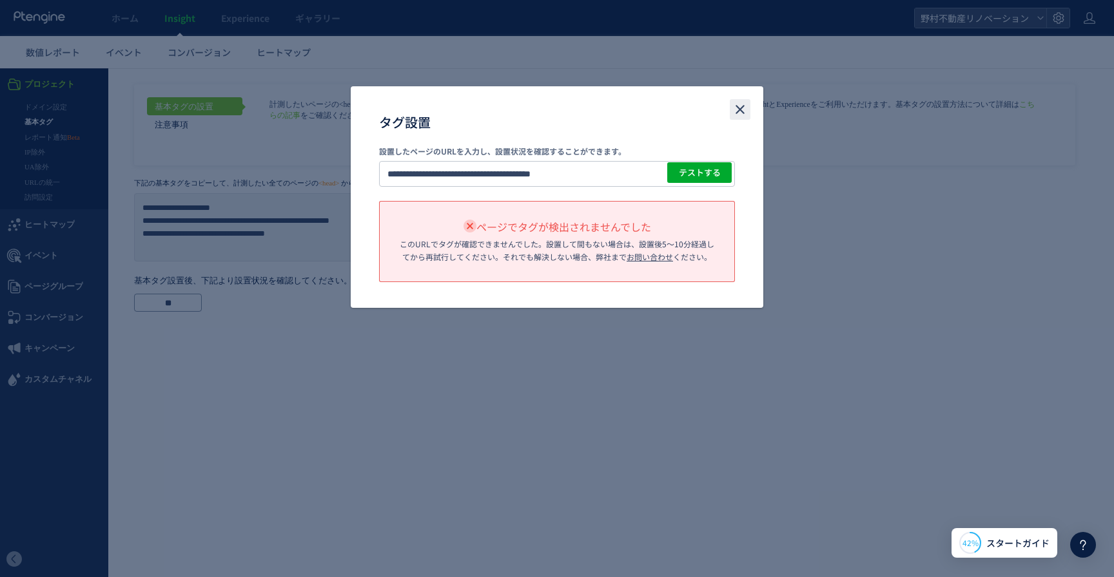
click at [742, 108] on use "close" at bounding box center [739, 110] width 9 height 9
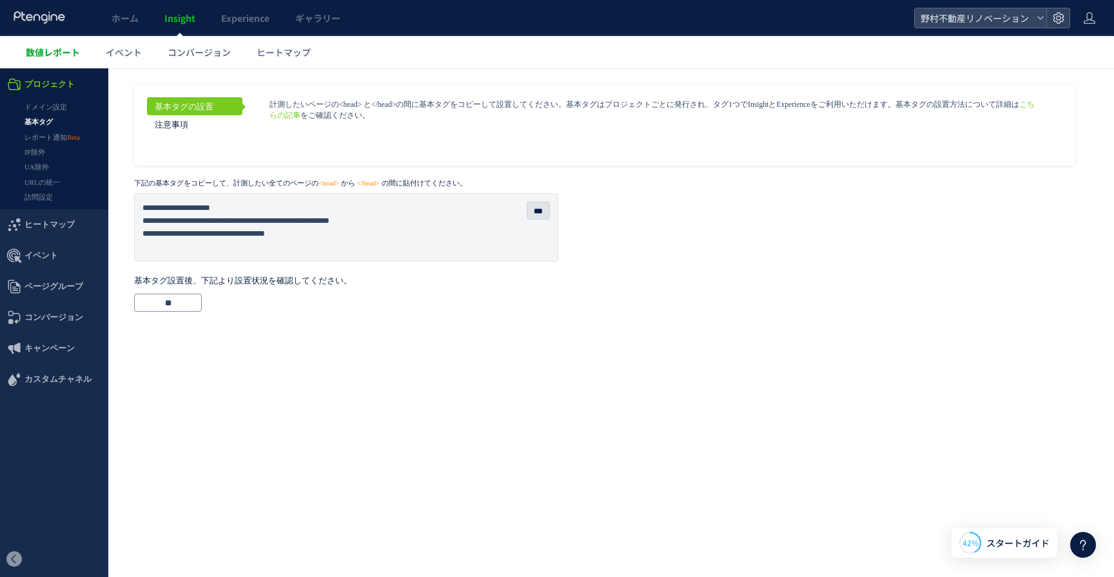
click at [58, 50] on span "数値レポート" at bounding box center [53, 52] width 54 height 13
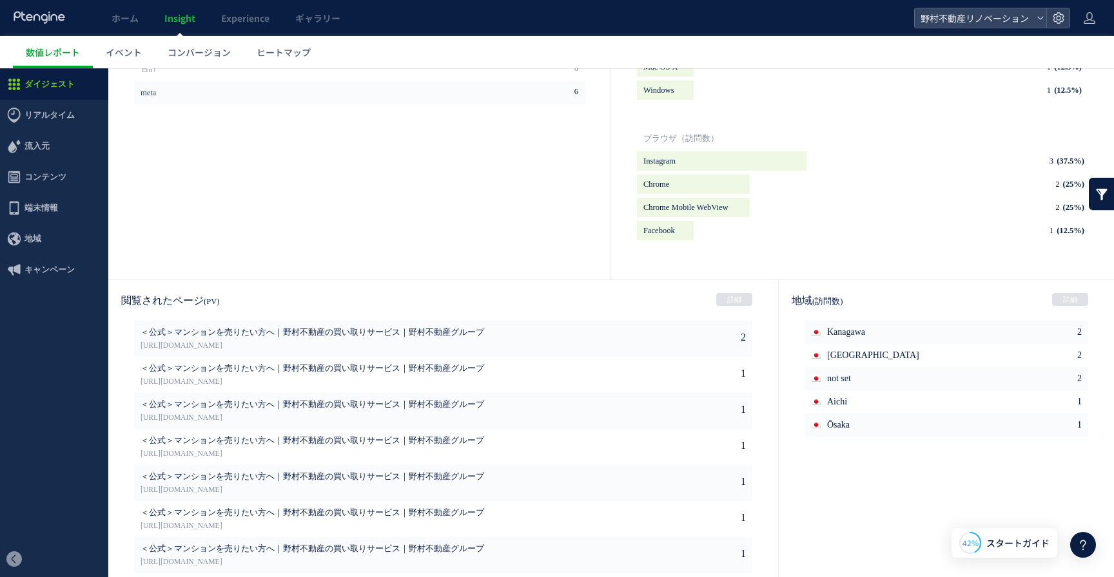
scroll to position [569, 0]
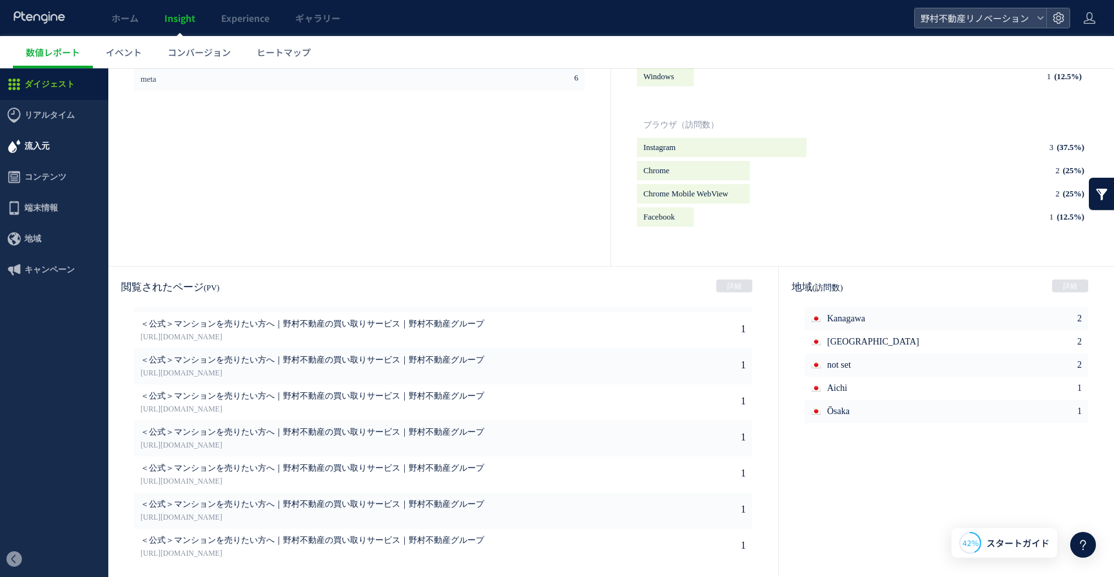
click at [37, 143] on span "流入元" at bounding box center [36, 146] width 25 height 31
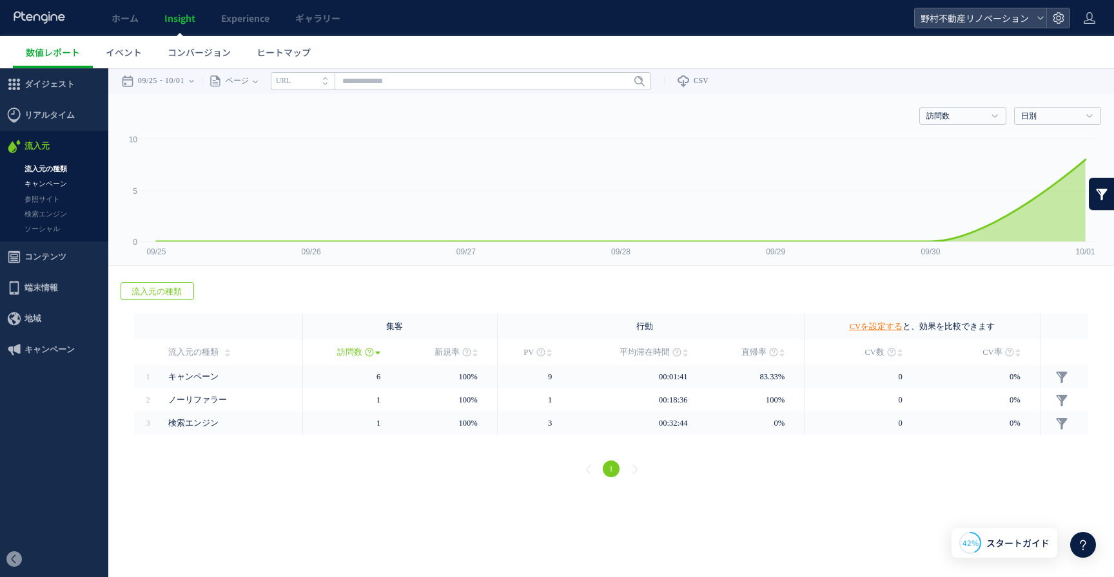
click at [48, 184] on link "キャンペーン" at bounding box center [54, 184] width 108 height 15
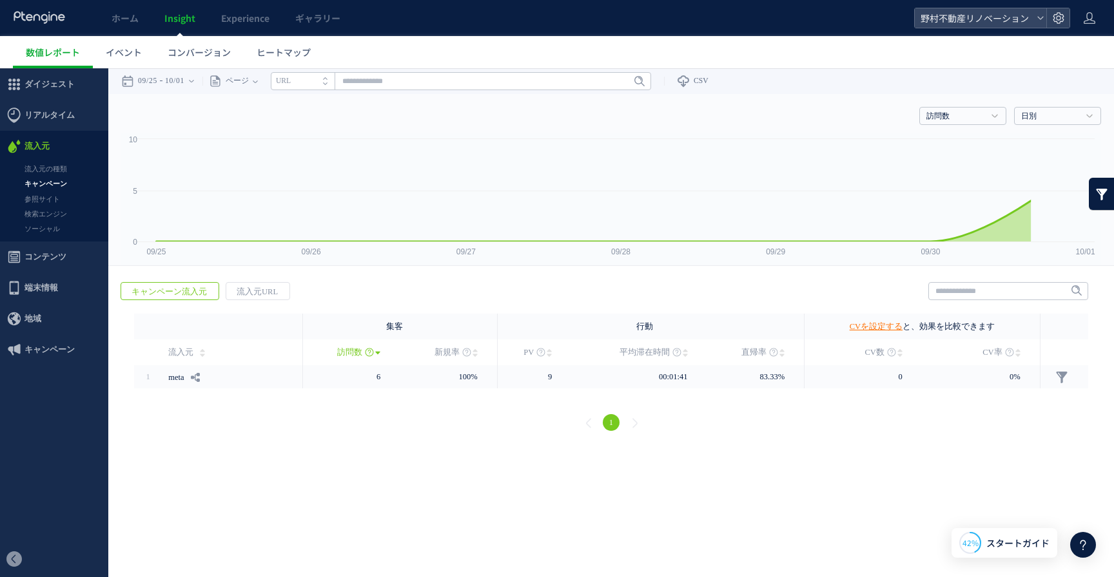
click at [44, 200] on link "参照サイト" at bounding box center [54, 199] width 108 height 15
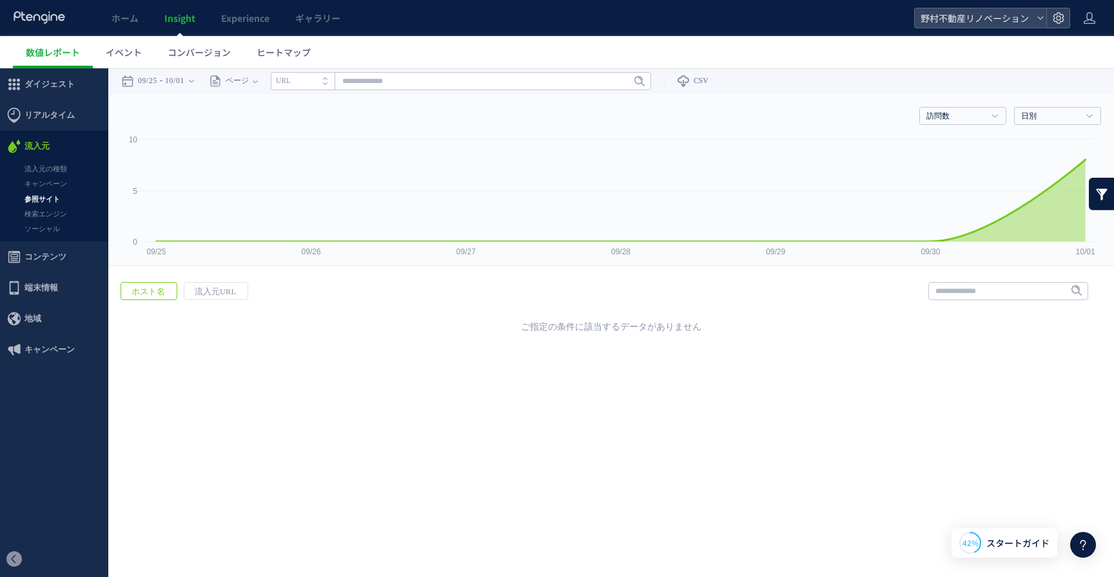
click at [41, 217] on link "検索エンジン" at bounding box center [54, 214] width 108 height 15
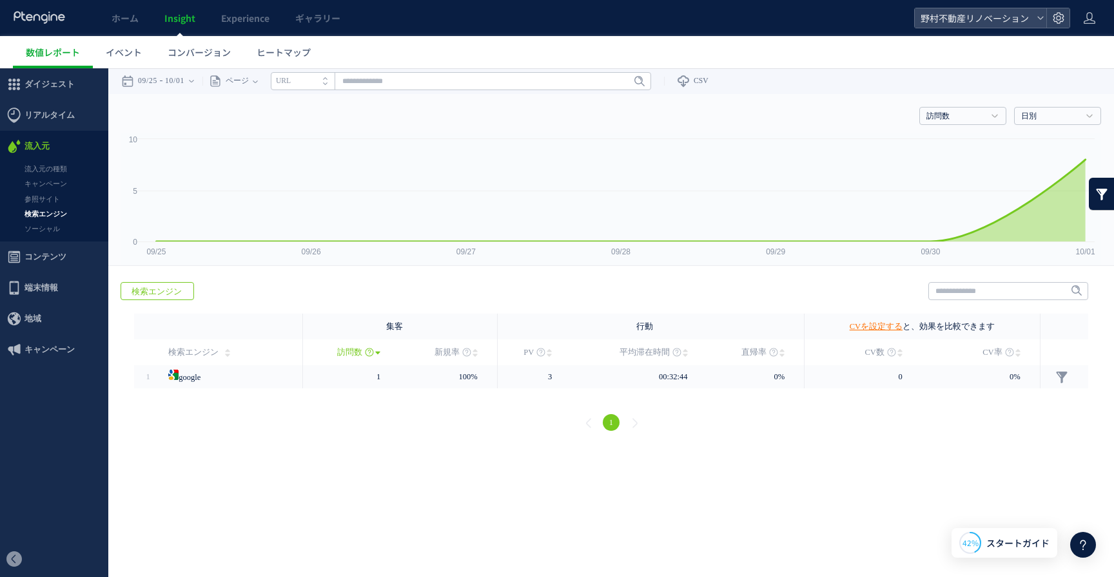
click at [41, 233] on link "ソーシャル" at bounding box center [54, 229] width 108 height 15
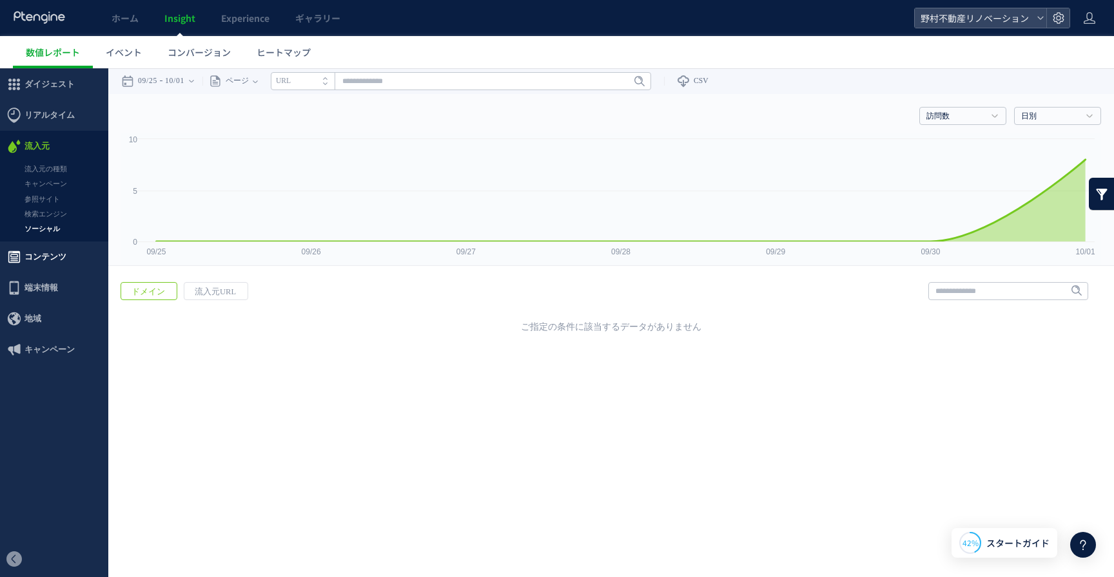
click at [41, 257] on span "コンテンツ" at bounding box center [45, 257] width 42 height 31
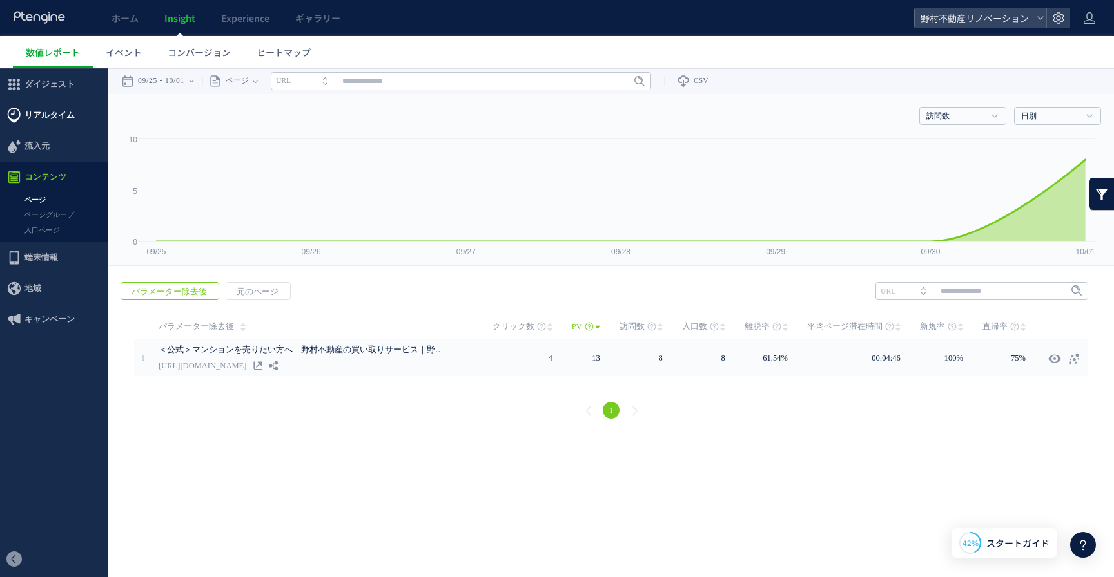
click at [59, 119] on span "リアルタイム" at bounding box center [49, 115] width 50 height 31
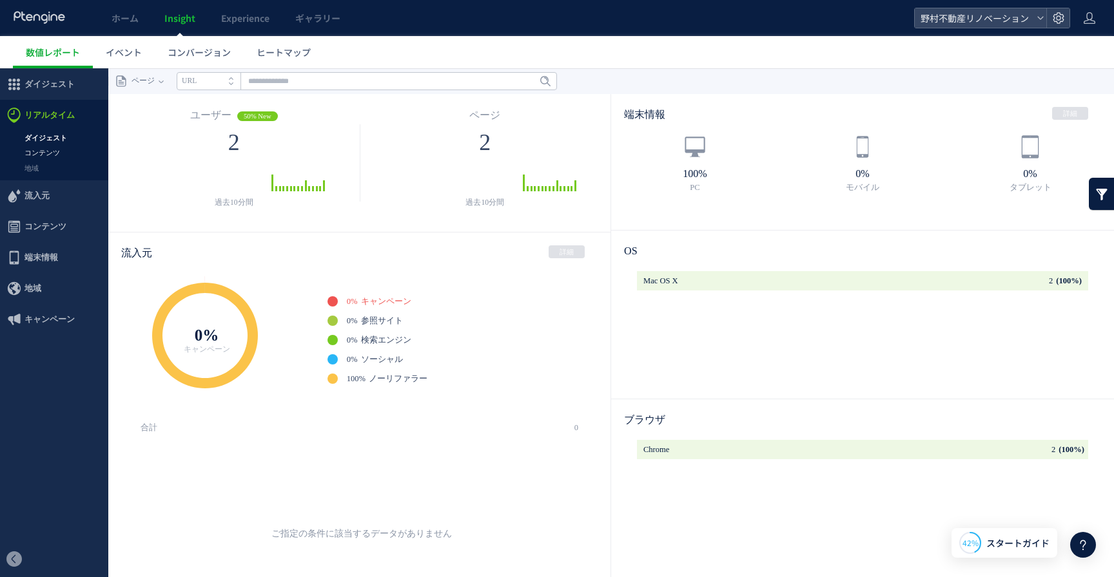
click at [46, 150] on link "コンテンツ" at bounding box center [54, 153] width 108 height 15
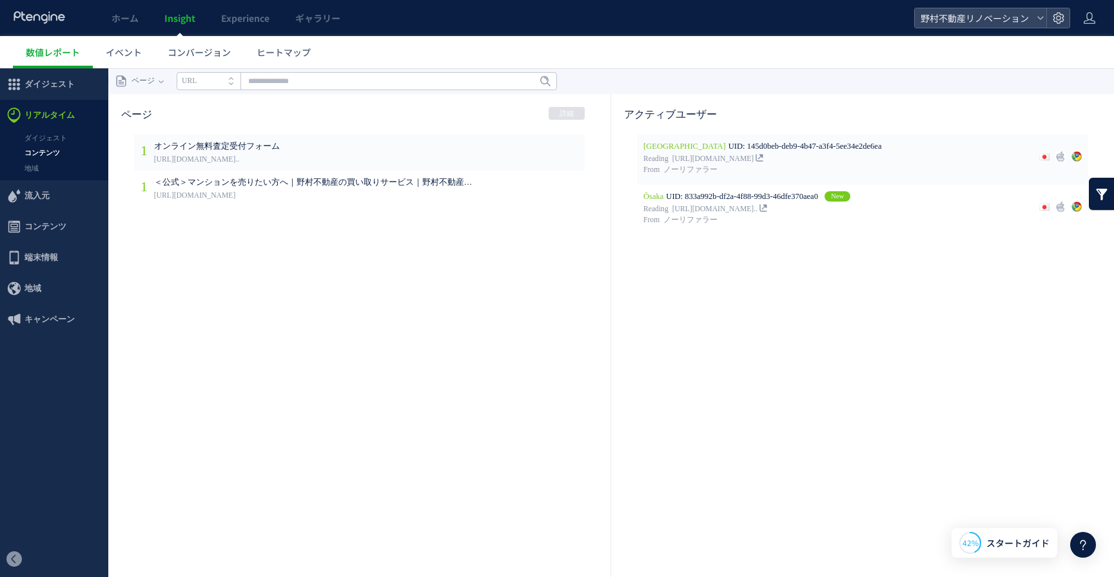
click at [0, 68] on icon at bounding box center [0, 68] width 0 height 0
click at [553, 153] on use at bounding box center [552, 153] width 10 height 11
click at [766, 157] on use at bounding box center [762, 157] width 7 height 7
click at [38, 218] on span "コンテンツ" at bounding box center [45, 226] width 42 height 31
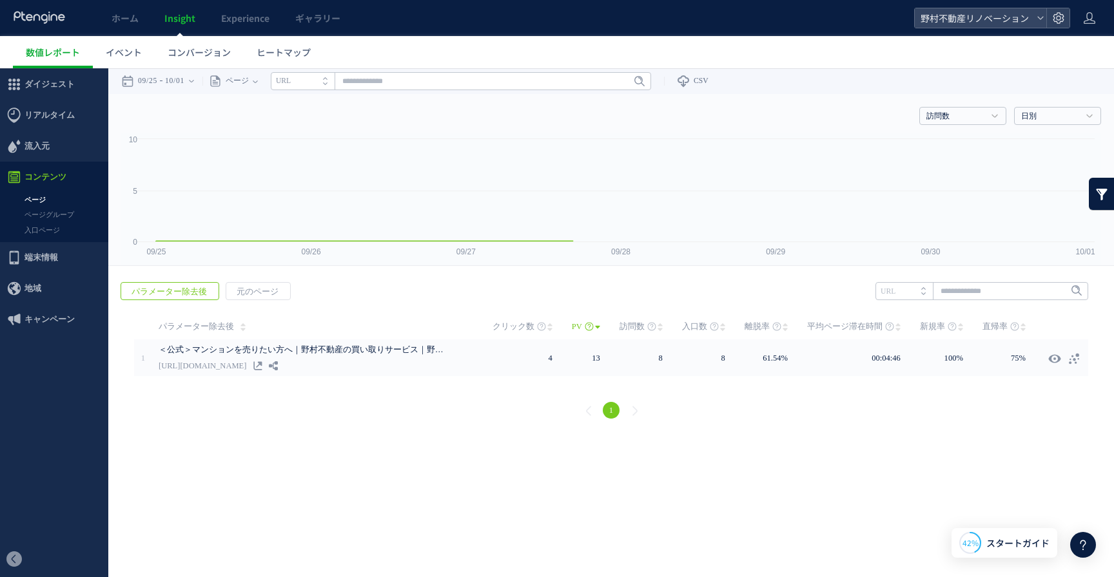
click at [42, 146] on span "流入元" at bounding box center [36, 146] width 25 height 31
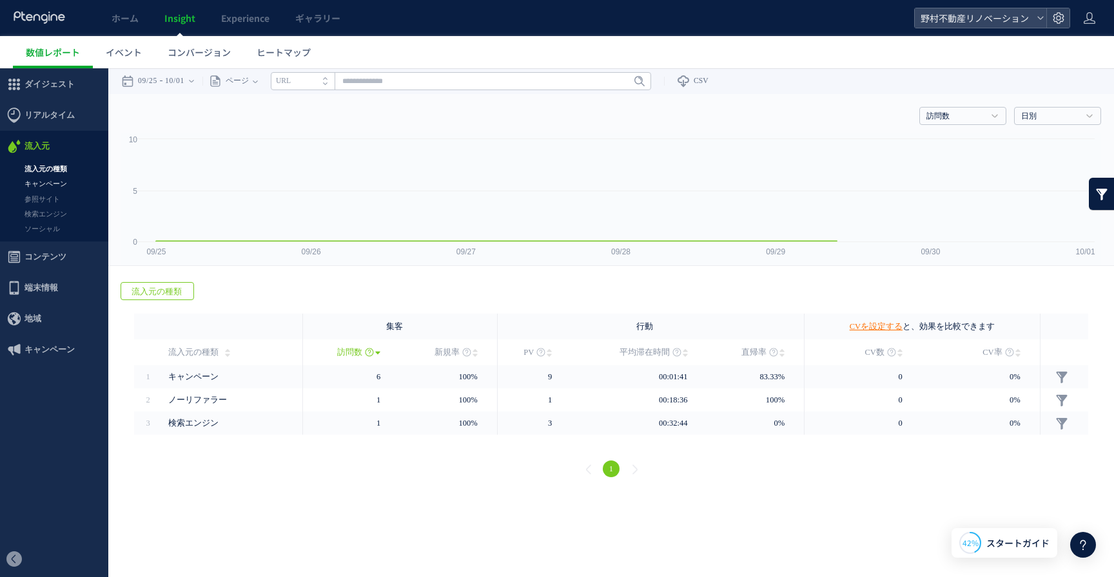
click at [41, 184] on link "キャンペーン" at bounding box center [54, 184] width 108 height 15
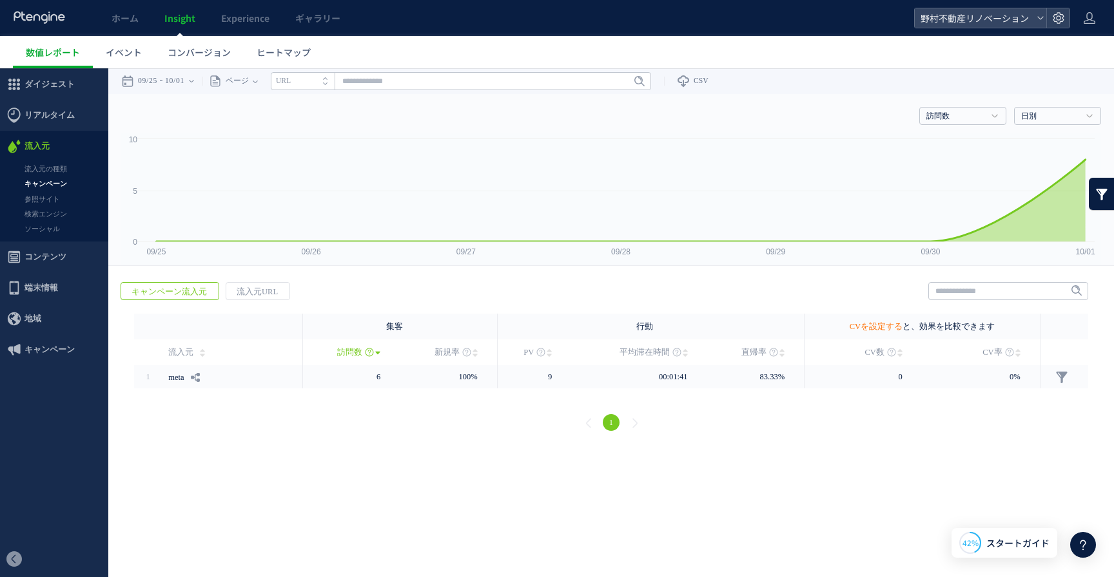
click at [878, 328] on link "CVを設定する" at bounding box center [875, 326] width 53 height 9
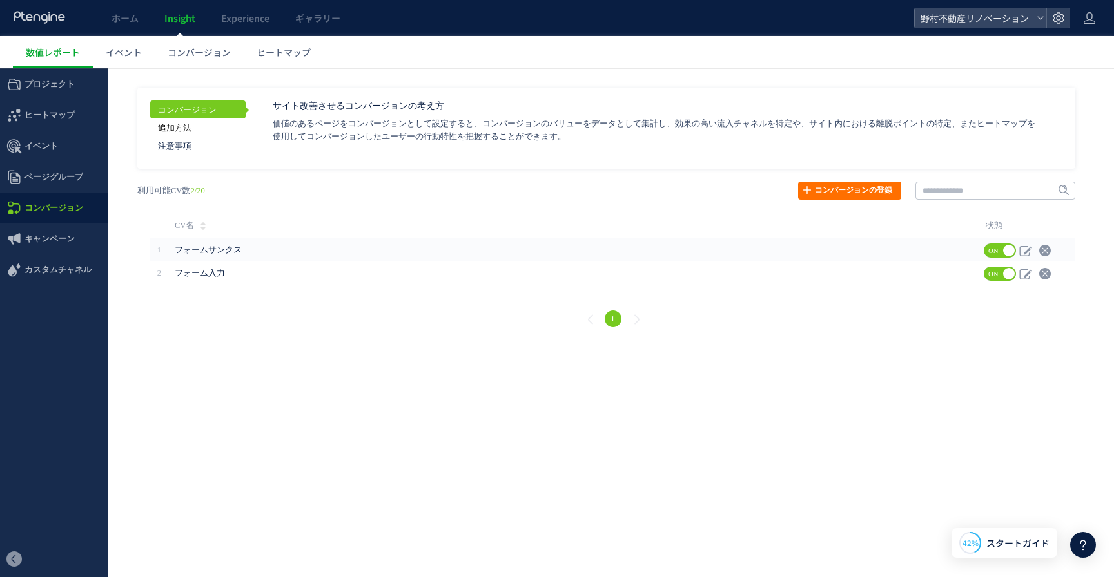
click at [190, 128] on link "追加方法" at bounding box center [197, 128] width 95 height 18
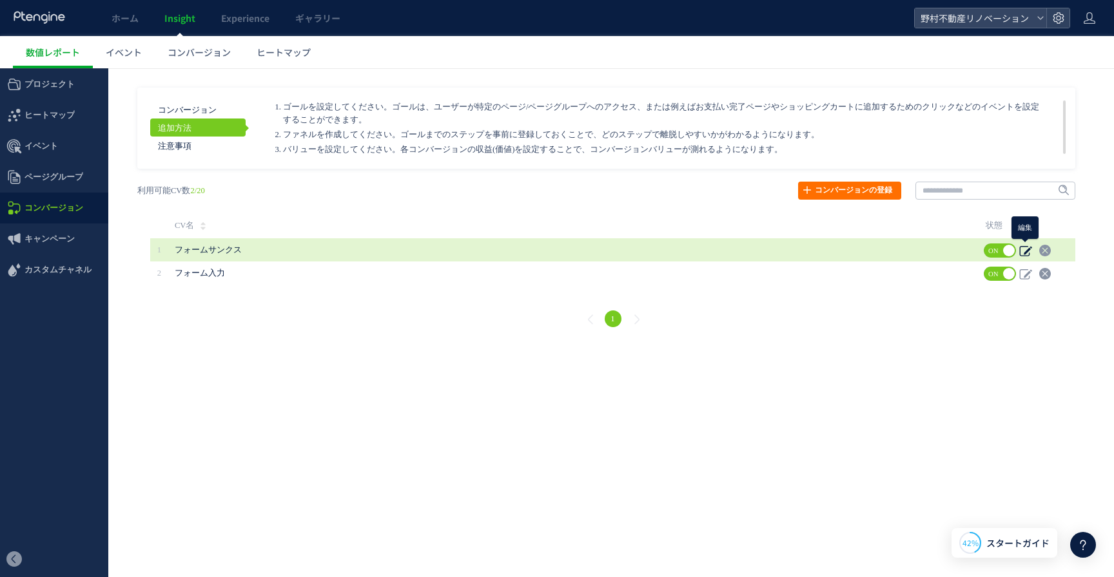
click at [1024, 254] on use at bounding box center [1025, 251] width 12 height 10
type input "********"
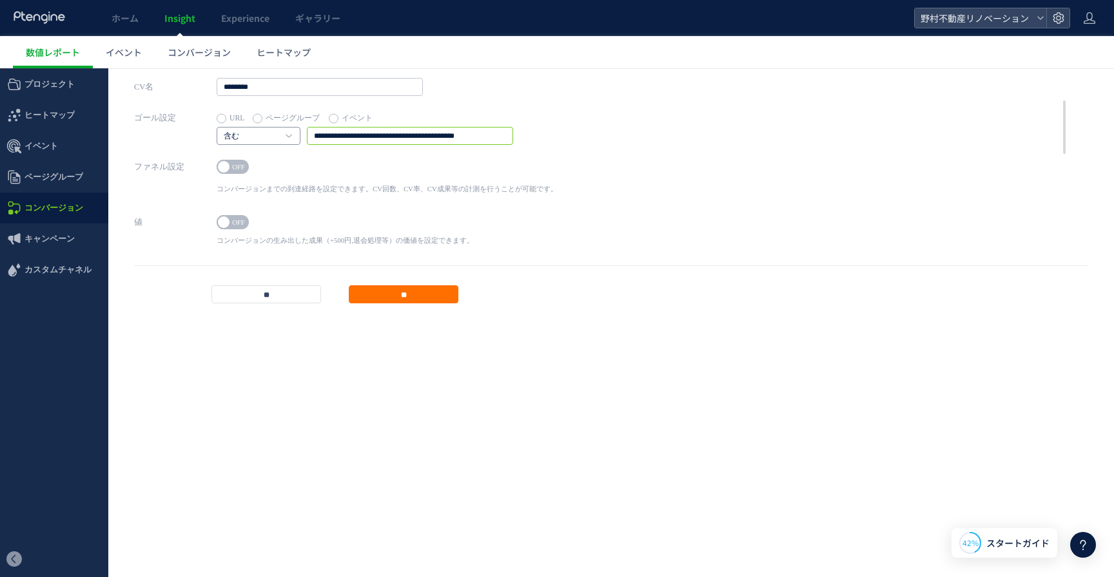
drag, startPoint x: 342, startPoint y: 137, endPoint x: 289, endPoint y: 137, distance: 52.2
click at [289, 137] on div "**********" at bounding box center [365, 136] width 296 height 18
drag, startPoint x: 338, startPoint y: 138, endPoint x: 287, endPoint y: 134, distance: 51.1
click at [287, 134] on div "**********" at bounding box center [365, 136] width 296 height 18
type input "**********"
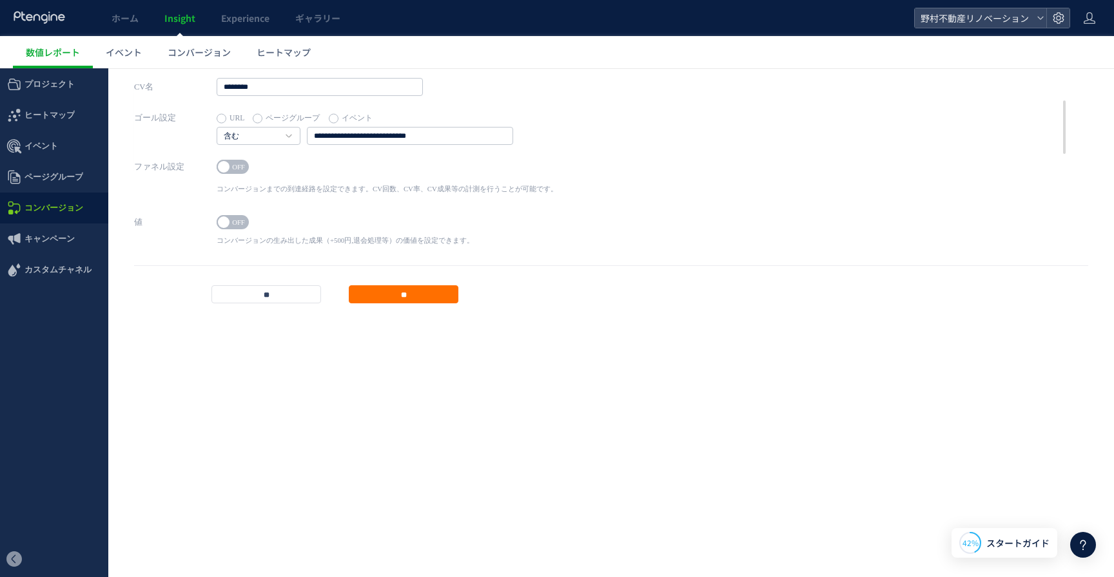
click at [336, 160] on div "ON OFF" at bounding box center [387, 169] width 341 height 18
click at [293, 138] on h4 "含む" at bounding box center [259, 136] width 84 height 18
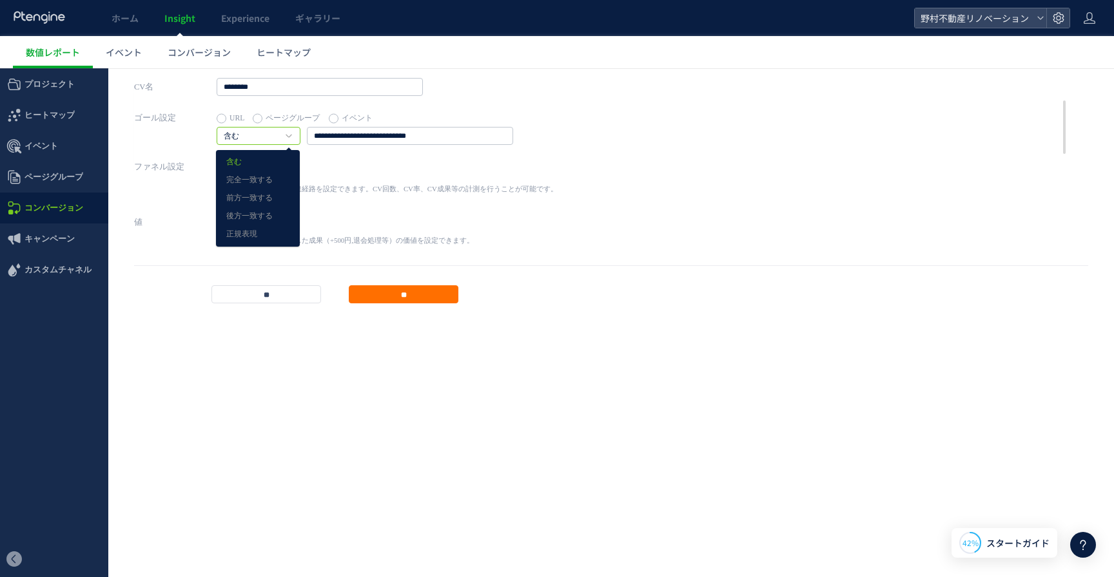
click at [324, 162] on div "ON OFF" at bounding box center [387, 169] width 341 height 18
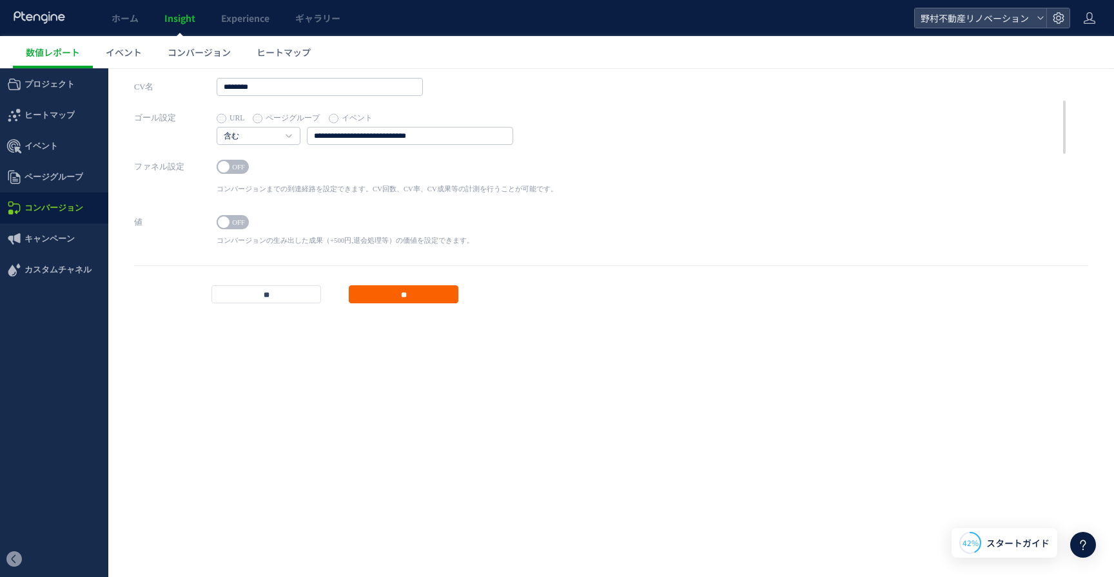
click at [387, 296] on input "**" at bounding box center [404, 295] width 110 height 18
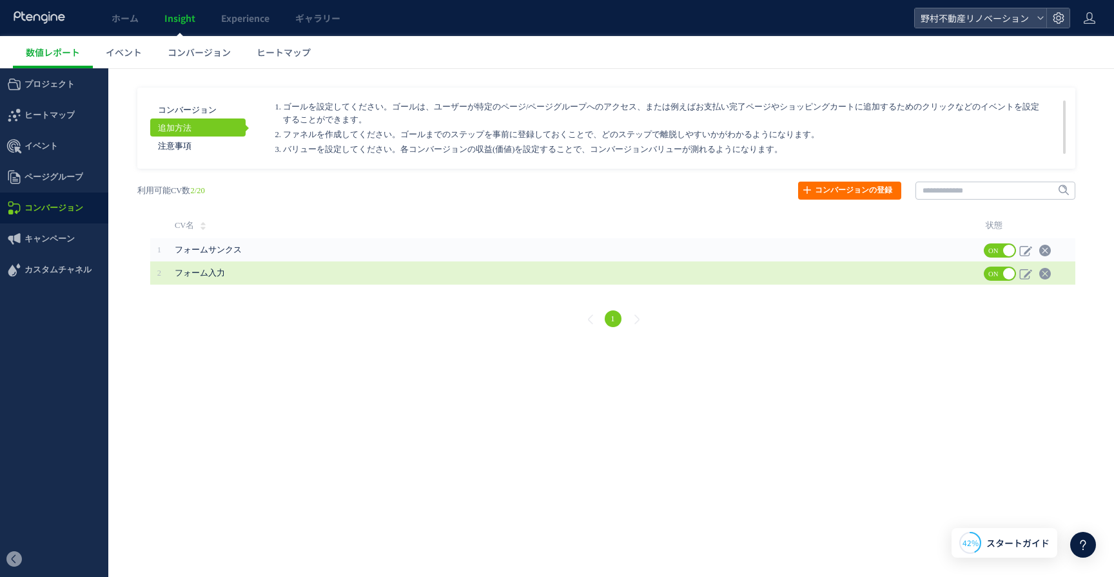
click at [235, 274] on span "フォーム入力" at bounding box center [497, 273] width 644 height 23
click at [213, 273] on span "フォーム入力" at bounding box center [200, 273] width 50 height 9
click at [1027, 276] on icon at bounding box center [1025, 273] width 13 height 13
type input "******"
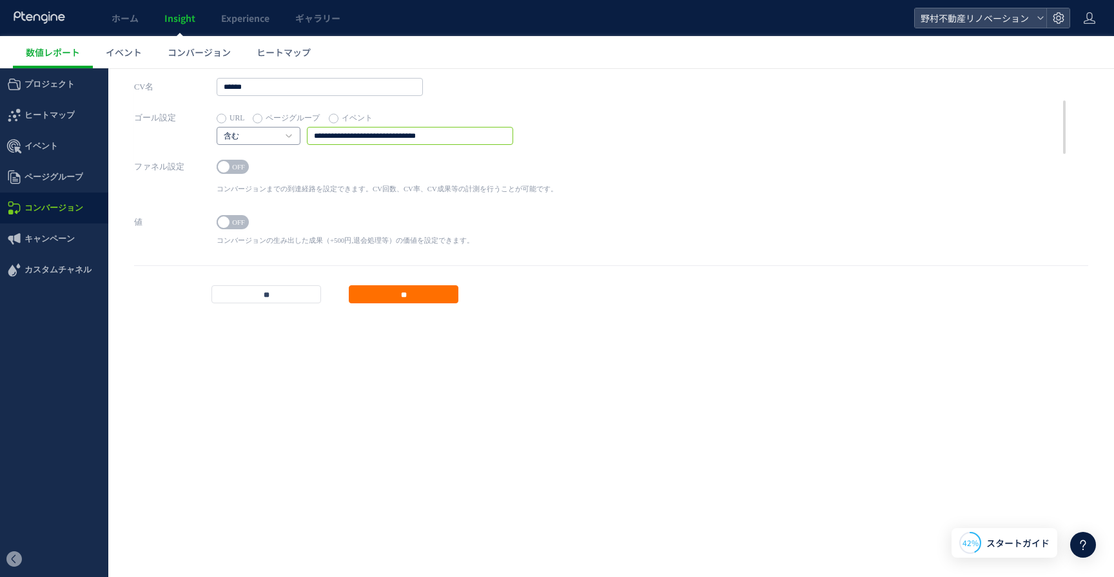
drag, startPoint x: 342, startPoint y: 139, endPoint x: 235, endPoint y: 129, distance: 106.8
click at [236, 130] on div "**********" at bounding box center [365, 136] width 296 height 18
type input "**********"
click at [385, 293] on input "**" at bounding box center [404, 295] width 110 height 18
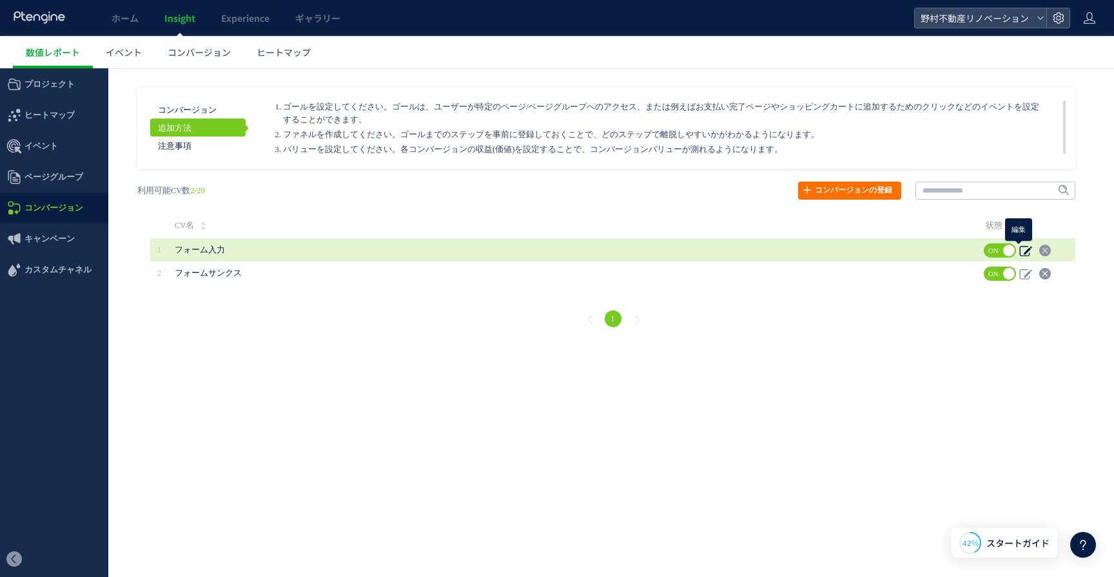
click at [1025, 251] on use at bounding box center [1025, 251] width 12 height 10
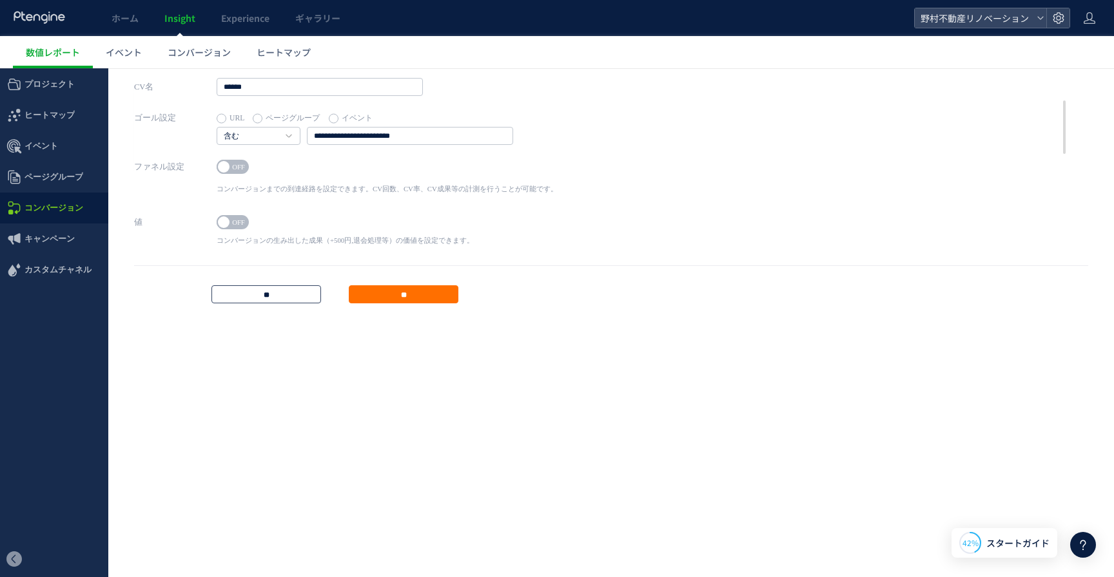
click at [277, 293] on input "**" at bounding box center [266, 295] width 110 height 18
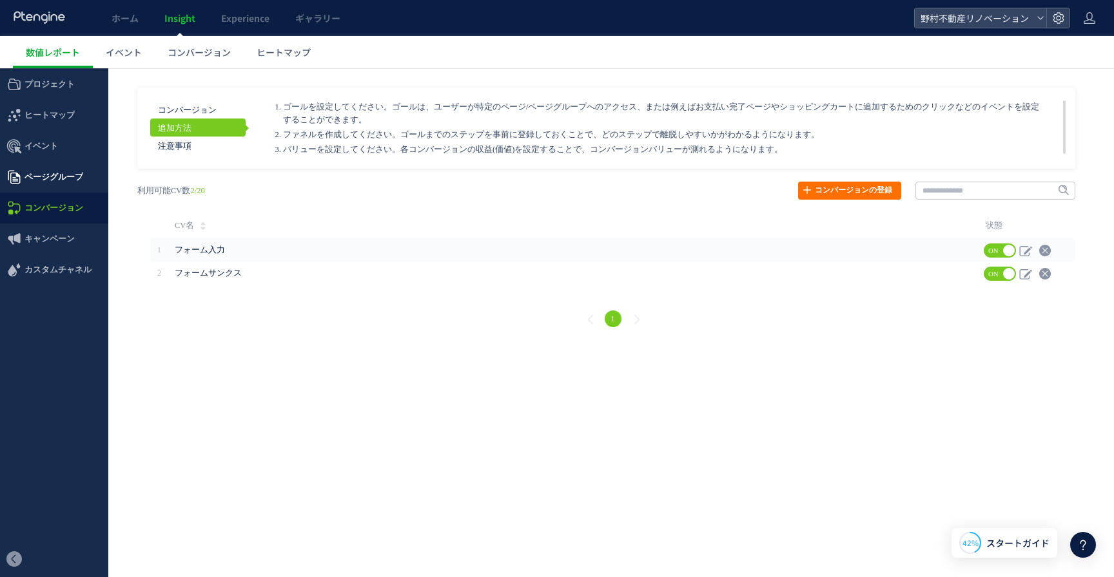
click at [59, 179] on span "ページグループ" at bounding box center [53, 177] width 59 height 31
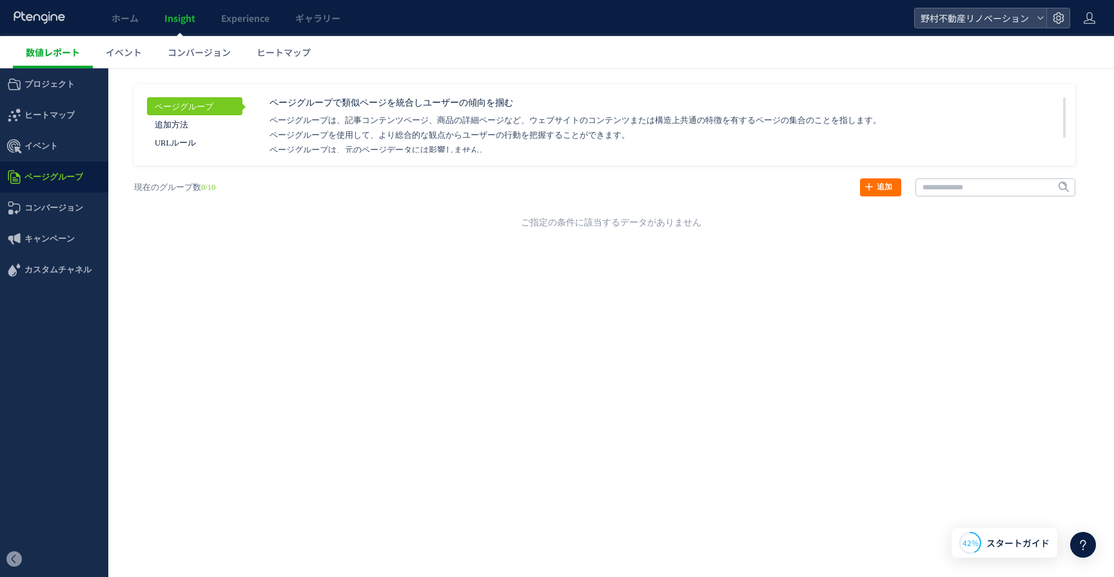
click at [66, 61] on link "数値レポート" at bounding box center [53, 52] width 80 height 32
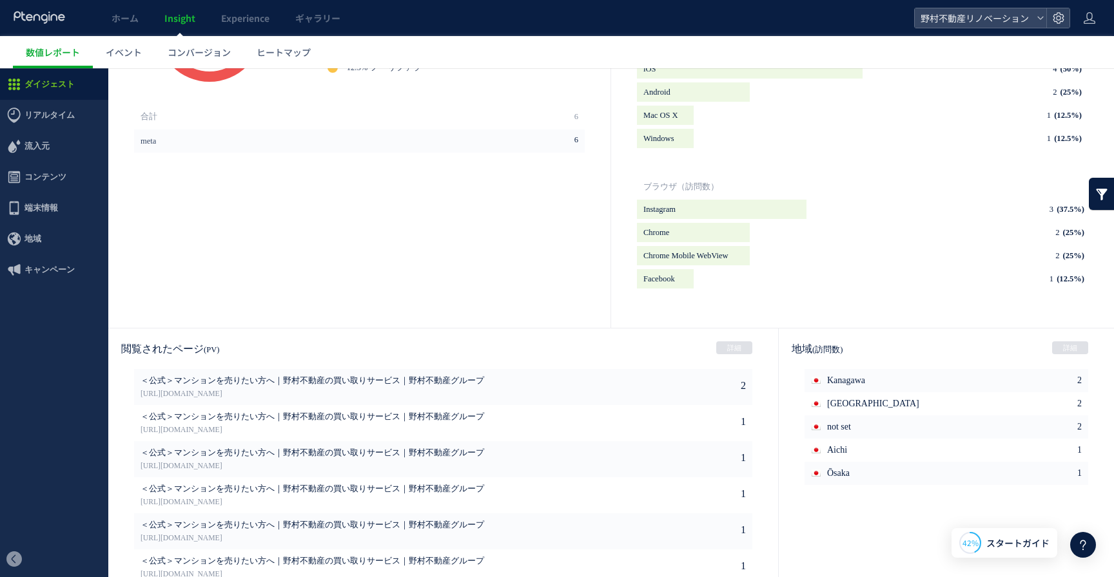
scroll to position [569, 0]
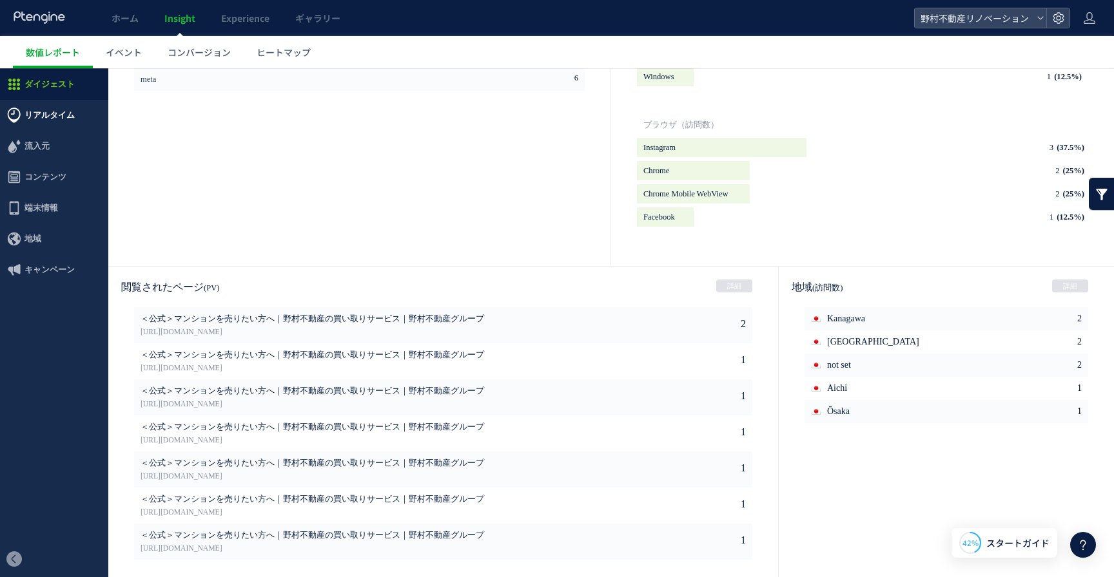
click at [57, 116] on span "リアルタイム" at bounding box center [49, 115] width 50 height 31
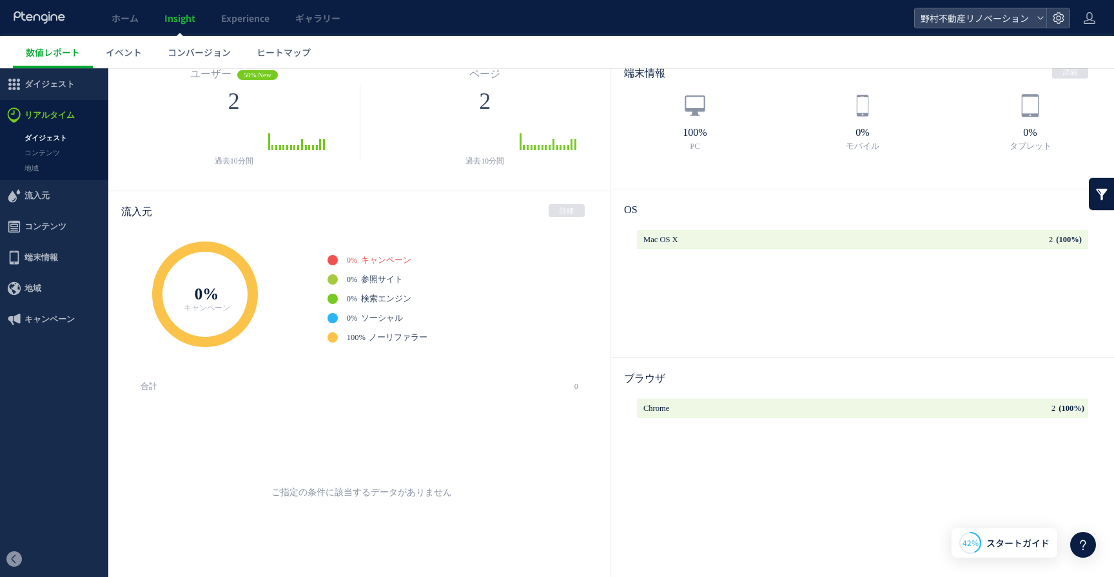
scroll to position [64, 0]
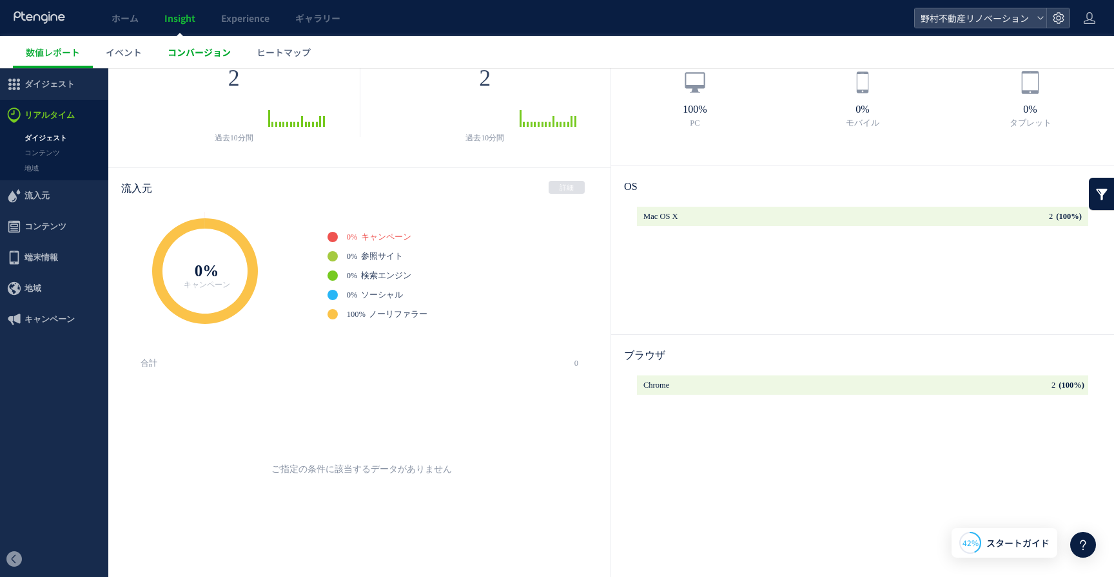
click at [190, 54] on span "コンバージョン" at bounding box center [199, 52] width 63 height 13
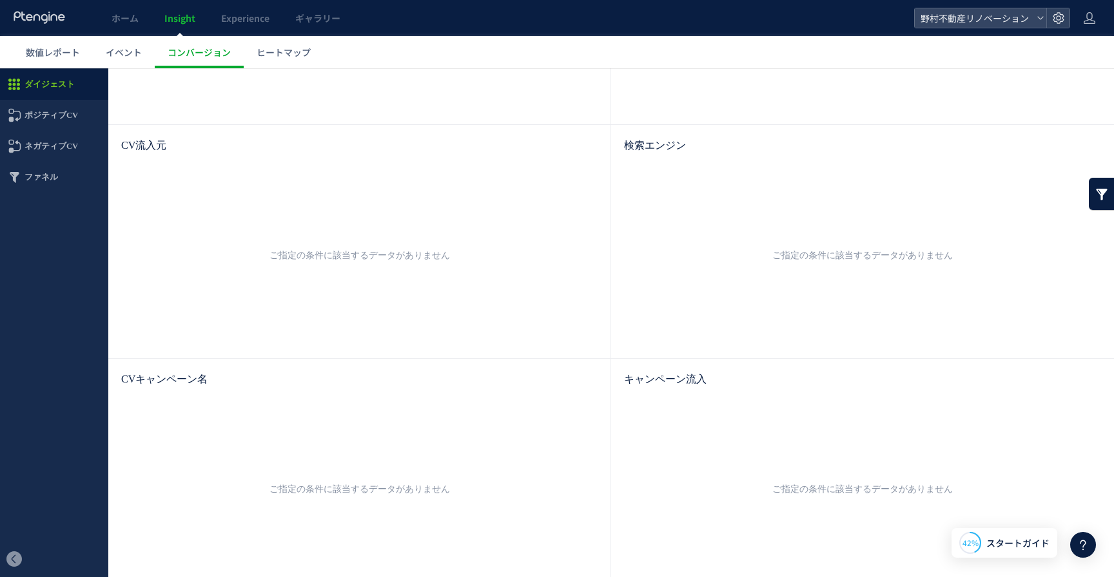
scroll to position [470, 0]
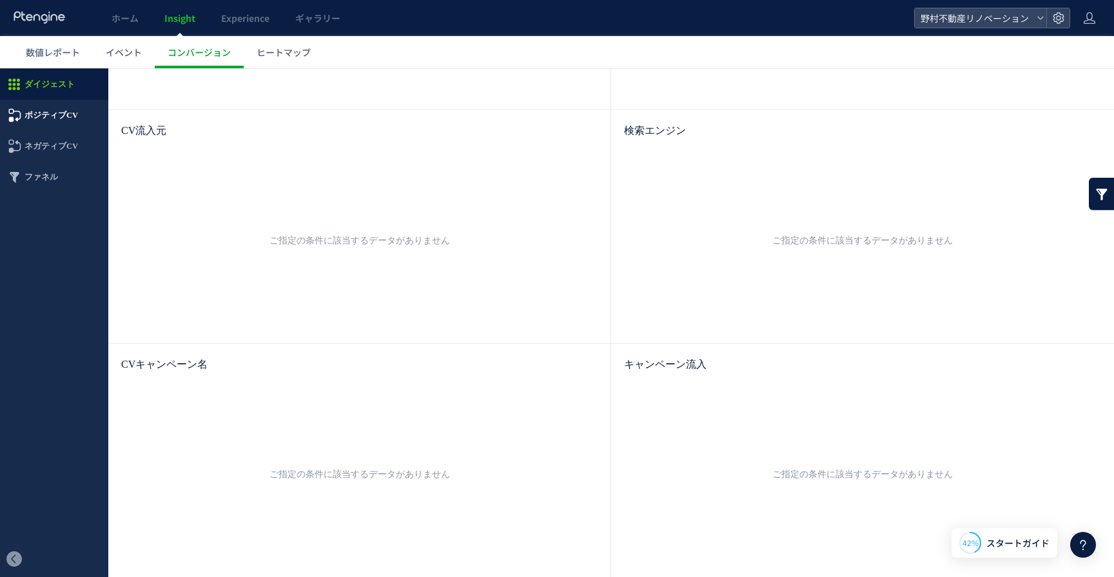
click at [56, 119] on span "ポジティブCV" at bounding box center [50, 115] width 53 height 31
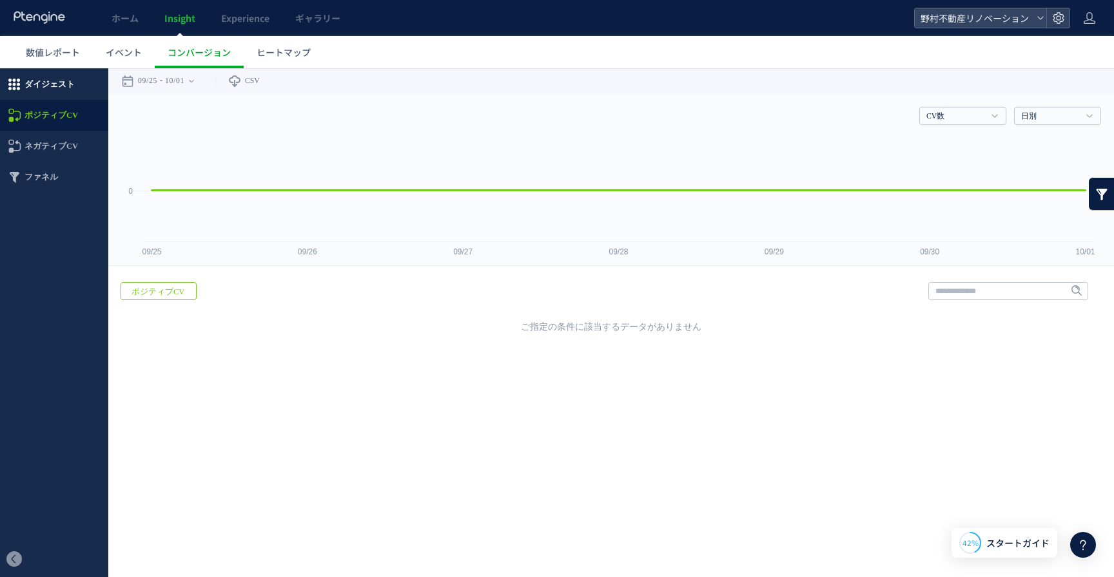
click at [54, 96] on span "ダイジェスト" at bounding box center [49, 84] width 50 height 31
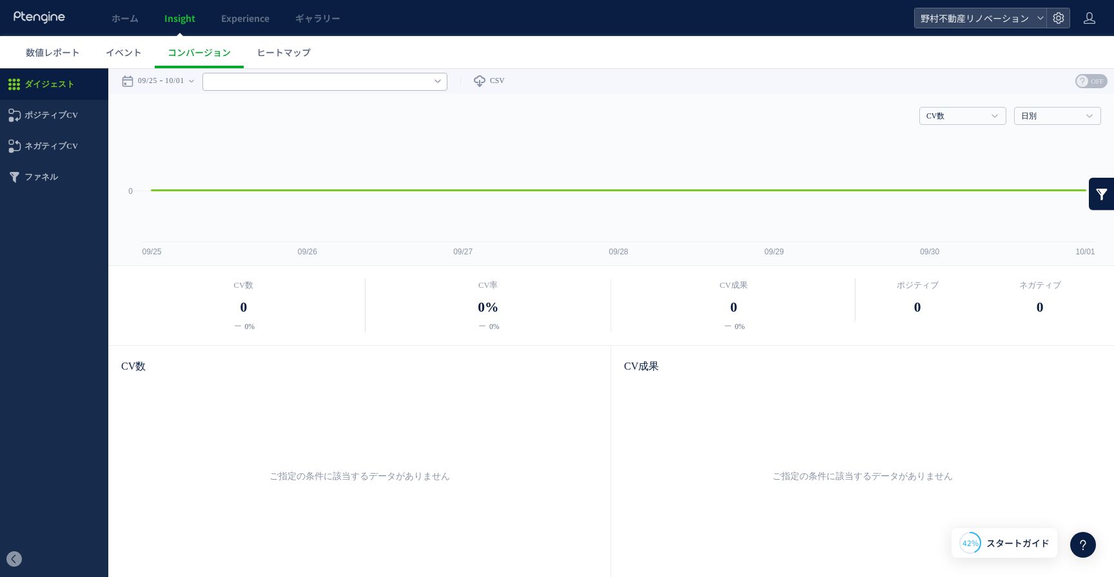
click at [405, 82] on input "text" at bounding box center [324, 82] width 245 height 18
type input "******"
click at [198, 82] on div "09/25 10/01" at bounding box center [161, 81] width 81 height 26
type input "******"
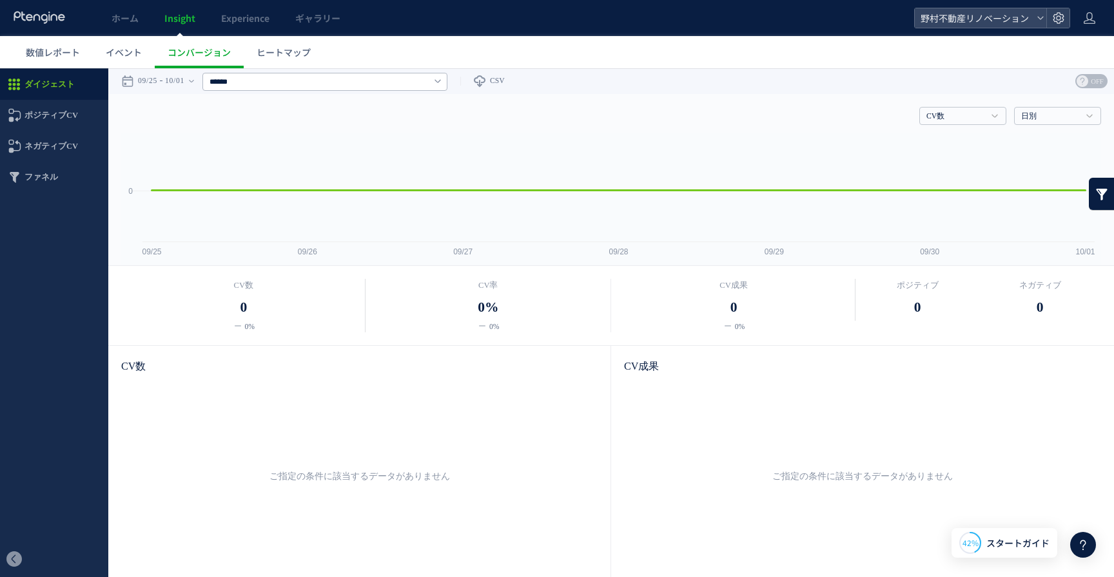
click at [60, 86] on span "ダイジェスト" at bounding box center [49, 84] width 50 height 31
click at [63, 55] on span "数値レポート" at bounding box center [53, 52] width 54 height 13
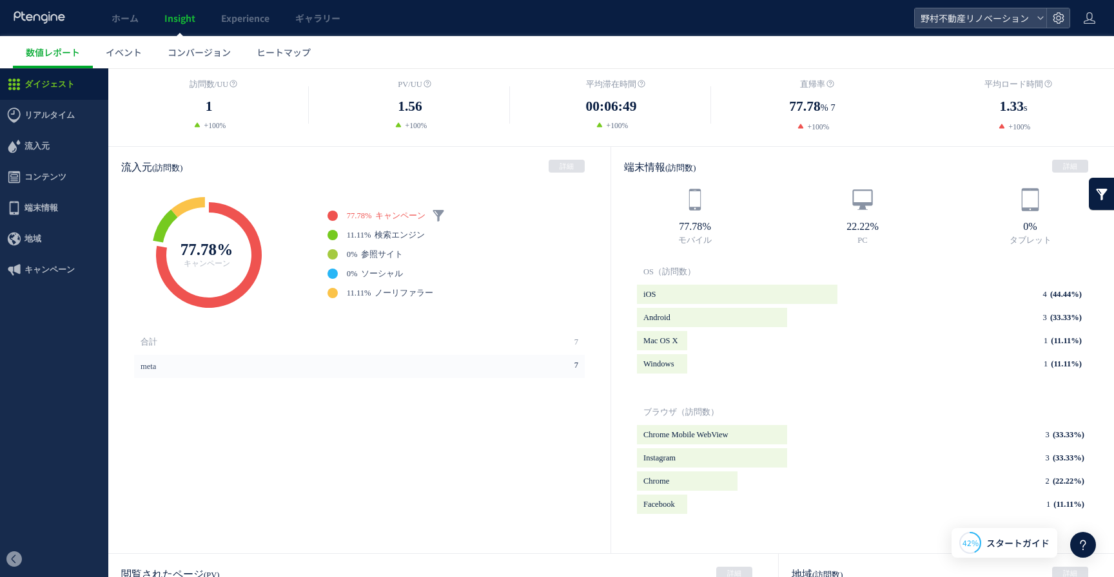
scroll to position [231, 0]
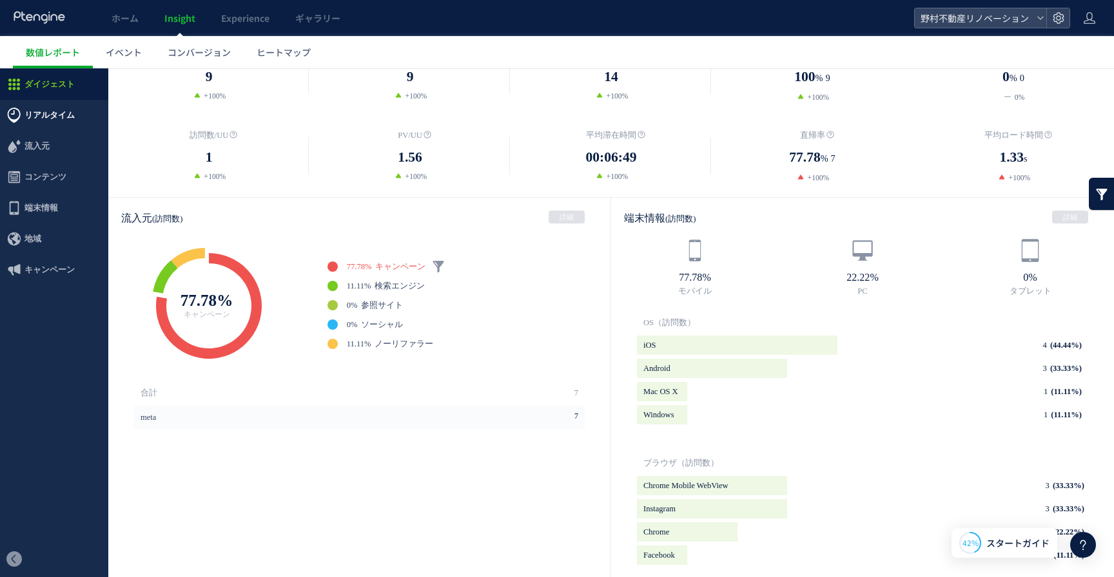
click at [64, 119] on span "リアルタイム" at bounding box center [49, 115] width 50 height 31
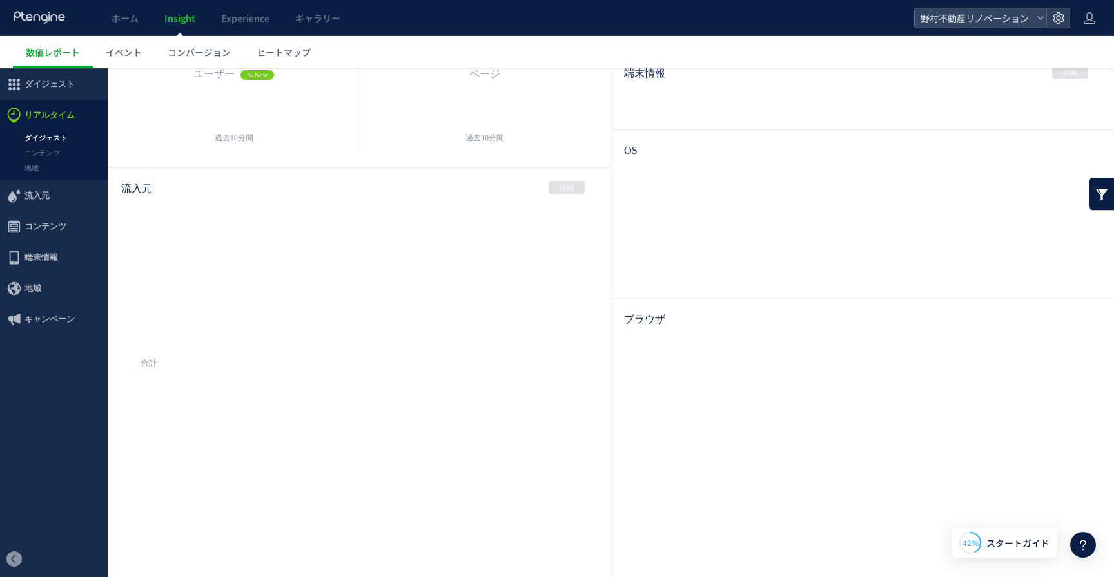
scroll to position [64, 0]
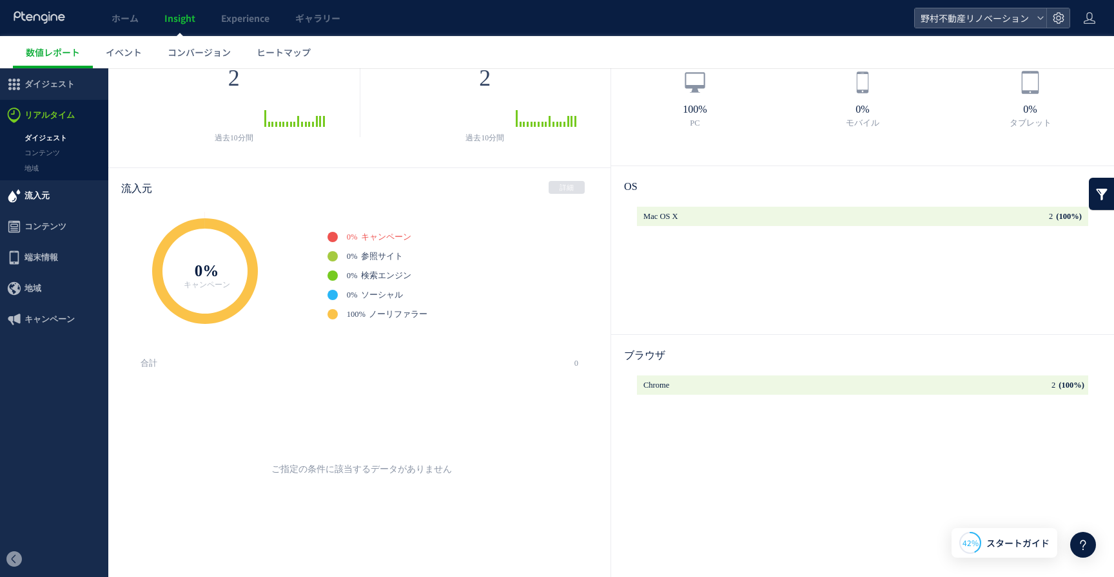
click at [42, 195] on span "流入元" at bounding box center [36, 195] width 25 height 31
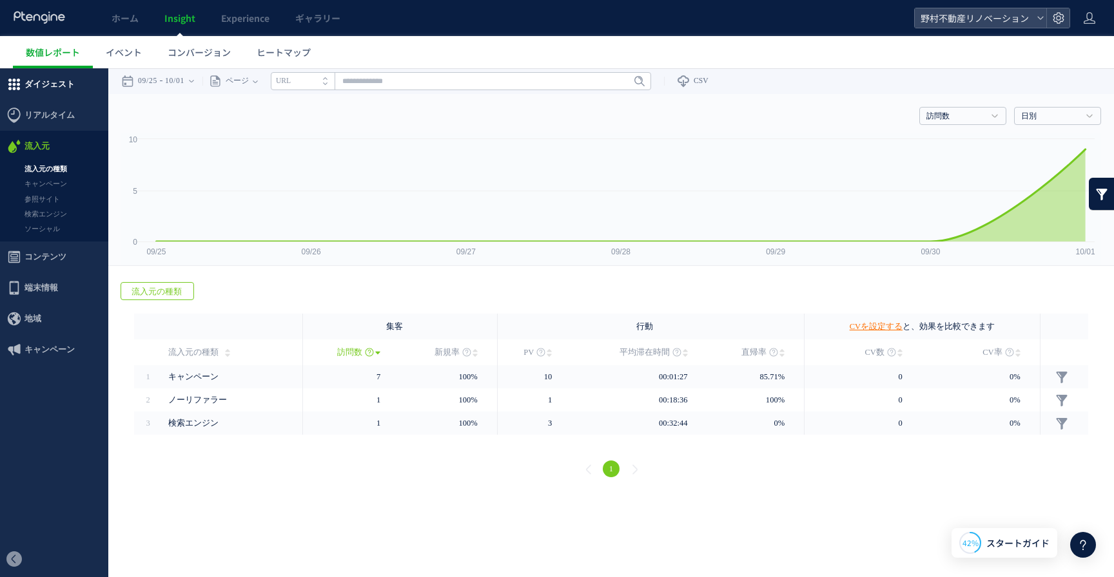
click at [59, 86] on span "ダイジェスト" at bounding box center [49, 84] width 50 height 31
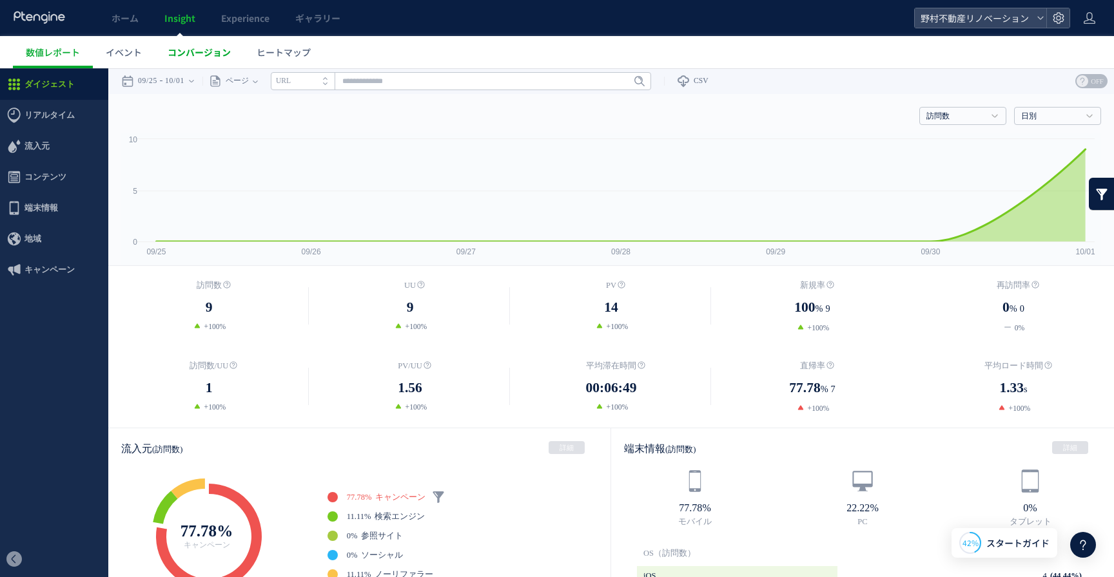
click at [188, 53] on span "コンバージョン" at bounding box center [199, 52] width 63 height 13
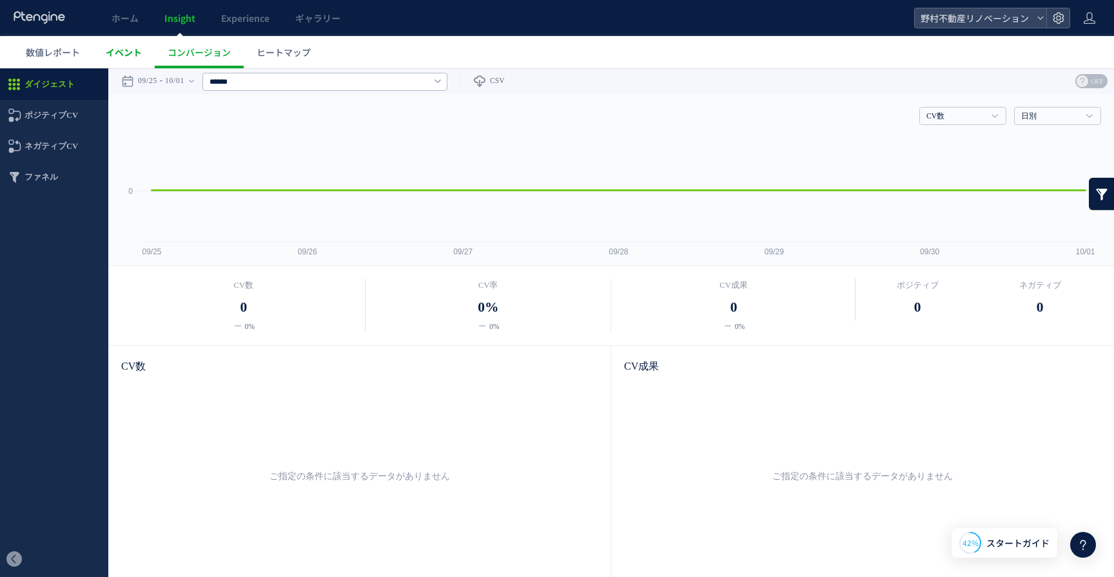
click at [118, 52] on span "イベント" at bounding box center [124, 52] width 36 height 13
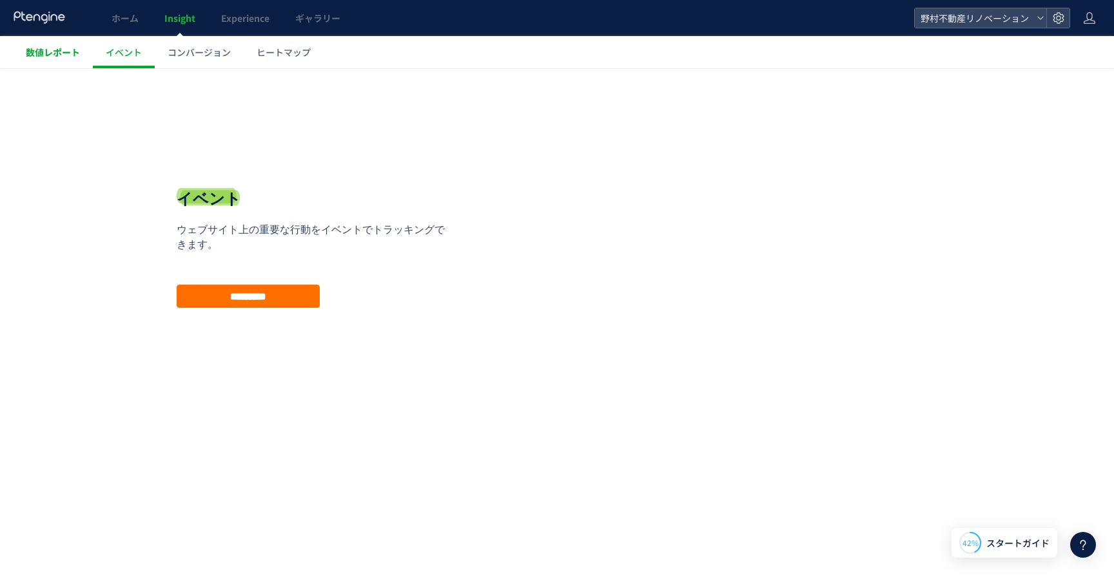
click at [71, 55] on span "数値レポート" at bounding box center [53, 52] width 54 height 13
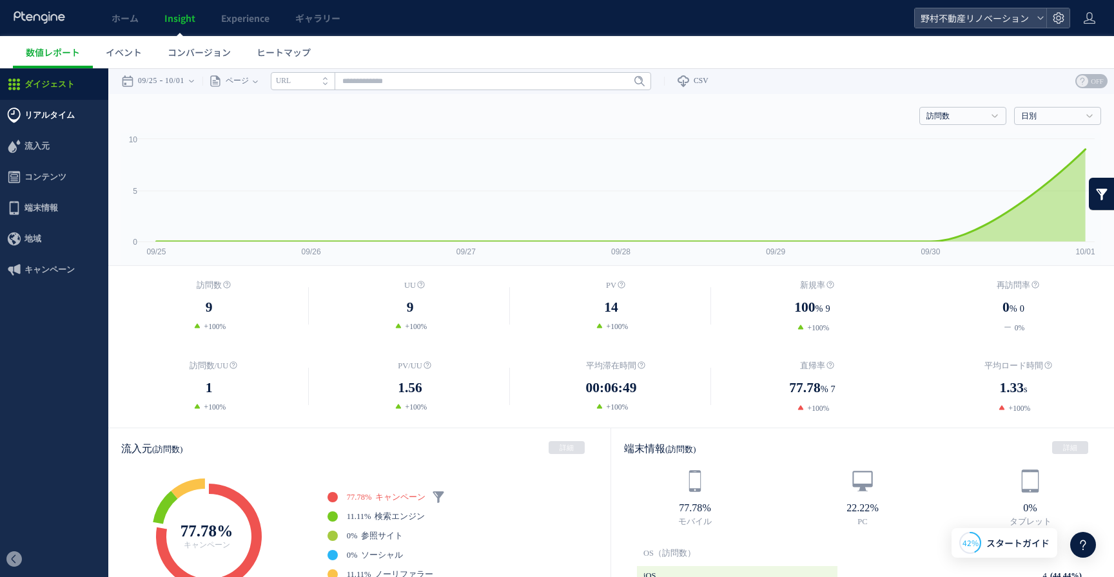
click at [68, 124] on span "リアルタイム" at bounding box center [49, 115] width 50 height 31
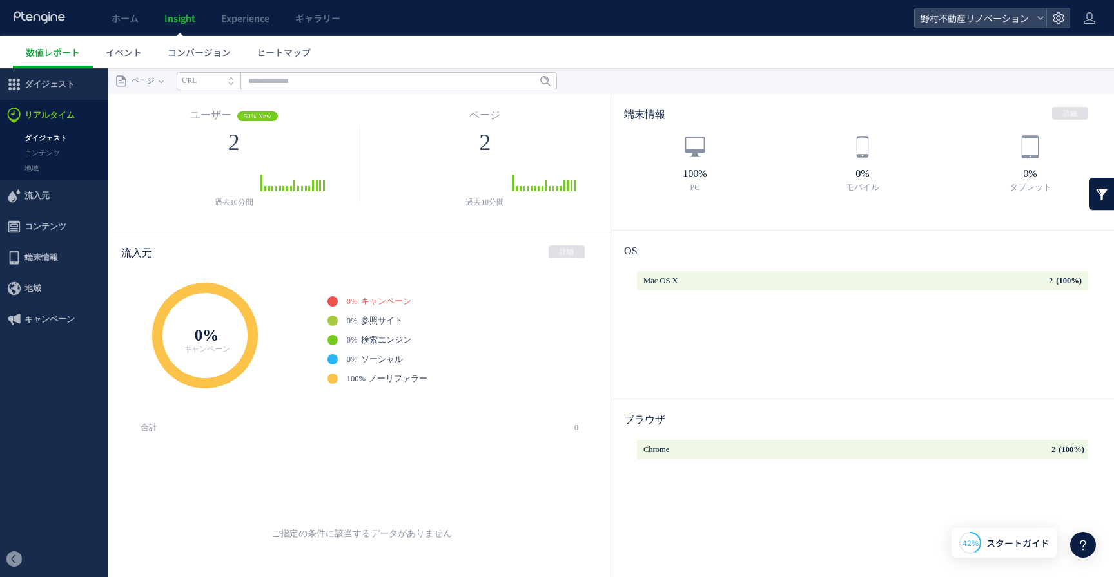
click at [53, 145] on link "ダイジェスト" at bounding box center [54, 138] width 108 height 15
click at [48, 150] on link "コンテンツ" at bounding box center [54, 153] width 108 height 15
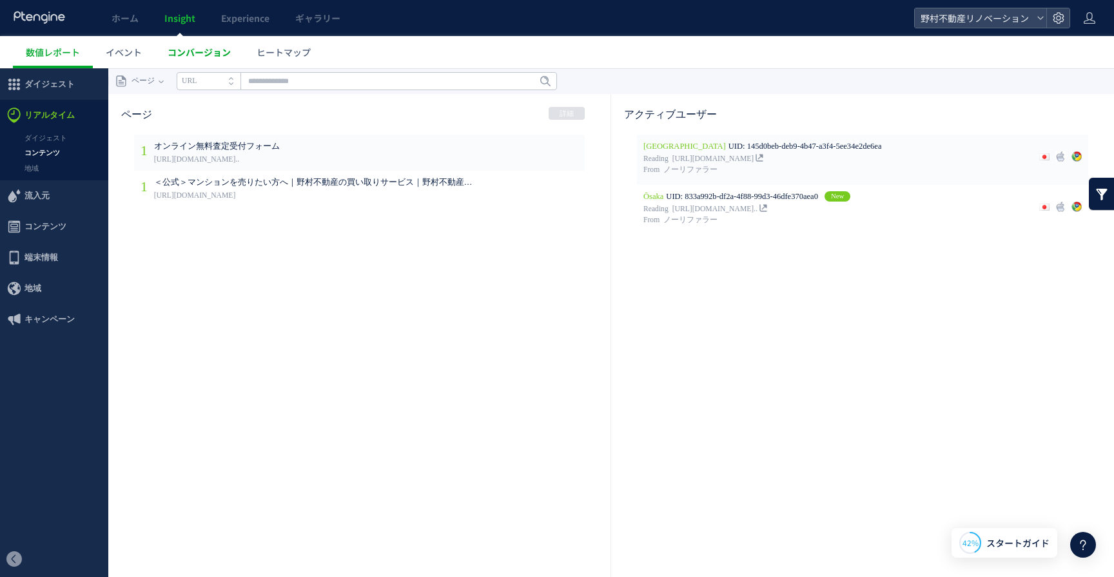
click at [198, 52] on span "コンバージョン" at bounding box center [199, 52] width 63 height 13
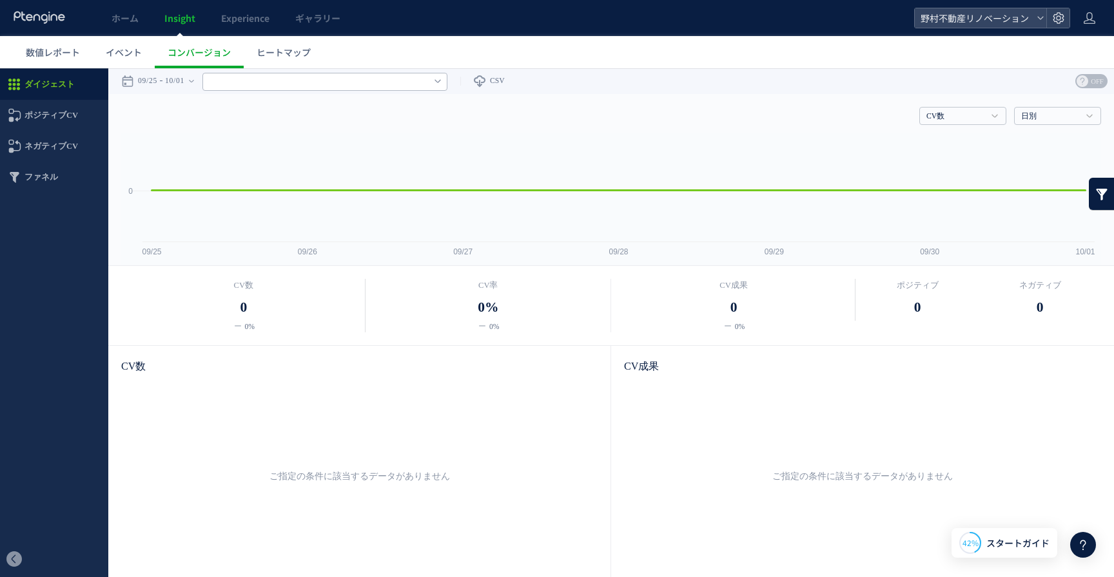
click at [436, 84] on input "text" at bounding box center [324, 82] width 245 height 18
click at [429, 77] on input "text" at bounding box center [324, 82] width 245 height 18
click at [35, 182] on span "ファネル" at bounding box center [41, 177] width 34 height 31
type input "******"
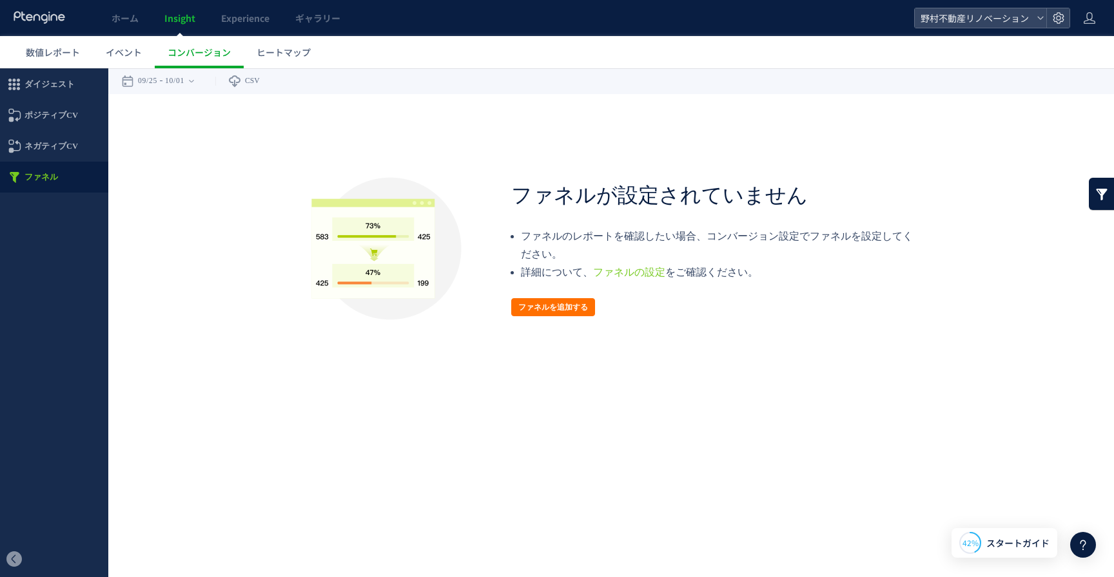
click at [46, 149] on span "ネガティブCV" at bounding box center [50, 146] width 53 height 31
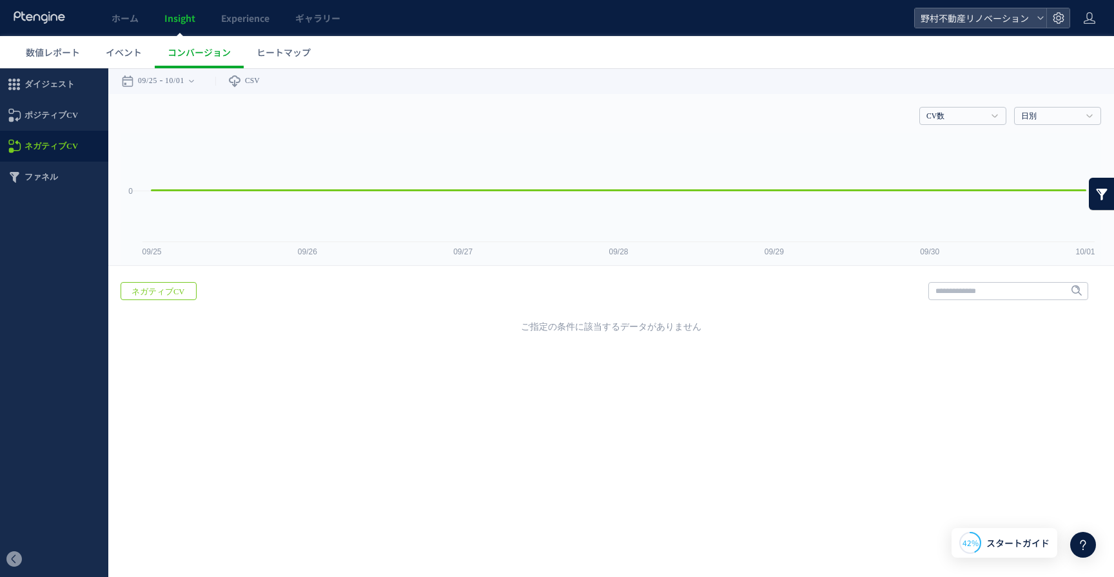
click at [50, 121] on span "ポジティブCV" at bounding box center [50, 115] width 53 height 31
click at [69, 86] on span "ダイジェスト" at bounding box center [49, 84] width 50 height 31
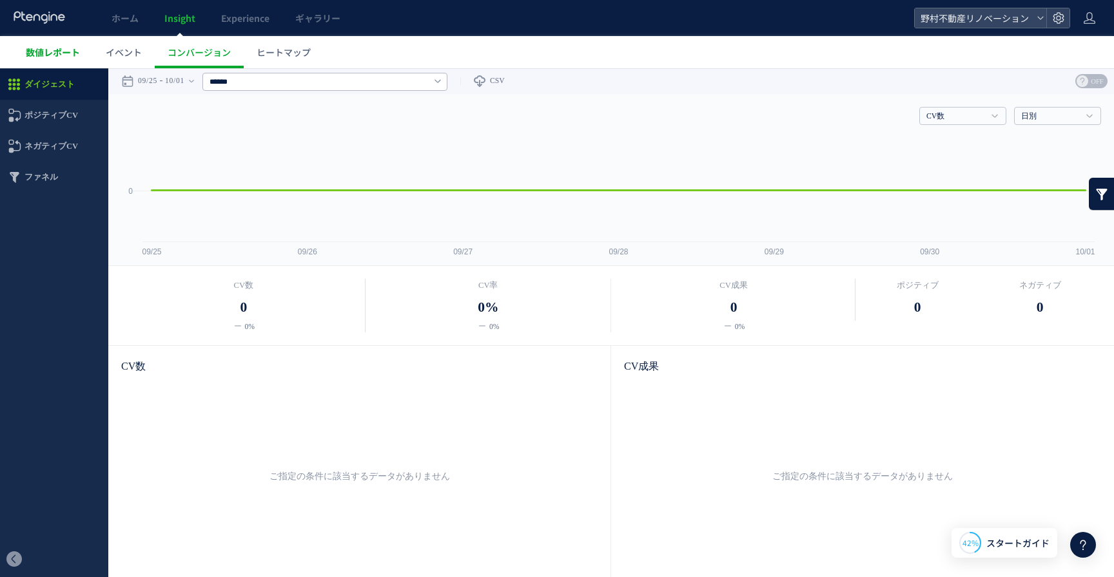
click at [56, 56] on span "数値レポート" at bounding box center [53, 52] width 54 height 13
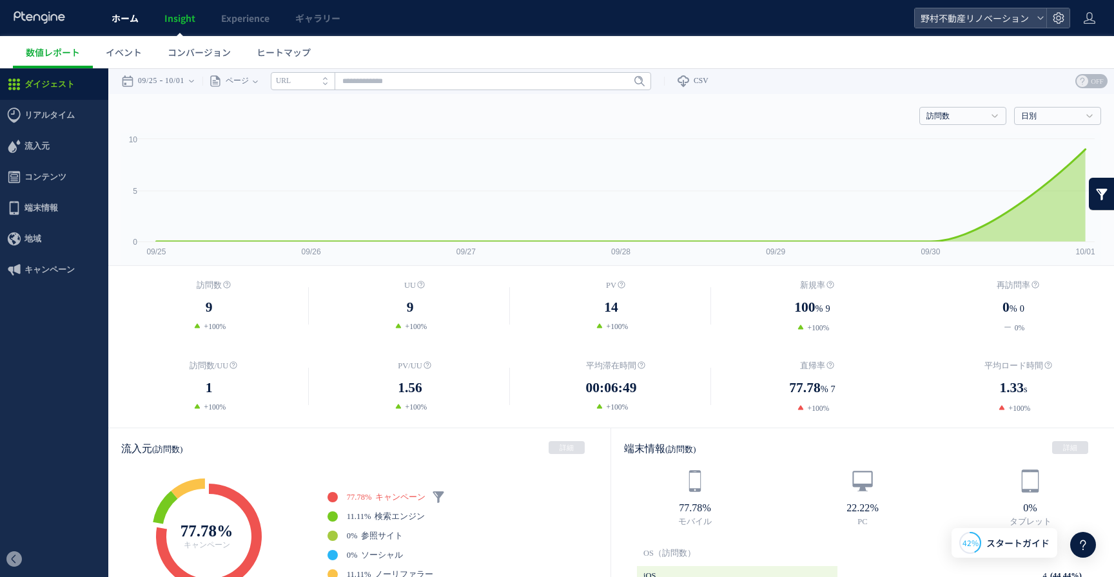
click at [133, 7] on link "ホーム" at bounding box center [125, 18] width 53 height 36
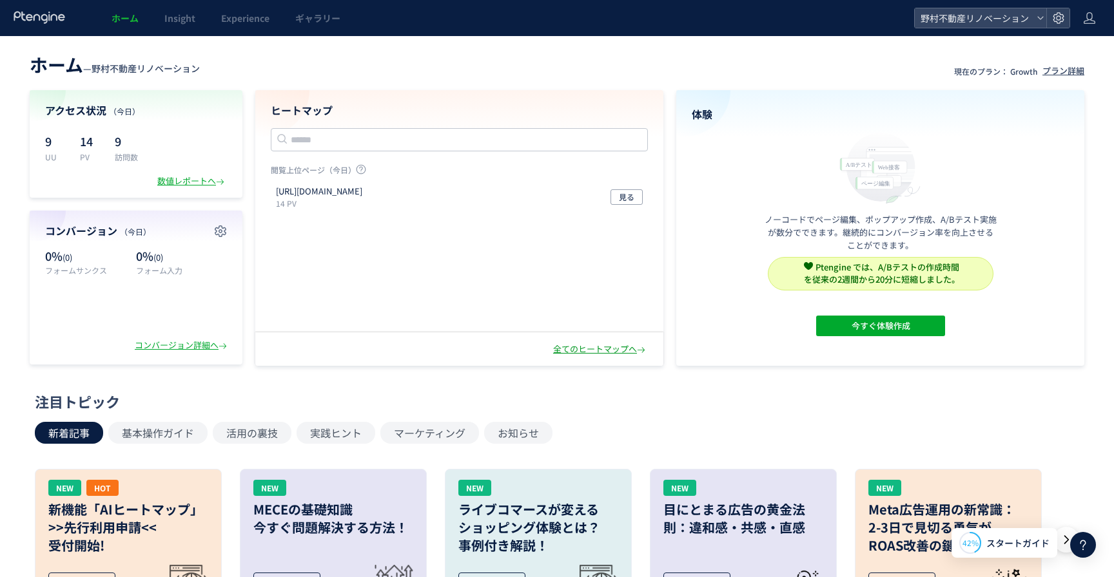
click at [583, 349] on div "全てのヒートマップへ" at bounding box center [600, 350] width 95 height 12
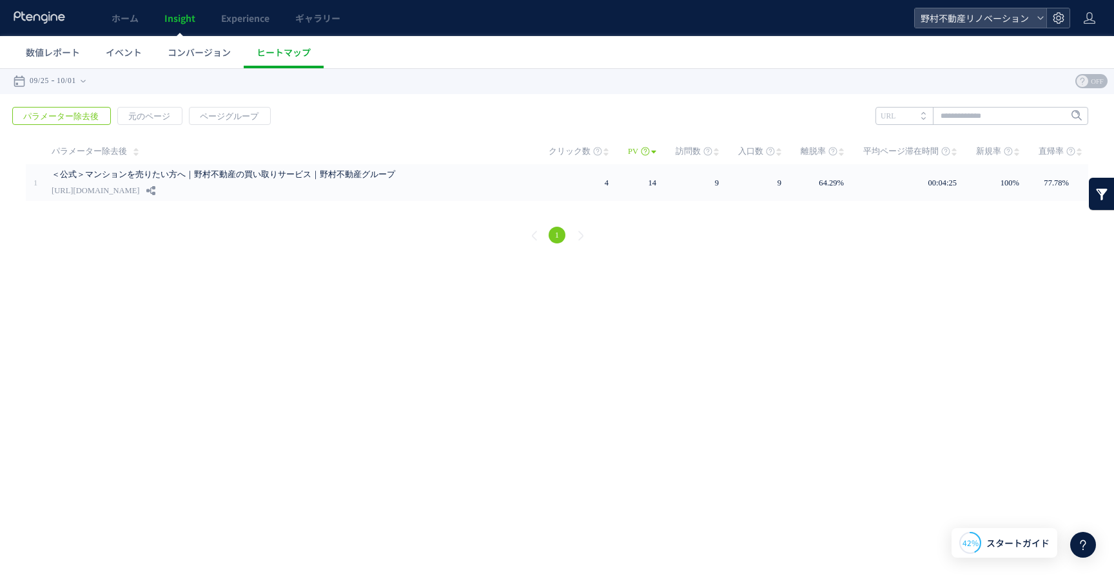
click at [1055, 19] on icon at bounding box center [1058, 18] width 13 height 13
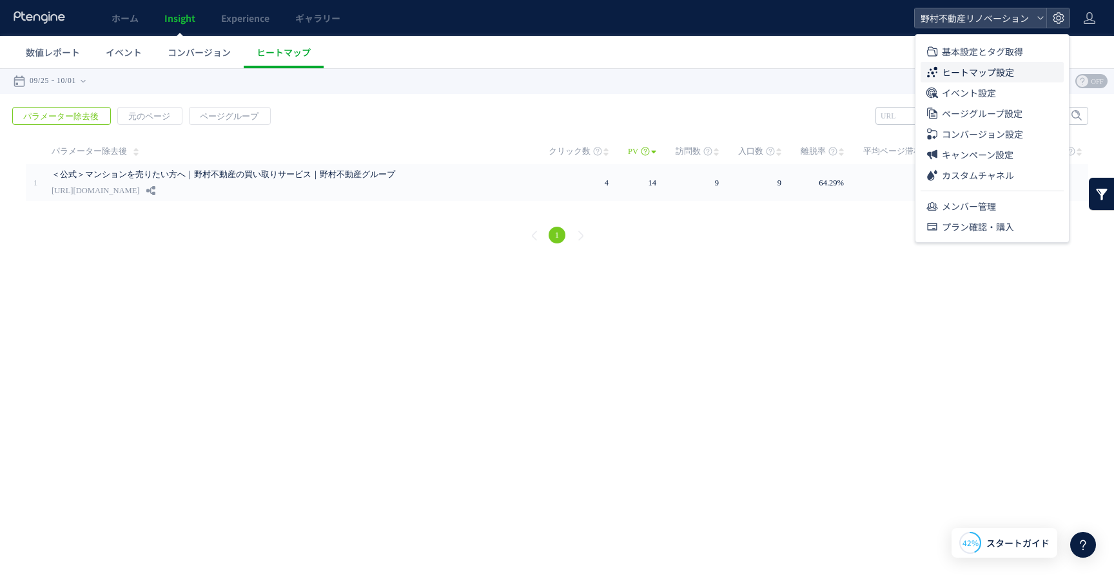
click at [1003, 68] on span "ヒートマップ設定" at bounding box center [978, 72] width 72 height 21
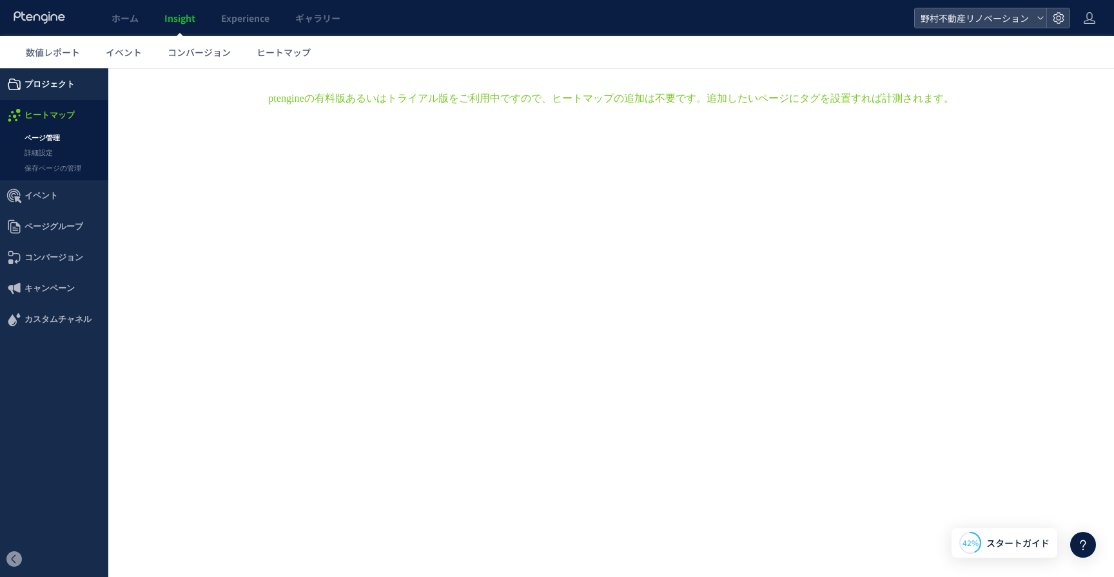
click at [59, 86] on span "プロジェクト" at bounding box center [49, 84] width 50 height 31
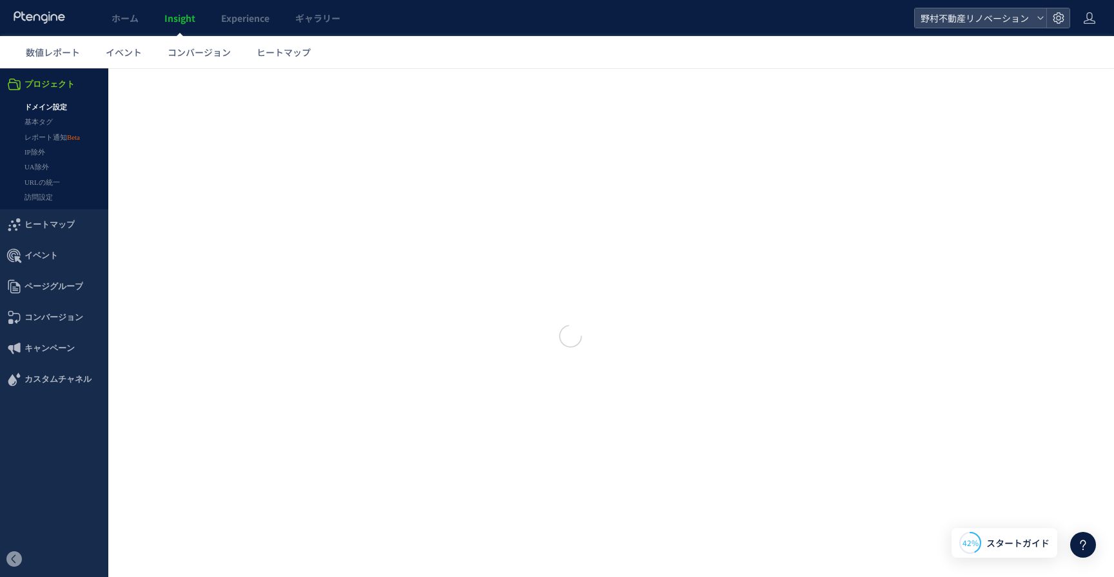
type input "**********"
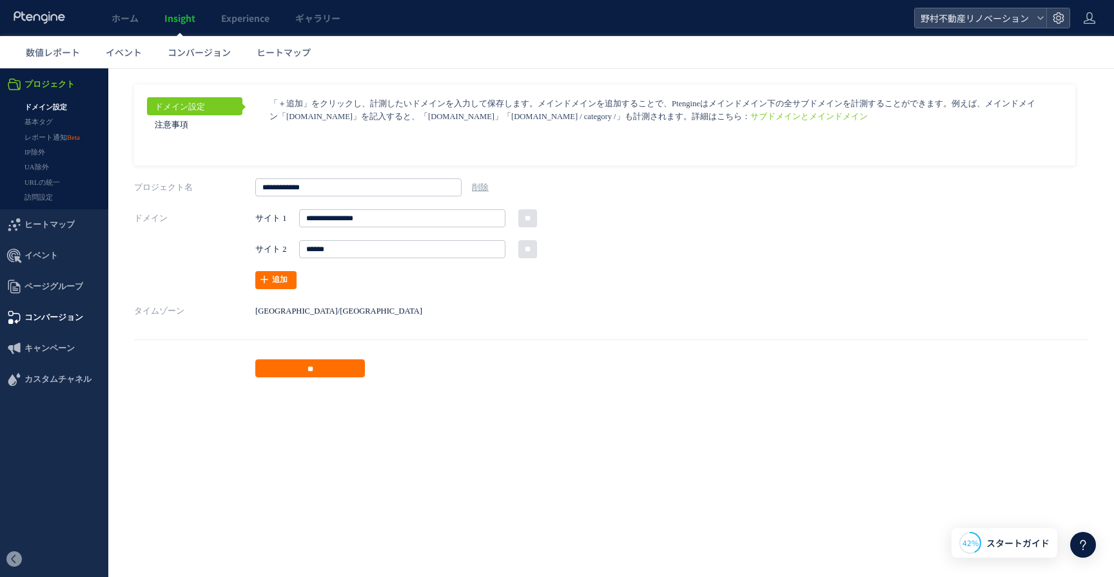
click at [61, 311] on span "コンバージョン" at bounding box center [53, 317] width 59 height 31
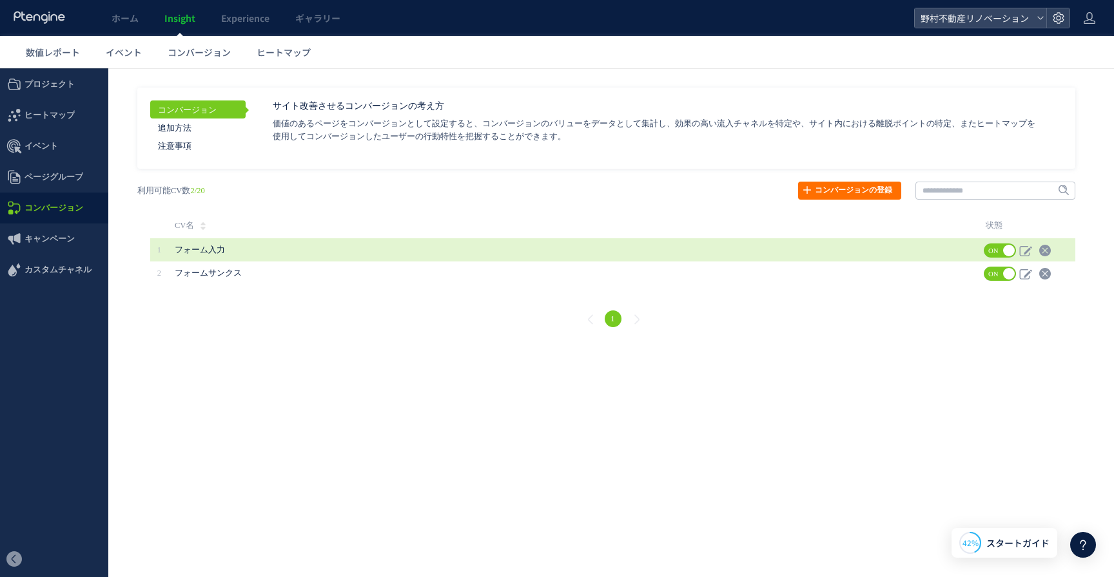
click at [646, 247] on span "フォーム入力" at bounding box center [497, 249] width 644 height 23
click at [1029, 253] on icon at bounding box center [1025, 250] width 13 height 13
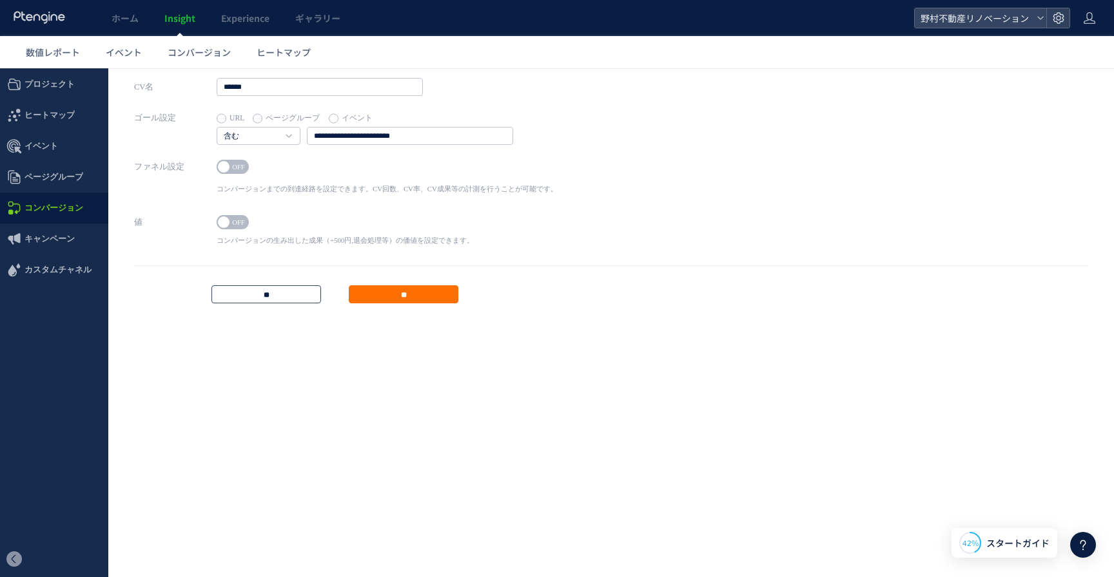
click at [297, 295] on input "**" at bounding box center [266, 295] width 110 height 18
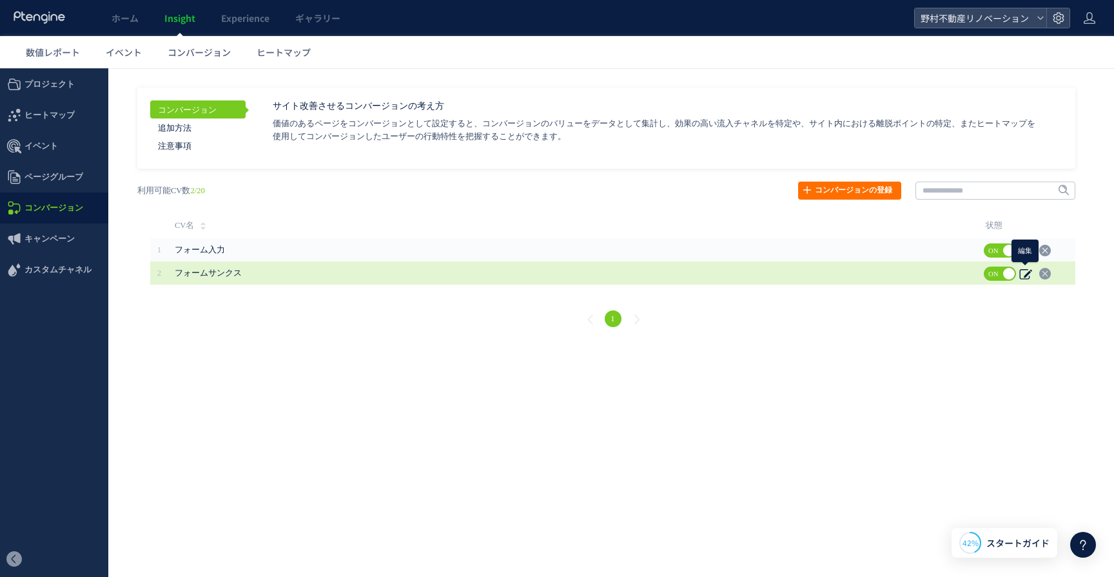
click at [1024, 272] on icon at bounding box center [1025, 273] width 13 height 13
type input "********"
type input "**********"
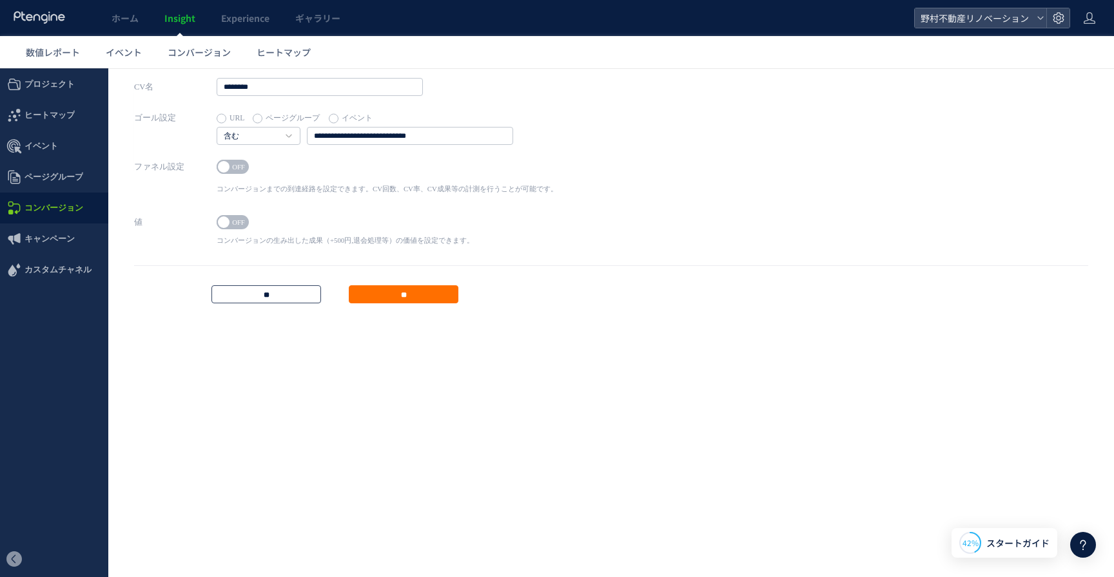
click at [272, 293] on input "**" at bounding box center [266, 295] width 110 height 18
